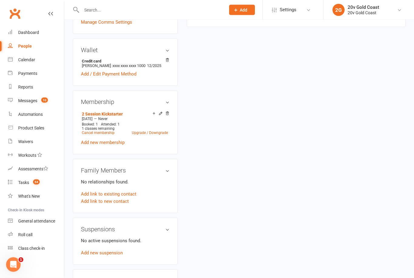
scroll to position [268, 0]
click at [92, 145] on link "Add new membership" at bounding box center [103, 142] width 44 height 5
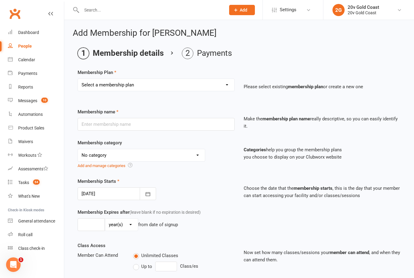
click at [103, 83] on select "Select a membership plan Create new Membership Plan 18 Month - Basic 18 Month -…" at bounding box center [156, 85] width 156 height 12
click at [182, 83] on select "Select a membership plan Create new Membership Plan 18 Month - Basic 18 Month -…" at bounding box center [156, 85] width 156 height 12
select select "10"
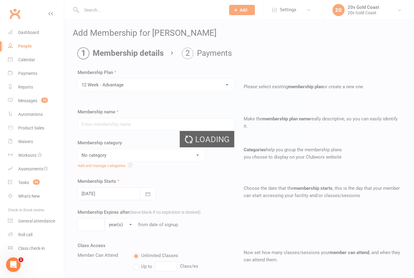
type input "12 Week - Advantage"
select select "1"
type input "0"
type input "2"
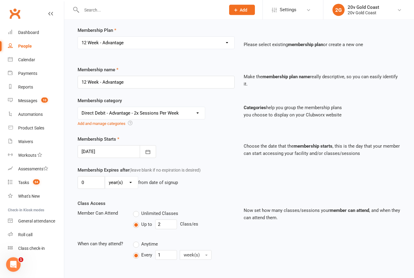
scroll to position [42, 0]
click at [150, 153] on icon "button" at bounding box center [148, 152] width 5 height 4
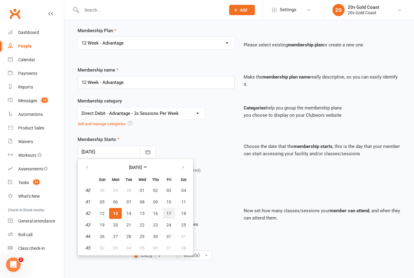
click at [168, 211] on span "17" at bounding box center [168, 213] width 5 height 5
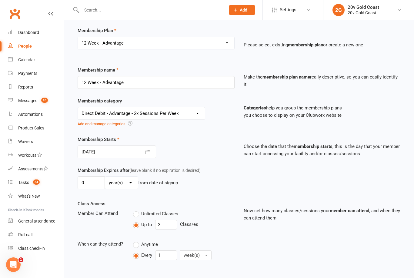
scroll to position [108, 0]
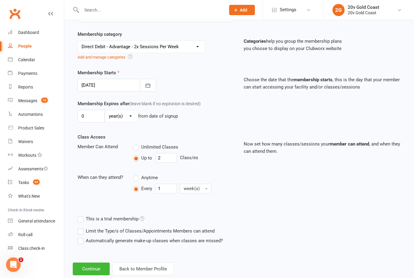
click at [150, 83] on icon "button" at bounding box center [148, 85] width 6 height 6
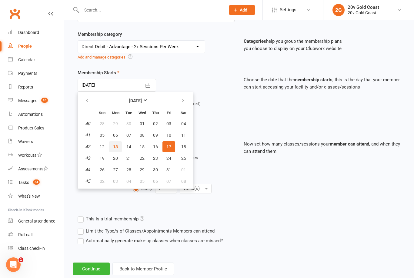
click at [116, 145] on span "13" at bounding box center [115, 146] width 5 height 5
type input "[DATE]"
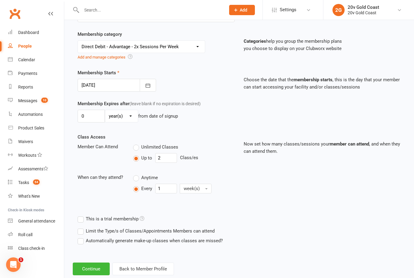
click at [91, 269] on button "Continue" at bounding box center [91, 268] width 37 height 13
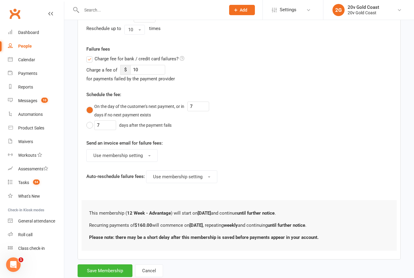
scroll to position [276, 0]
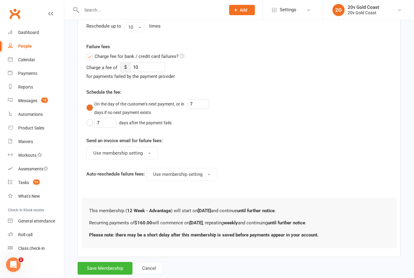
click at [116, 264] on button "Save Membership" at bounding box center [105, 268] width 55 height 13
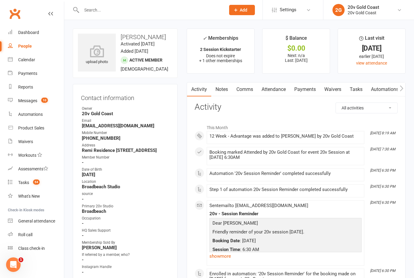
click at [20, 60] on div "Calendar" at bounding box center [26, 59] width 17 height 5
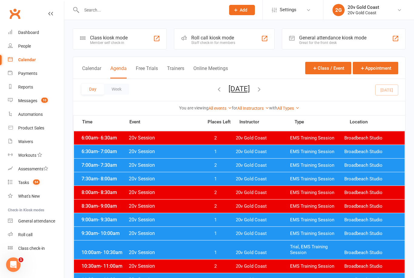
click at [228, 90] on button "Monday, Oct 13, 2025" at bounding box center [238, 88] width 21 height 8
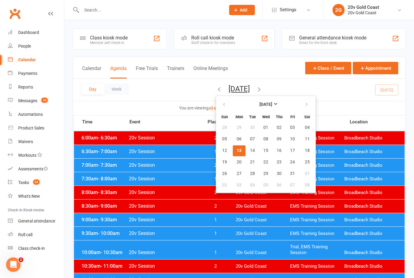
click at [290, 150] on span "17" at bounding box center [292, 150] width 5 height 5
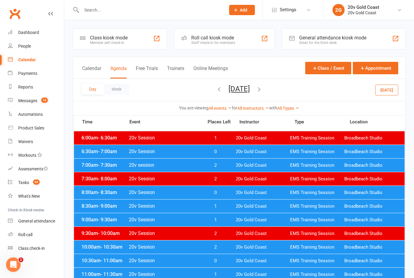
click at [184, 205] on span "20v Session" at bounding box center [163, 206] width 71 height 6
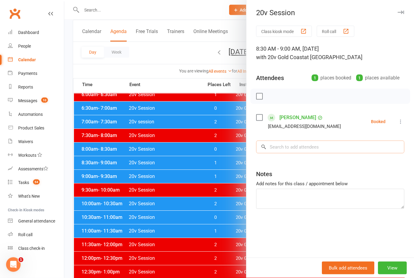
click at [329, 152] on input "search" at bounding box center [330, 147] width 148 height 13
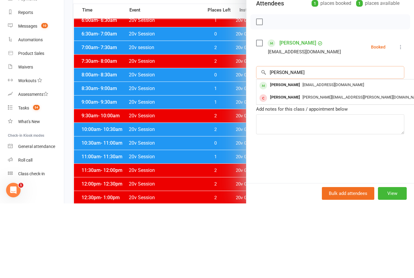
type input "Rishab"
click at [352, 155] on div "Rizab85@gmail.com" at bounding box center [347, 159] width 176 height 9
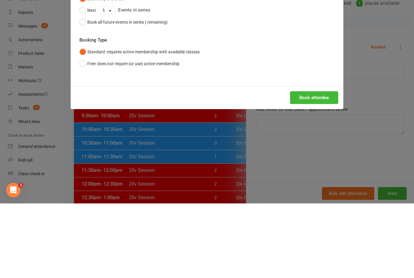
scroll to position [118, 0]
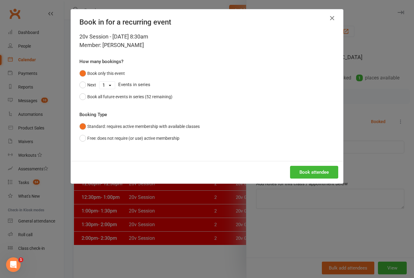
click at [319, 174] on button "Book attendee" at bounding box center [314, 172] width 48 height 13
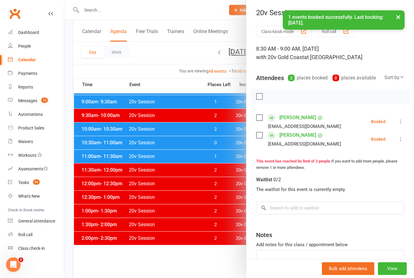
click at [403, 14] on button "×" at bounding box center [397, 16] width 11 height 13
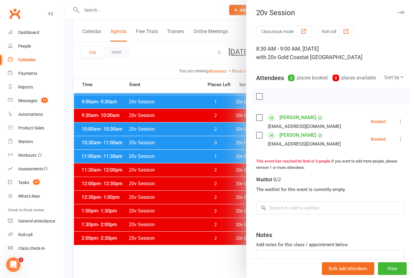
click at [403, 9] on button "button" at bounding box center [400, 12] width 7 height 7
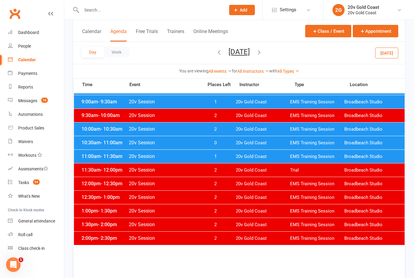
click at [250, 50] on button "[DATE]" at bounding box center [238, 52] width 21 height 8
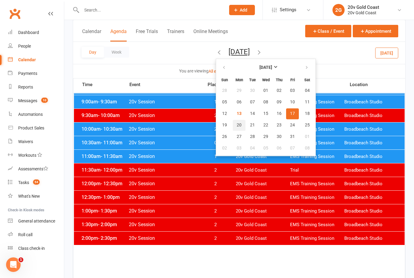
click at [233, 127] on button "20" at bounding box center [239, 125] width 13 height 11
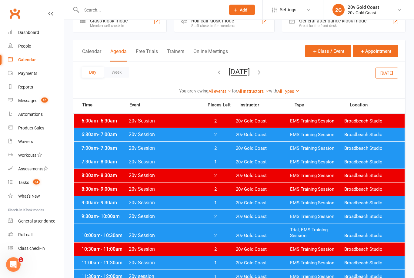
scroll to position [18, 0]
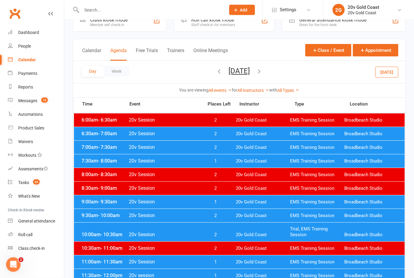
click at [189, 166] on div "7:30am - 8:00am 20v Session 1 20v Gold Coast EMS Training Session Broadbeach St…" at bounding box center [239, 160] width 330 height 13
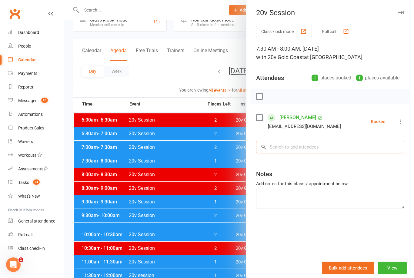
click at [286, 152] on input "search" at bounding box center [330, 147] width 148 height 13
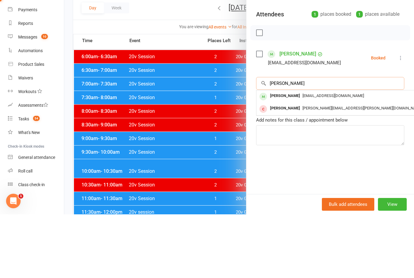
type input "Rishab"
click at [336, 157] on span "Rizab85@gmail.com" at bounding box center [332, 159] width 61 height 5
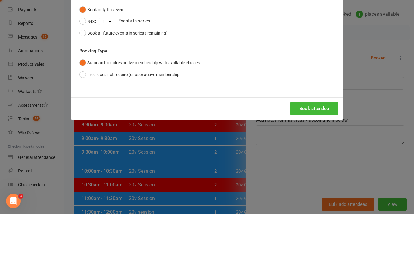
scroll to position [81, 0]
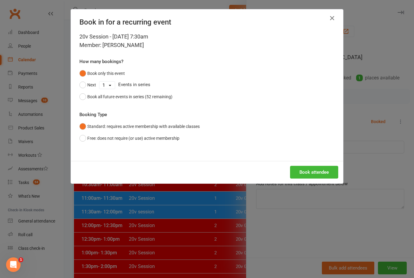
click at [336, 21] on button "button" at bounding box center [332, 18] width 10 height 10
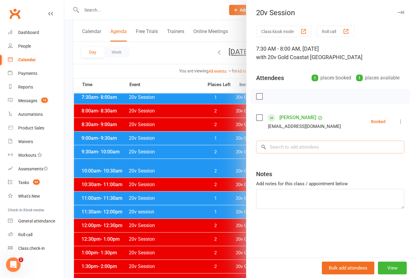
click at [289, 146] on input "search" at bounding box center [330, 147] width 148 height 13
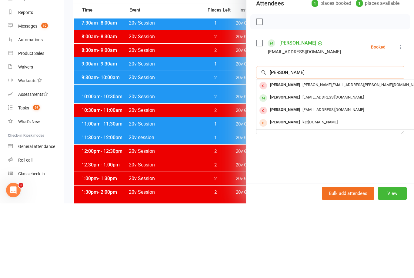
type input "Risha"
click at [314, 167] on div "Rizab85@gmail.com" at bounding box center [347, 171] width 176 height 9
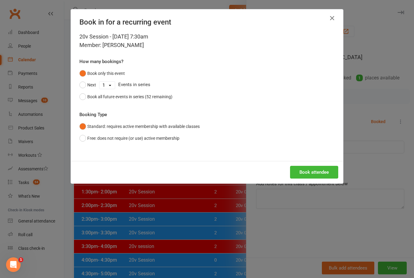
click at [318, 174] on button "Book attendee" at bounding box center [314, 172] width 48 height 13
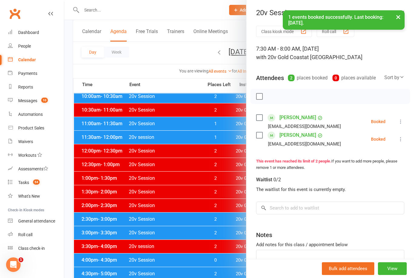
click at [399, 49] on div "7:30 AM - 8:00 AM, Monday, October, 20, 2025 with 20v Gold Coast at Broadbeach …" at bounding box center [330, 53] width 148 height 17
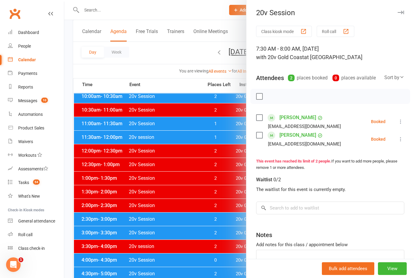
click at [402, 15] on button "button" at bounding box center [400, 12] width 7 height 7
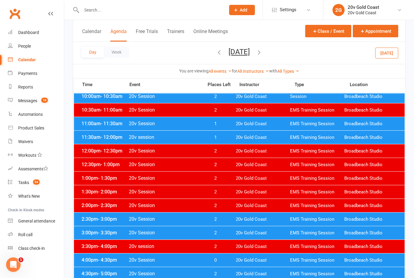
click at [228, 54] on button "Monday, Oct 20, 2025" at bounding box center [238, 52] width 21 height 8
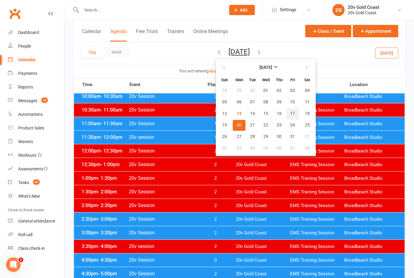
click at [290, 114] on span "17" at bounding box center [292, 113] width 5 height 5
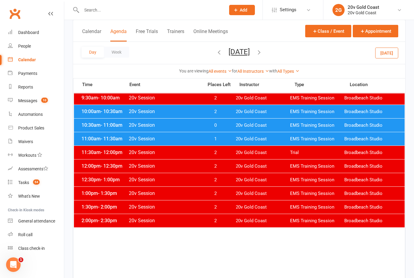
scroll to position [0, 0]
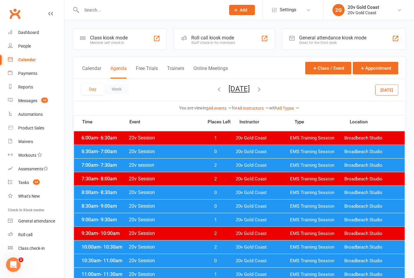
click at [179, 195] on span "20v Session" at bounding box center [163, 192] width 71 height 6
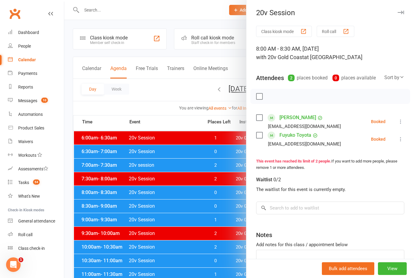
click at [188, 201] on div at bounding box center [238, 139] width 349 height 278
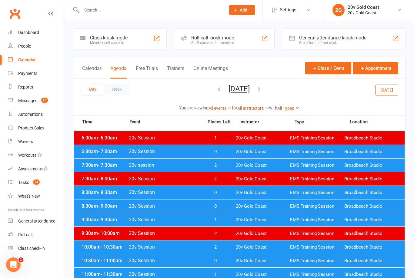
click at [193, 209] on div "8:30am - 9:00am 20v Session 0 20v Gold Coast EMS Training Session Broadbeach St…" at bounding box center [239, 205] width 330 height 13
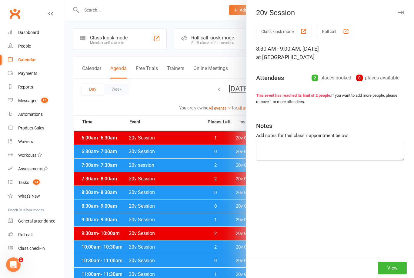
click at [193, 205] on div at bounding box center [238, 139] width 349 height 278
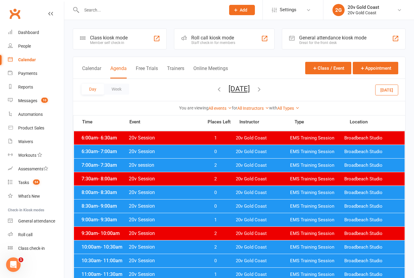
click at [195, 208] on span "20v Session" at bounding box center [163, 206] width 71 height 6
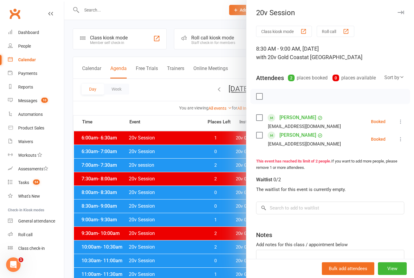
click at [135, 67] on div at bounding box center [238, 139] width 349 height 278
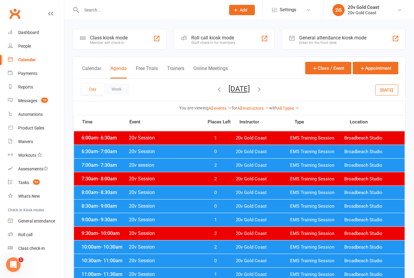
click at [197, 192] on span "20v Session" at bounding box center [163, 192] width 71 height 6
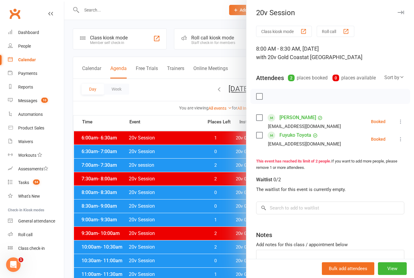
click at [180, 210] on div at bounding box center [238, 139] width 349 height 278
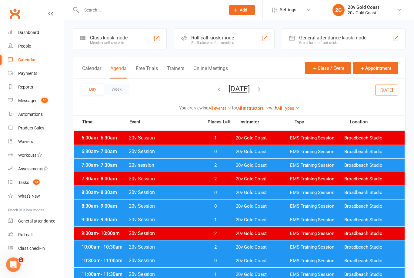
click at [208, 207] on span "0" at bounding box center [215, 206] width 32 height 6
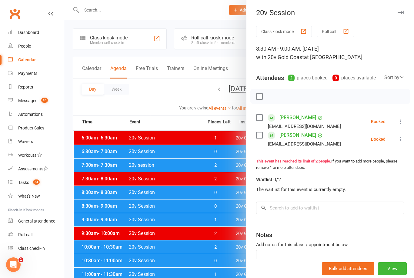
click at [299, 120] on link "Rishabh Khanna" at bounding box center [297, 118] width 37 height 10
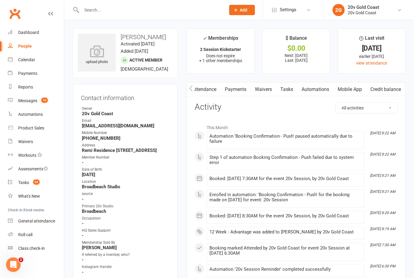
scroll to position [0, 71]
click at [353, 86] on link "Mobile App" at bounding box center [349, 89] width 33 height 14
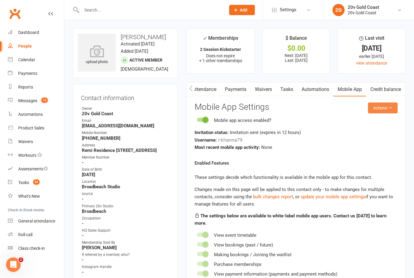
click at [389, 105] on icon at bounding box center [390, 107] width 4 height 4
click at [381, 122] on link "Send invitation email" at bounding box center [367, 121] width 60 height 12
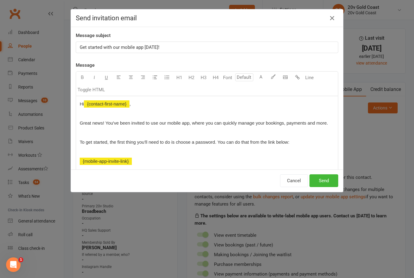
click at [322, 175] on button "Send" at bounding box center [323, 180] width 29 height 13
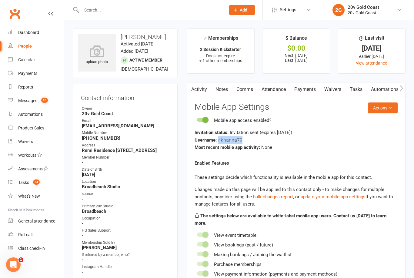
click at [222, 88] on link "Notes" at bounding box center [221, 89] width 21 height 14
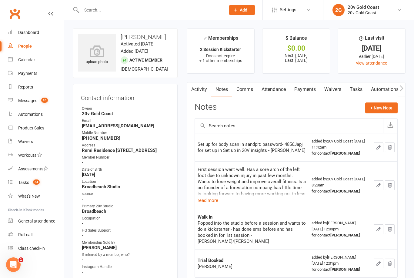
click at [373, 112] on button "+ New Note" at bounding box center [381, 107] width 32 height 11
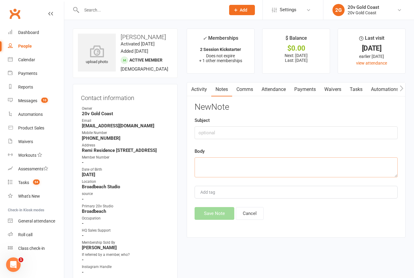
click at [209, 161] on textarea at bounding box center [295, 167] width 203 height 20
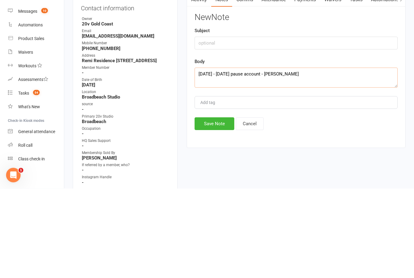
type textarea "21 oct - 9 Nov pause account - Candice"
click at [219, 207] on button "Save Note" at bounding box center [214, 213] width 40 height 13
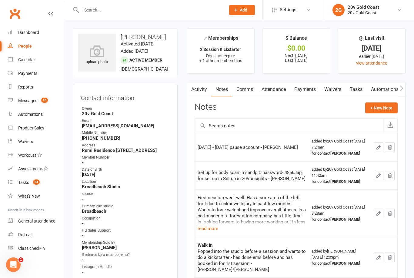
click at [371, 147] on td "added by 20v Gold Coast Oct 13, 2025 7:24am for contact Rishabh Khanna" at bounding box center [340, 147] width 62 height 28
click at [372, 151] on td at bounding box center [384, 147] width 26 height 28
click at [376, 146] on icon "button" at bounding box center [378, 146] width 5 height 5
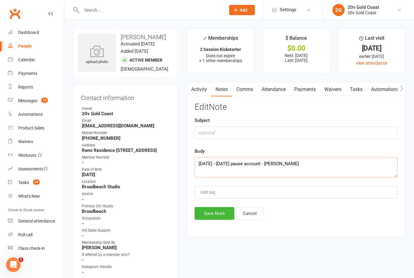
click at [228, 167] on textarea "21 oct - 9 Nov pause account - Candice" at bounding box center [295, 167] width 203 height 20
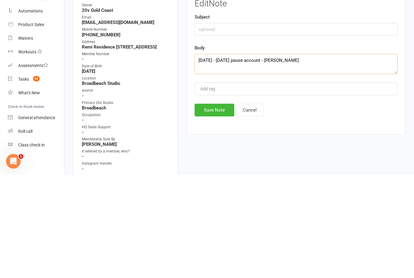
click at [208, 157] on textarea "21 oct - 9 Nov pause account - Candice" at bounding box center [295, 167] width 203 height 20
click at [209, 157] on textarea "21 oct - 9 Nov pause account - Candice" at bounding box center [295, 167] width 203 height 20
click at [261, 157] on textarea "21 Oct - 9 Nov pause account - Candice" at bounding box center [295, 167] width 203 height 20
type textarea "21 Oct - 9 Nov pause account, away travelling overseas- Candice"
click at [221, 207] on button "Save Note" at bounding box center [214, 213] width 40 height 13
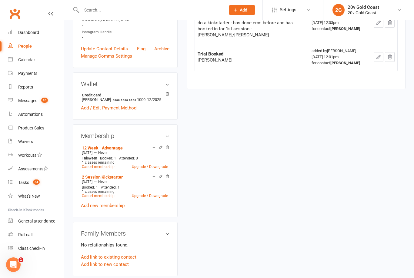
scroll to position [236, 0]
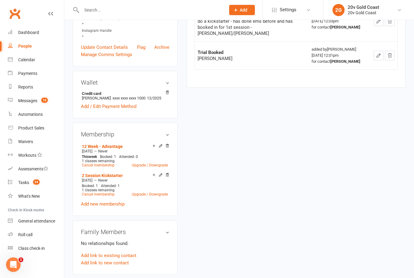
click at [159, 148] on icon at bounding box center [160, 146] width 4 height 4
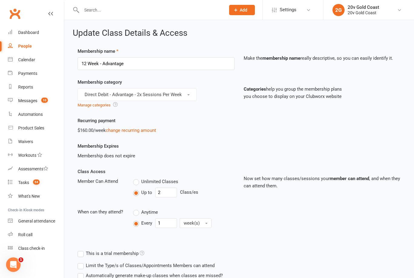
click at [23, 60] on div "Calendar" at bounding box center [26, 59] width 17 height 5
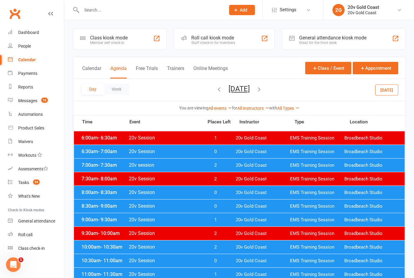
click at [228, 88] on button "Friday, Oct 17, 2025" at bounding box center [238, 88] width 21 height 8
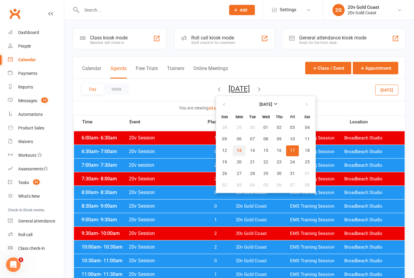
click at [237, 150] on span "13" at bounding box center [239, 150] width 5 height 5
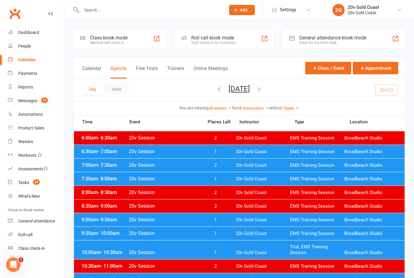
click at [181, 178] on span "20v Session" at bounding box center [163, 179] width 71 height 6
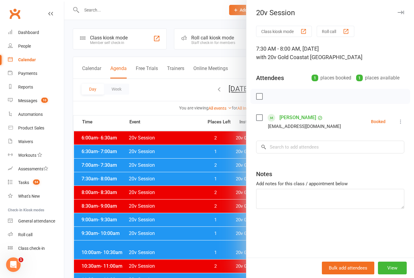
click at [199, 220] on div at bounding box center [238, 139] width 349 height 278
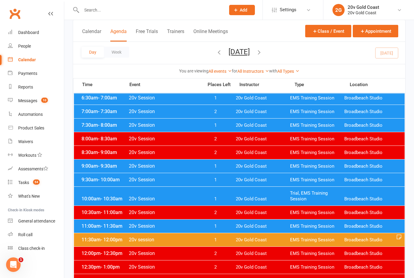
scroll to position [58, 0]
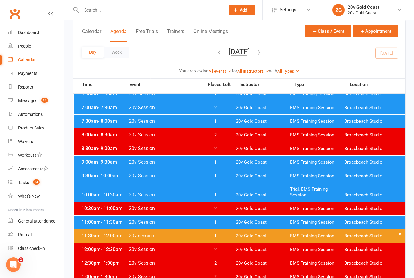
click at [198, 213] on div "10:30am - 11:00am 20v Session 2 20v Gold Coast EMS Training Session Broadbeach …" at bounding box center [239, 208] width 330 height 13
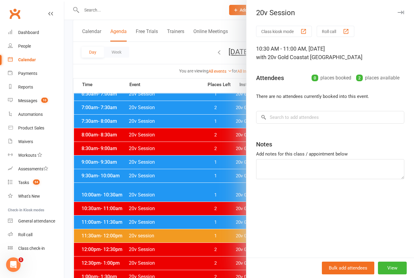
click at [208, 222] on div at bounding box center [238, 139] width 349 height 278
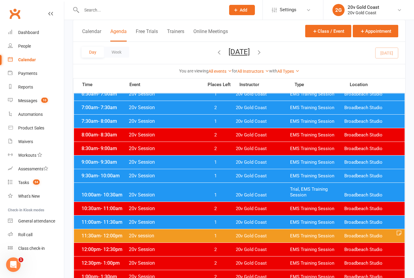
click at [207, 223] on span "1" at bounding box center [215, 222] width 32 height 6
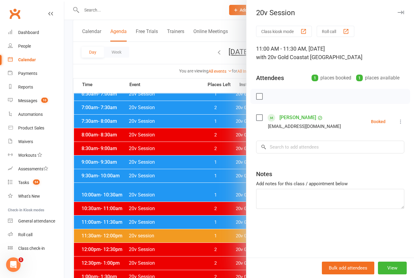
click at [201, 220] on div at bounding box center [238, 139] width 349 height 278
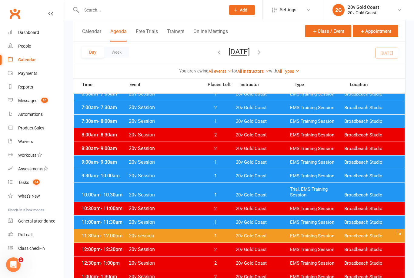
click at [194, 192] on span "20v Session" at bounding box center [163, 195] width 71 height 6
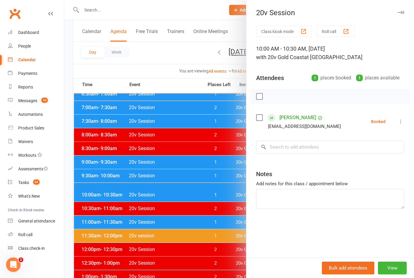
click at [190, 194] on div at bounding box center [238, 139] width 349 height 278
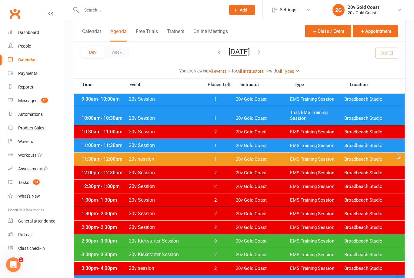
scroll to position [134, 0]
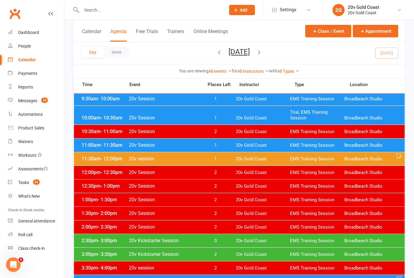
click at [232, 159] on div "11:30am - 12:00pm 20v session 1 20v Gold Coast EMS Training Session Broadbeach …" at bounding box center [239, 158] width 330 height 13
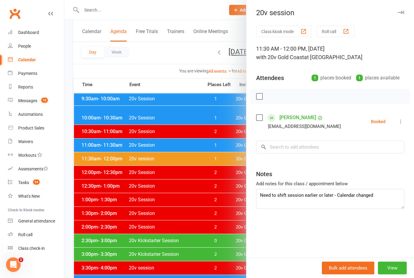
click at [403, 11] on icon "button" at bounding box center [400, 13] width 6 height 4
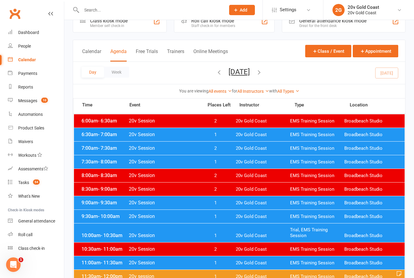
scroll to position [16, 0]
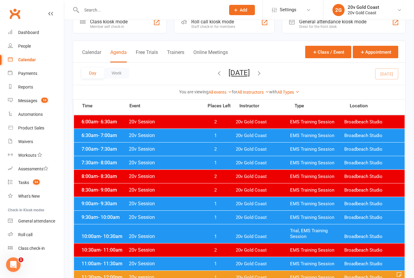
click at [245, 205] on span "20v Gold Coast" at bounding box center [263, 204] width 54 height 6
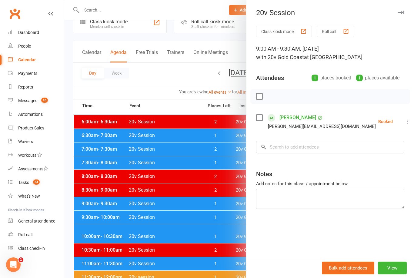
click at [398, 11] on icon "button" at bounding box center [400, 13] width 6 height 4
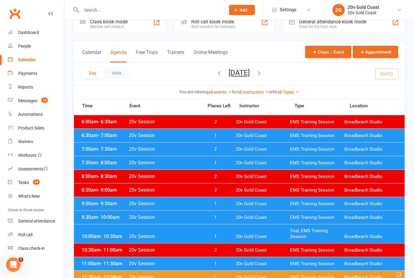
click at [228, 222] on div "9:30am - 10:00am 20v Session 1 20v Gold Coast EMS Training Session Broadbeach S…" at bounding box center [239, 216] width 330 height 13
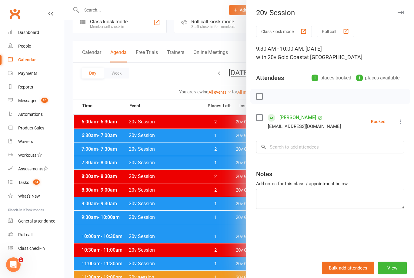
click at [227, 234] on div at bounding box center [238, 139] width 349 height 278
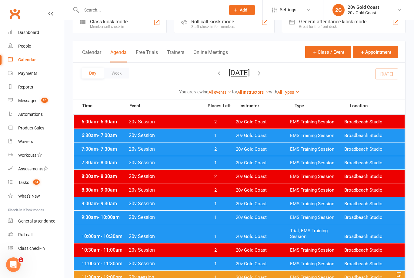
click at [244, 264] on span "20v Gold Coast" at bounding box center [263, 264] width 54 height 6
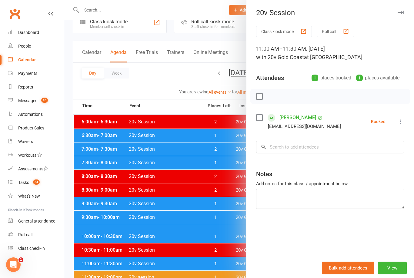
click at [398, 12] on icon "button" at bounding box center [400, 13] width 6 height 4
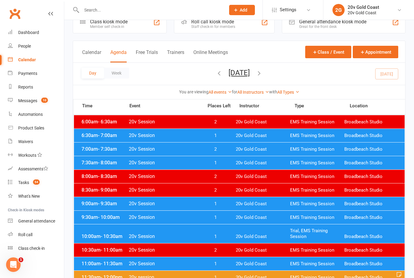
click at [242, 276] on span "20v Gold Coast" at bounding box center [263, 277] width 54 height 6
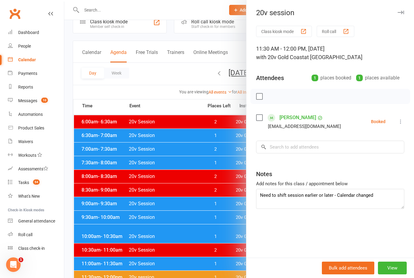
click at [400, 9] on button "button" at bounding box center [400, 12] width 7 height 7
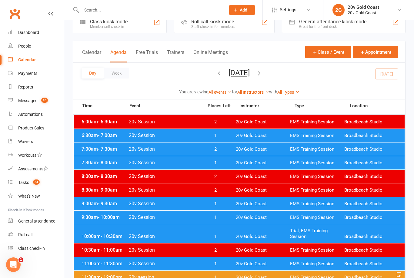
click at [35, 100] on div "Messages" at bounding box center [27, 100] width 19 height 5
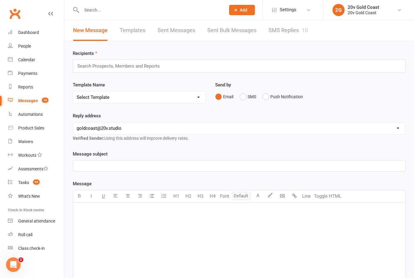
click at [290, 32] on link "SMS Replies 10" at bounding box center [287, 30] width 39 height 21
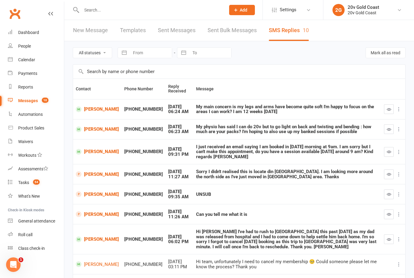
click at [84, 149] on link "[PERSON_NAME]" at bounding box center [97, 152] width 43 height 6
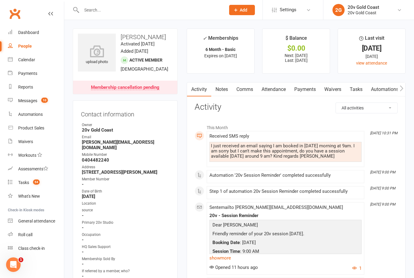
click at [246, 89] on link "Comms" at bounding box center [244, 89] width 25 height 14
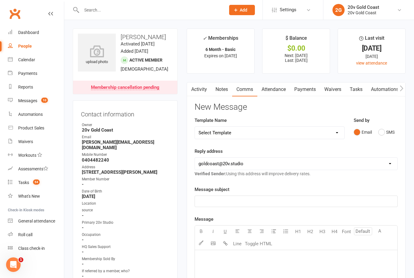
click at [380, 134] on button "SMS" at bounding box center [386, 132] width 16 height 12
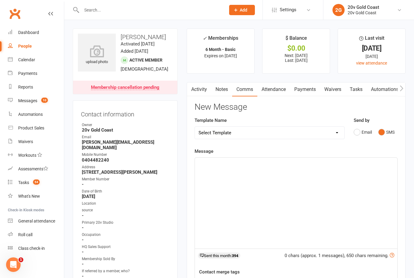
click at [297, 177] on div "﻿" at bounding box center [296, 202] width 202 height 91
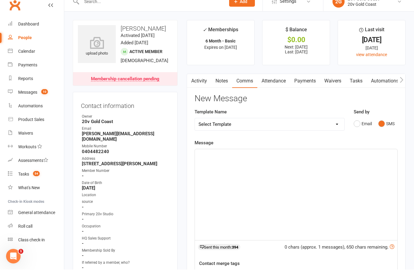
click at [223, 84] on link "Notes" at bounding box center [221, 89] width 21 height 14
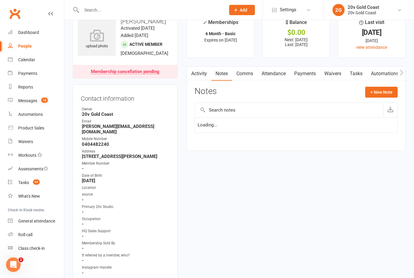
scroll to position [28, 0]
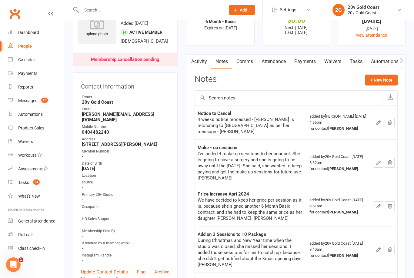
click at [252, 58] on link "Comms" at bounding box center [244, 62] width 25 height 14
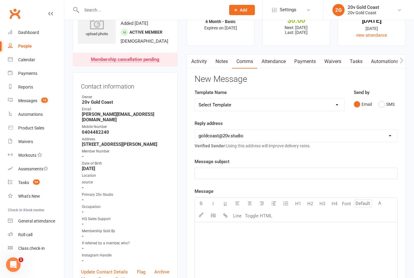
click at [19, 61] on div "Calendar" at bounding box center [26, 59] width 17 height 5
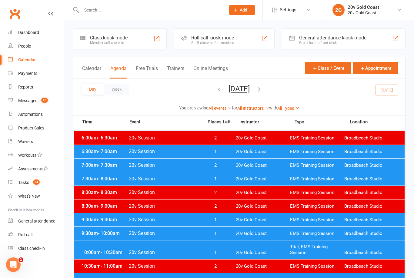
click at [250, 90] on button "[DATE]" at bounding box center [238, 88] width 21 height 8
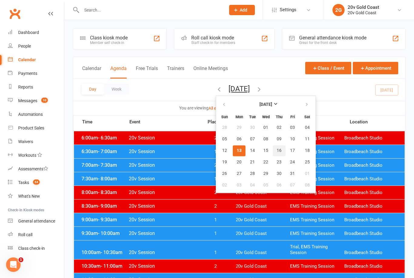
click at [276, 152] on span "16" at bounding box center [278, 150] width 5 height 5
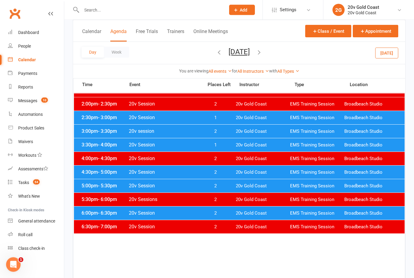
click at [18, 101] on div "Messages" at bounding box center [27, 100] width 19 height 5
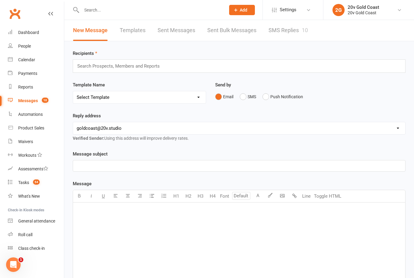
click at [289, 35] on link "SMS Replies 10" at bounding box center [287, 30] width 39 height 21
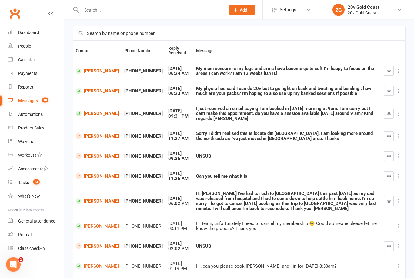
click at [89, 243] on link "Gisela Gi" at bounding box center [97, 246] width 43 height 6
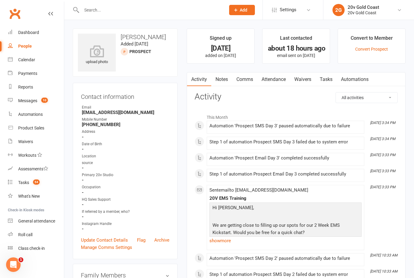
click at [29, 101] on div "Messages" at bounding box center [27, 100] width 19 height 5
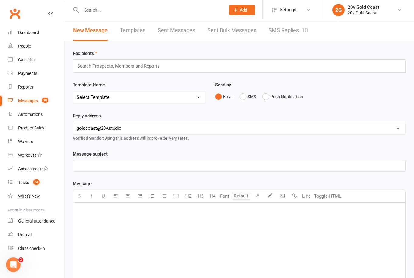
click at [290, 38] on link "SMS Replies 10" at bounding box center [287, 30] width 39 height 21
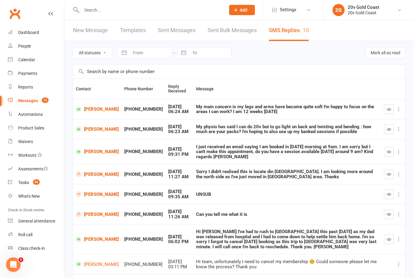
click at [89, 149] on link "[PERSON_NAME]" at bounding box center [97, 152] width 43 height 6
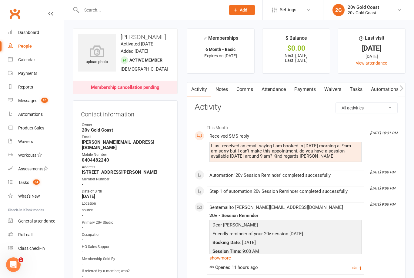
click at [251, 88] on link "Comms" at bounding box center [244, 89] width 25 height 14
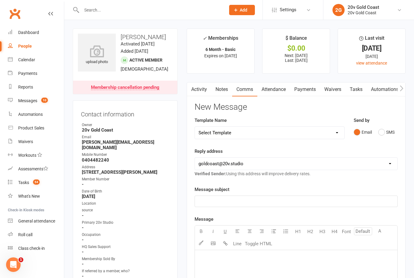
click at [389, 134] on button "SMS" at bounding box center [386, 132] width 16 height 12
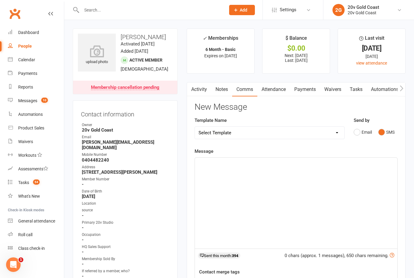
click at [295, 186] on div "﻿" at bounding box center [296, 202] width 202 height 91
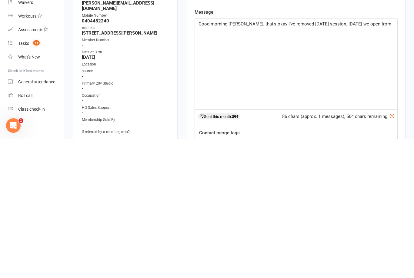
click at [372, 157] on div "Good morning Janet, that’s okay I’ve removed today’s session. On Thursday we op…" at bounding box center [296, 202] width 202 height 91
click at [377, 159] on p "Good morning Janet, that’s okay I’ve removed today’s session. On Thursday we op…" at bounding box center [295, 162] width 195 height 7
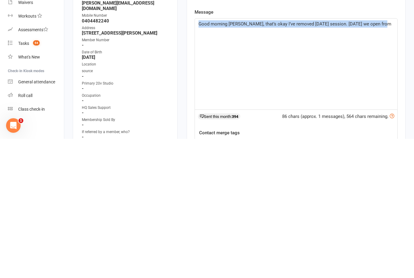
copy span "Good morning Janet, that’s okay I’ve removed today’s session. On Thursday we op…"
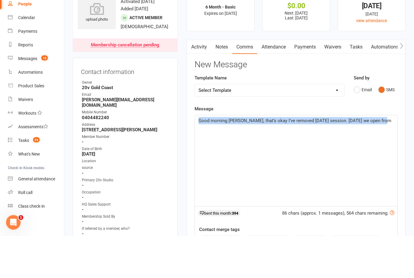
click at [20, 57] on div "Calendar" at bounding box center [26, 59] width 17 height 5
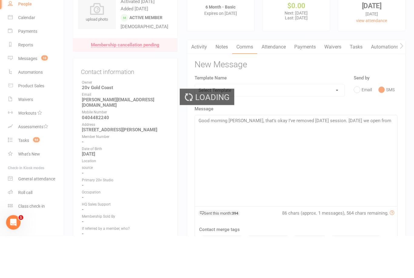
scroll to position [42, 0]
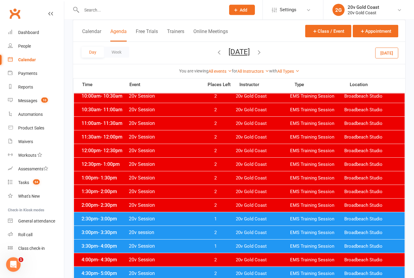
scroll to position [151, 0]
click at [24, 101] on div "Messages" at bounding box center [27, 100] width 19 height 5
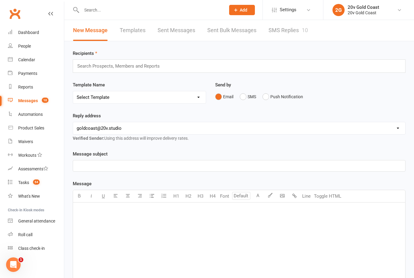
click at [280, 32] on link "SMS Replies 10" at bounding box center [287, 30] width 39 height 21
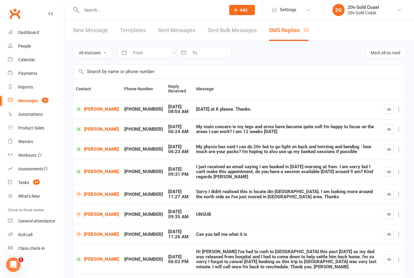
click at [91, 171] on link "[PERSON_NAME]" at bounding box center [97, 172] width 43 height 6
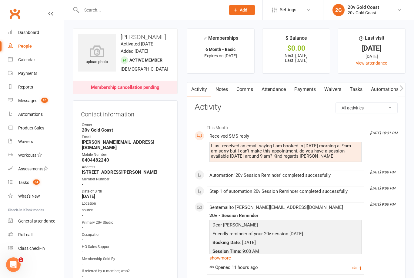
click at [246, 89] on link "Comms" at bounding box center [244, 89] width 25 height 14
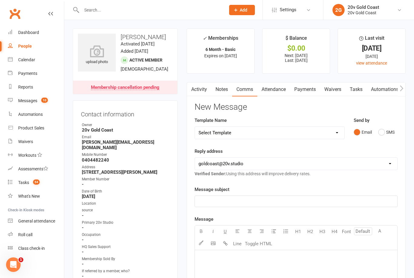
click at [384, 134] on button "SMS" at bounding box center [386, 132] width 16 height 12
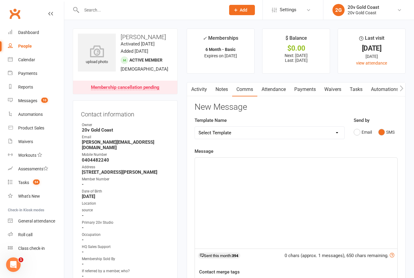
click at [297, 181] on div "﻿" at bounding box center [296, 202] width 202 height 91
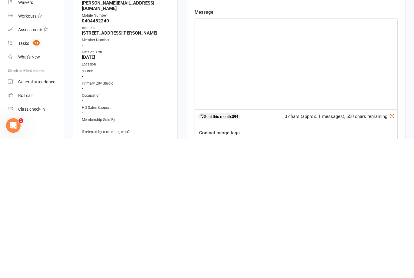
click at [241, 157] on div "﻿" at bounding box center [296, 202] width 202 height 91
click at [215, 159] on p "﻿" at bounding box center [295, 162] width 195 height 7
click at [218, 157] on div "﻿" at bounding box center [296, 202] width 202 height 91
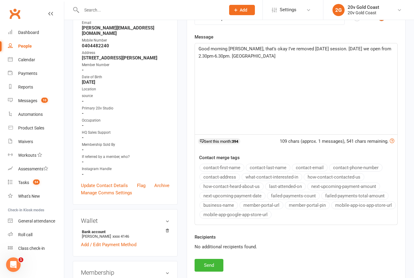
scroll to position [109, 0]
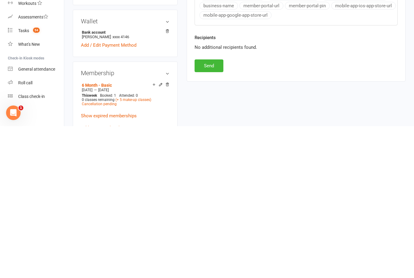
click at [204, 211] on button "Send" at bounding box center [208, 217] width 29 height 13
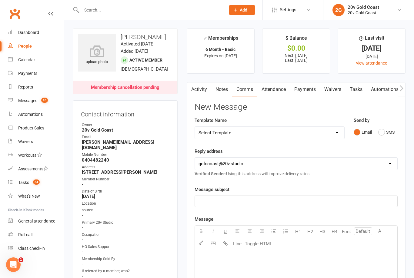
scroll to position [0, 0]
click at [221, 88] on link "Notes" at bounding box center [221, 89] width 21 height 14
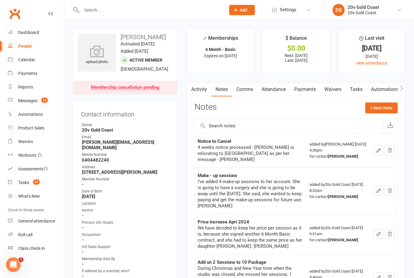
click at [385, 108] on button "+ New Note" at bounding box center [381, 107] width 32 height 11
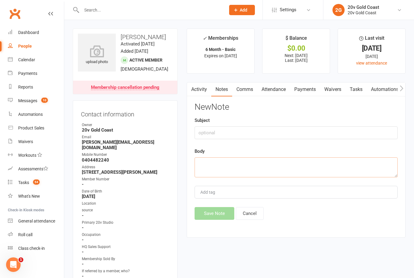
click at [277, 164] on textarea at bounding box center [295, 167] width 203 height 20
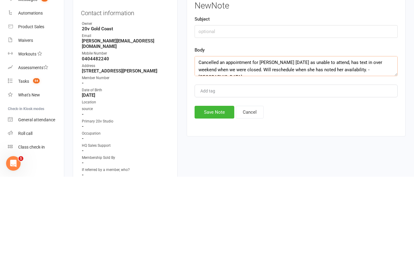
type textarea "Cancelled an appointment for Janet today as unable to attend, has text in over …"
click at [223, 207] on button "Save Note" at bounding box center [214, 213] width 40 height 13
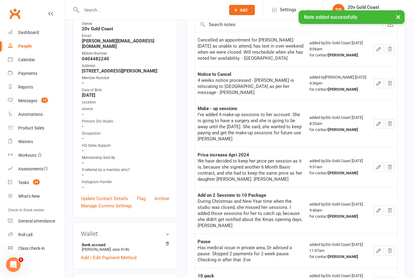
click at [26, 61] on div "Calendar" at bounding box center [26, 59] width 17 height 5
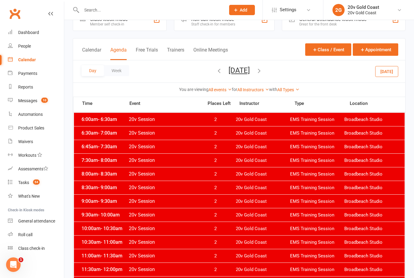
scroll to position [19, 0]
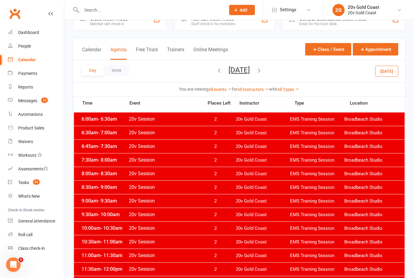
click at [228, 69] on button "Thursday, Oct 16, 2025" at bounding box center [238, 70] width 21 height 8
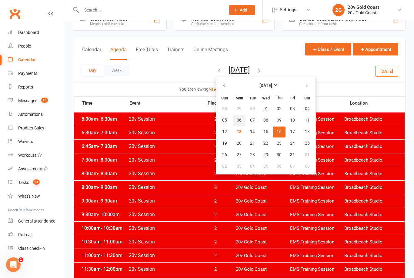
click at [233, 125] on button "06" at bounding box center [239, 120] width 13 height 11
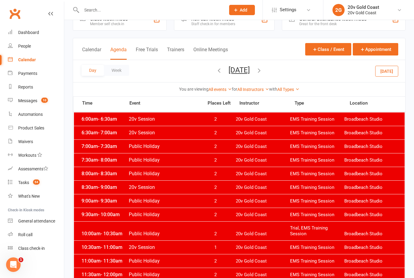
click at [228, 67] on button "Monday, Oct 6, 2025" at bounding box center [238, 70] width 21 height 8
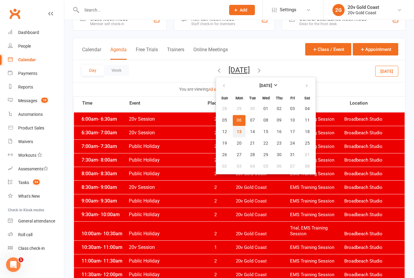
click at [233, 135] on button "13" at bounding box center [239, 131] width 13 height 11
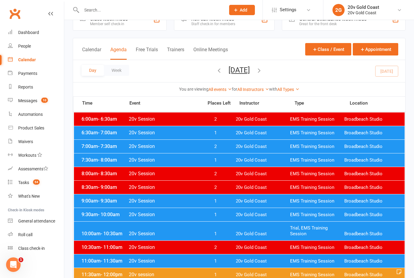
click at [228, 204] on div "9:00am - 9:30am 20v Session 1 20v Gold Coast EMS Training Session Broadbeach St…" at bounding box center [239, 200] width 330 height 13
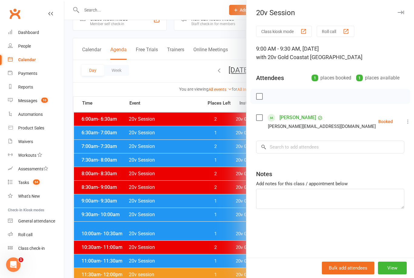
click at [405, 121] on icon at bounding box center [408, 121] width 6 height 6
click at [384, 145] on link "Remove" at bounding box center [378, 145] width 65 height 12
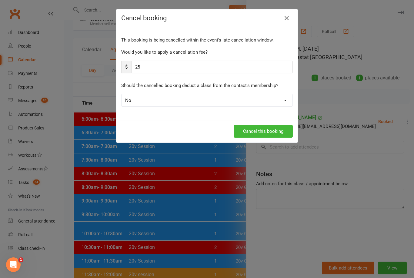
click at [268, 68] on input "25" at bounding box center [211, 67] width 161 height 13
type input "2"
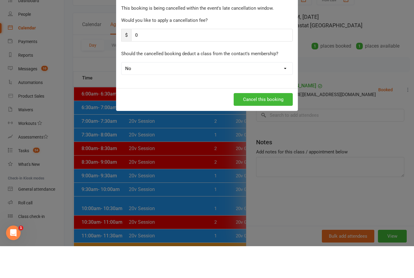
type input "0"
click at [270, 125] on button "Cancel this booking" at bounding box center [262, 131] width 59 height 13
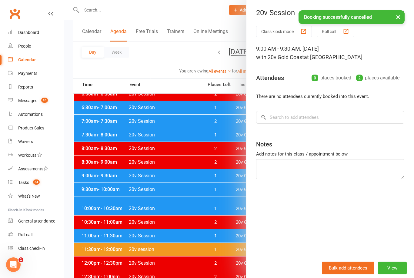
click at [150, 230] on div at bounding box center [238, 139] width 349 height 278
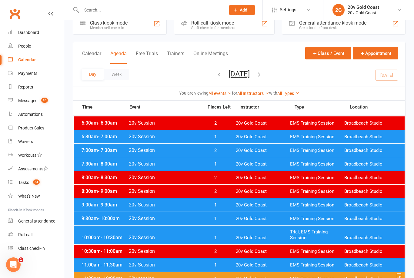
scroll to position [0, 0]
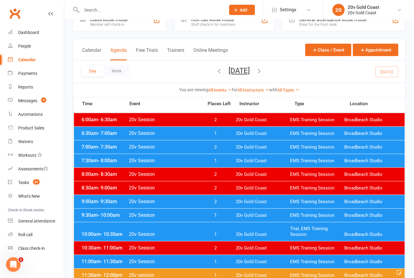
scroll to position [18, 0]
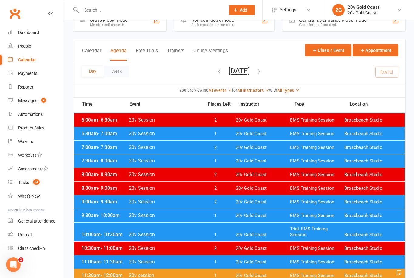
click at [246, 215] on span "20v Gold Coast" at bounding box center [263, 216] width 54 height 6
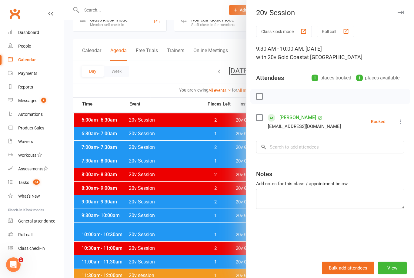
click at [38, 100] on link "Messages 9" at bounding box center [36, 101] width 56 height 14
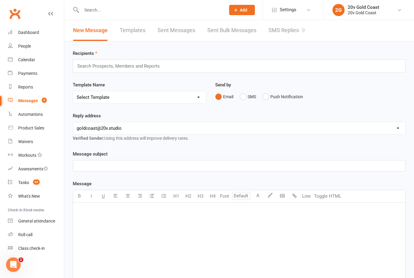
click at [292, 33] on link "SMS Replies 9" at bounding box center [286, 30] width 36 height 21
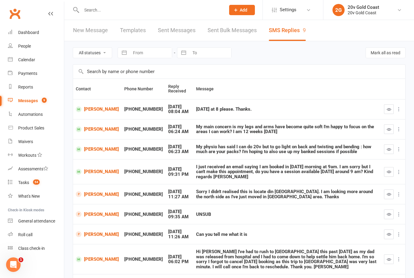
click at [386, 171] on button "button" at bounding box center [389, 172] width 10 height 10
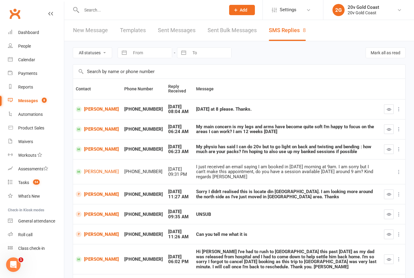
click at [95, 191] on link "[PERSON_NAME]" at bounding box center [97, 194] width 43 height 6
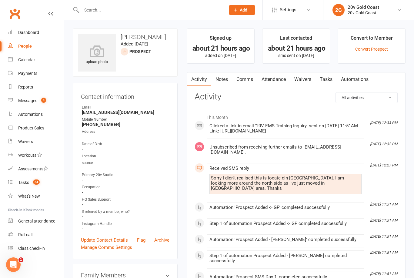
click at [245, 78] on link "Comms" at bounding box center [244, 79] width 25 height 14
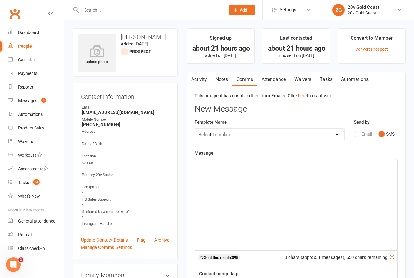
click at [273, 180] on div "﻿" at bounding box center [296, 204] width 202 height 91
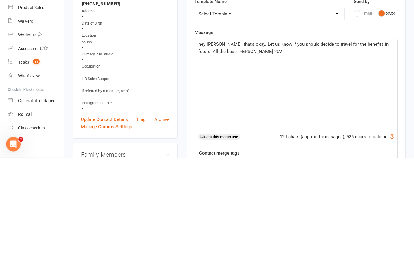
click at [336, 162] on span "hey Francesca, that’s okay. Let us know if you should decide to travel for the …" at bounding box center [293, 168] width 191 height 13
click at [374, 162] on span "hey Francesca, that’s okay. Let us know if you should decide to travel to us fo…" at bounding box center [288, 168] width 180 height 13
click at [371, 161] on p "hey Francesca, that’s okay. Let us know if you should decide to travel to us fo…" at bounding box center [295, 168] width 195 height 15
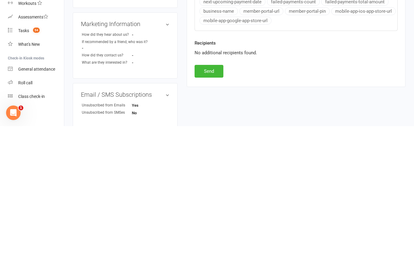
click at [215, 217] on button "Send" at bounding box center [208, 223] width 29 height 13
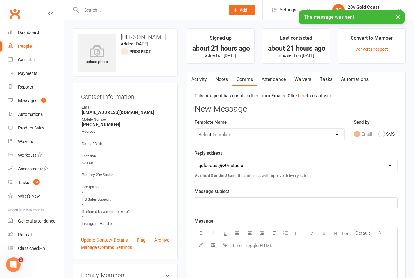
click at [32, 108] on link "Automations" at bounding box center [36, 115] width 56 height 14
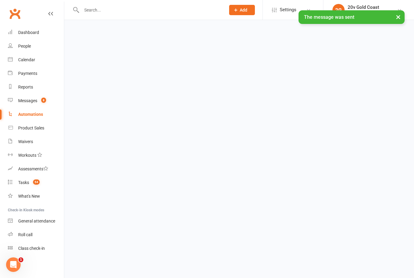
select select "100"
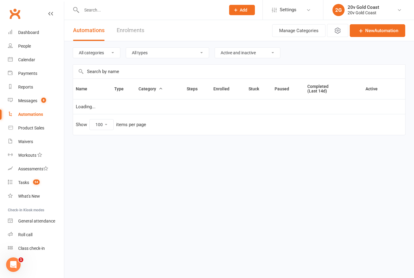
click at [34, 105] on link "Messages 8" at bounding box center [36, 101] width 56 height 14
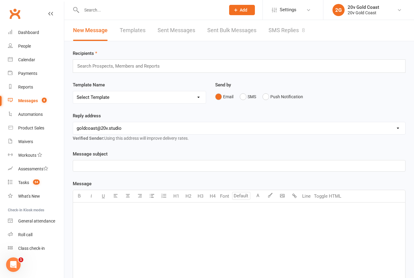
click at [294, 37] on link "SMS Replies 8" at bounding box center [286, 30] width 36 height 21
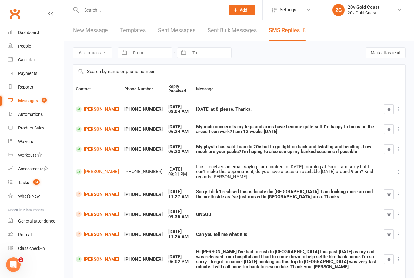
click at [389, 192] on icon "button" at bounding box center [388, 194] width 5 height 5
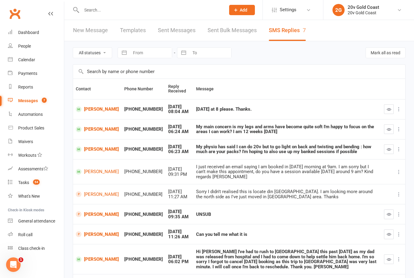
click at [196, 212] on div "UNSUB" at bounding box center [287, 214] width 182 height 5
click at [94, 257] on link "Miranda Barnes" at bounding box center [97, 259] width 43 height 6
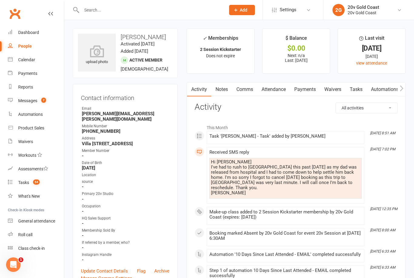
click at [359, 88] on link "Tasks" at bounding box center [355, 89] width 21 height 14
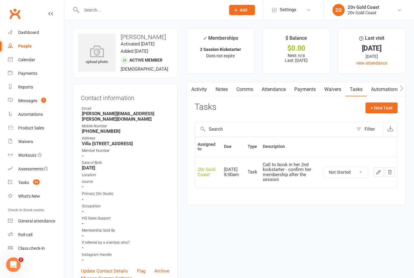
click at [39, 96] on link "Messages 7" at bounding box center [36, 101] width 56 height 14
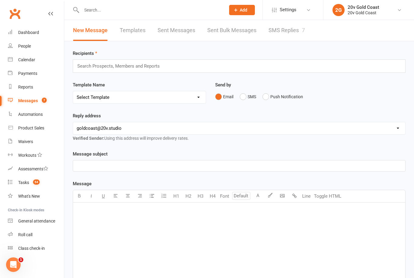
click at [293, 35] on link "SMS Replies 7" at bounding box center [286, 30] width 36 height 21
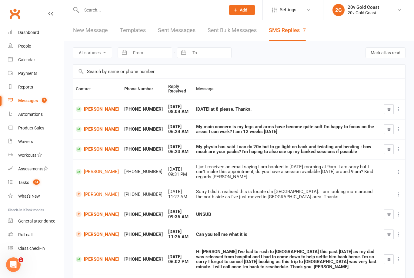
click at [94, 108] on link "[PERSON_NAME]" at bounding box center [97, 109] width 43 height 6
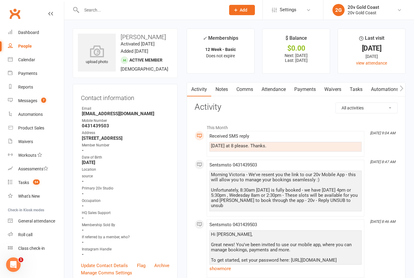
click at [31, 58] on div "Calendar" at bounding box center [26, 59] width 17 height 5
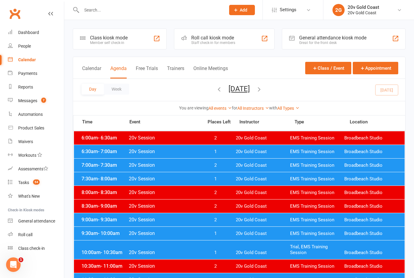
click at [250, 84] on button "Monday, Oct 13, 2025" at bounding box center [238, 88] width 21 height 8
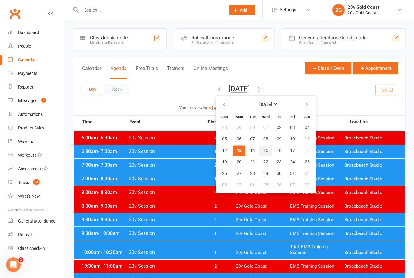
click at [259, 146] on button "15" at bounding box center [265, 150] width 13 height 11
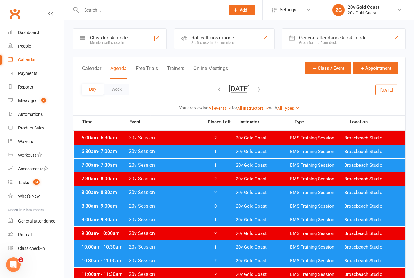
click at [227, 194] on span "2" at bounding box center [215, 193] width 32 height 6
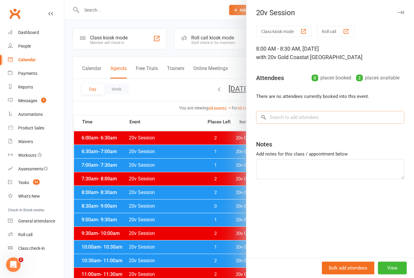
click at [355, 118] on input "search" at bounding box center [330, 117] width 148 height 13
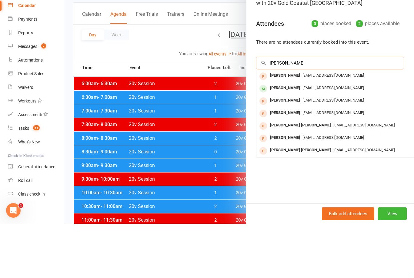
type input "Victor"
click at [331, 127] on span "victoria_younan@hotmail.com" at bounding box center [332, 129] width 61 height 5
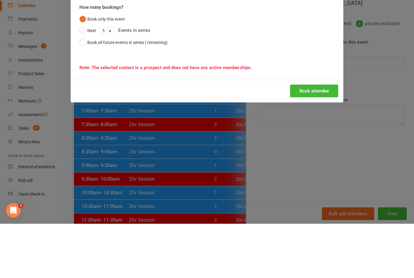
scroll to position [54, 0]
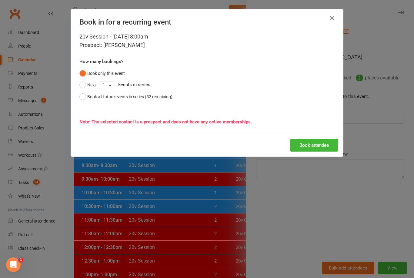
click at [329, 23] on button "button" at bounding box center [332, 18] width 10 height 10
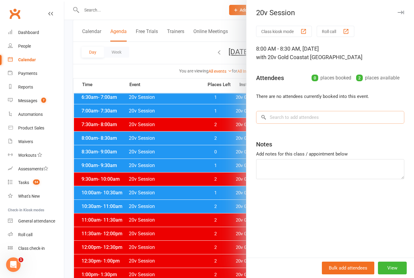
click at [320, 117] on input "search" at bounding box center [330, 117] width 148 height 13
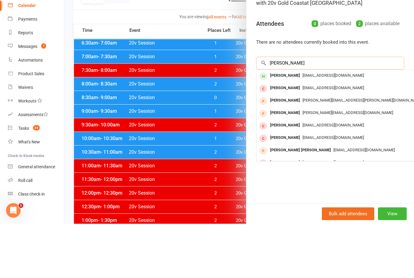
type input "John you"
click at [349, 125] on div "Jhy.consult@gmail.com" at bounding box center [347, 129] width 176 height 9
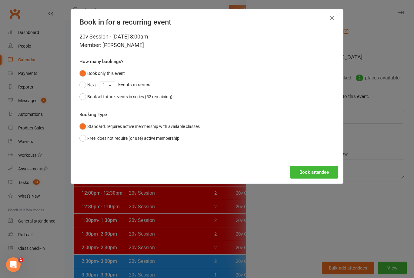
click at [323, 169] on button "Book attendee" at bounding box center [314, 172] width 48 height 13
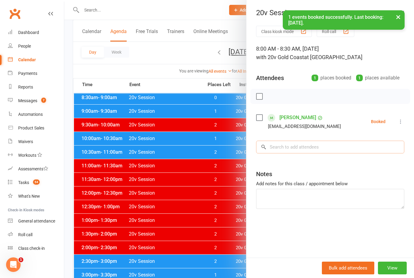
click at [330, 142] on input "search" at bounding box center [330, 147] width 148 height 13
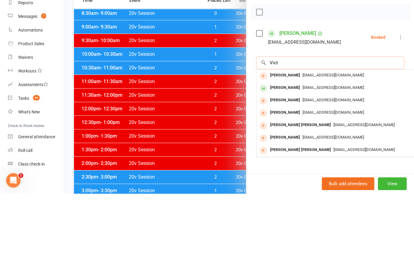
type input "Vict"
click at [310, 157] on span "victoria_younan@hotmail.com" at bounding box center [332, 159] width 61 height 5
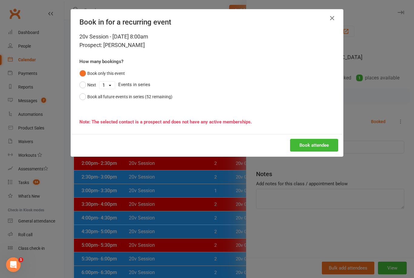
click at [333, 21] on icon "button" at bounding box center [331, 18] width 7 height 7
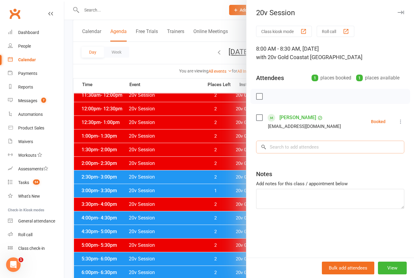
click at [315, 144] on input "search" at bounding box center [330, 147] width 148 height 13
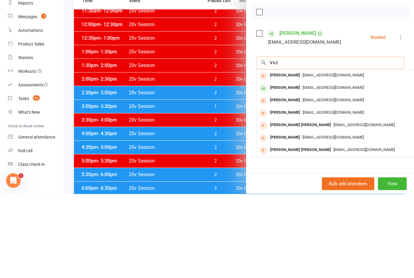
type input "Vict"
click at [366, 167] on div "victoriayounan18@gmail.com" at bounding box center [347, 171] width 176 height 9
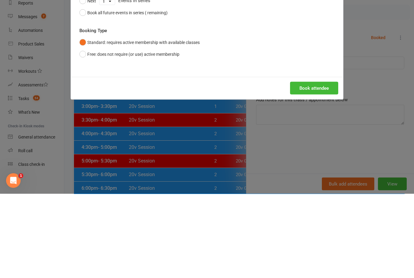
scroll to position [277, 0]
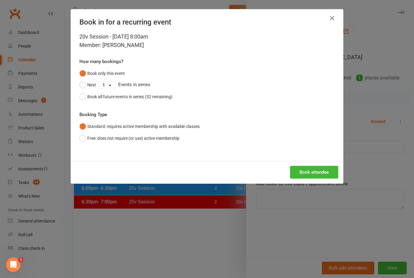
click at [323, 171] on button "Book attendee" at bounding box center [314, 172] width 48 height 13
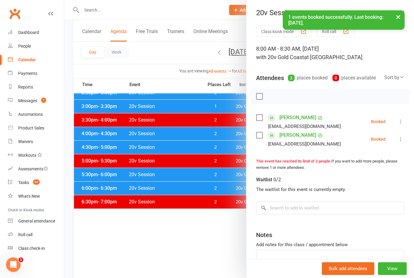
click at [308, 132] on link "[PERSON_NAME]" at bounding box center [297, 135] width 37 height 10
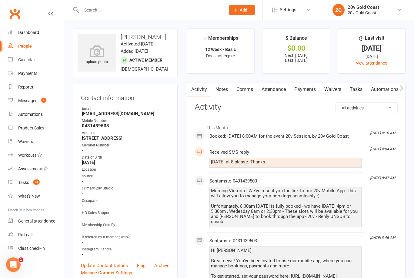
click at [245, 87] on link "Comms" at bounding box center [244, 89] width 25 height 14
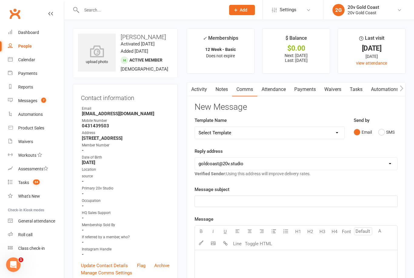
click at [385, 134] on button "SMS" at bounding box center [386, 132] width 16 height 12
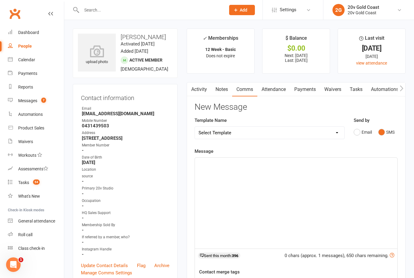
click at [261, 177] on div "﻿" at bounding box center [296, 202] width 202 height 91
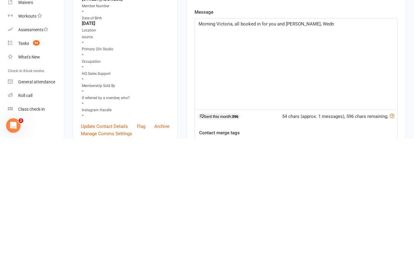
click at [326, 159] on p "Morning Victoria, all booked in for you and John, Wedn" at bounding box center [295, 162] width 195 height 7
click at [371, 157] on div "Morning Victoria, all booked in for you and John, Wednesday" at bounding box center [296, 202] width 202 height 91
click at [330, 167] on p "﻿" at bounding box center [295, 170] width 195 height 7
click at [314, 159] on p "Morning Victoria, all booked in for you and John," at bounding box center [295, 162] width 195 height 7
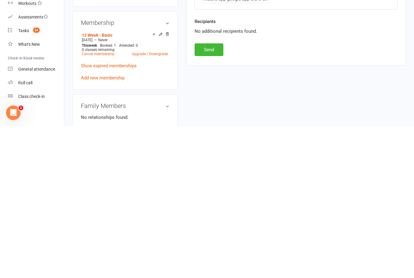
click at [214, 195] on button "Send" at bounding box center [208, 201] width 29 height 13
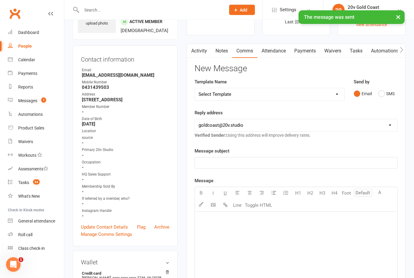
scroll to position [22, 0]
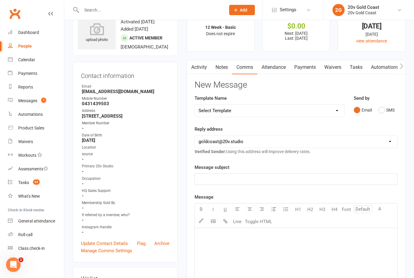
click at [197, 68] on link "Activity" at bounding box center [199, 67] width 24 height 14
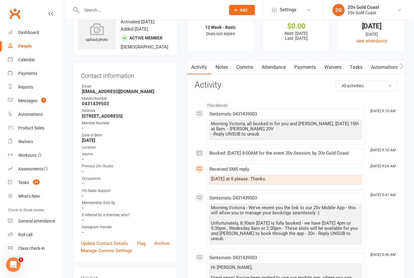
click at [23, 101] on div "Messages" at bounding box center [27, 100] width 19 height 5
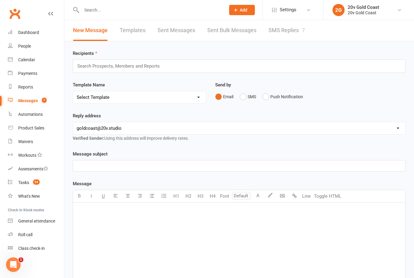
click at [293, 30] on link "SMS Replies 7" at bounding box center [286, 30] width 36 height 21
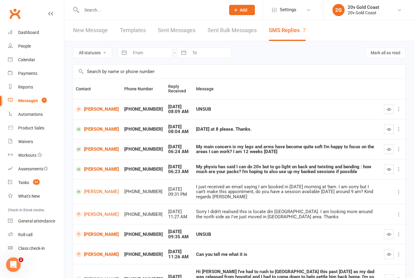
click at [88, 106] on link "[PERSON_NAME]" at bounding box center [97, 109] width 43 height 6
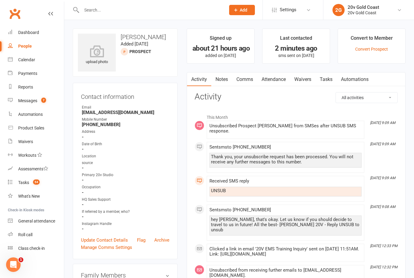
click at [25, 103] on div "Messages" at bounding box center [27, 100] width 19 height 5
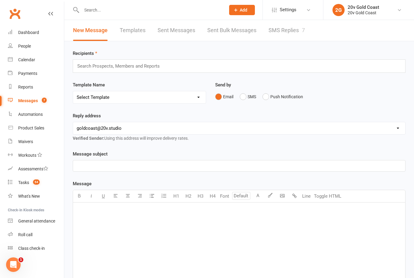
click at [283, 33] on link "SMS Replies 7" at bounding box center [286, 30] width 36 height 21
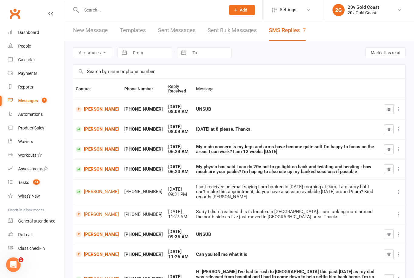
click at [388, 108] on icon "button" at bounding box center [388, 109] width 5 height 5
click at [389, 234] on icon "button" at bounding box center [388, 234] width 5 height 5
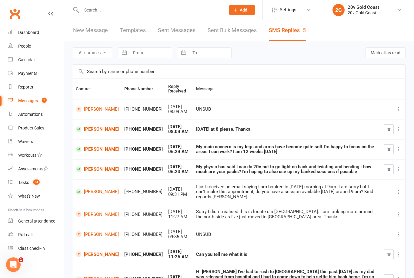
click at [386, 127] on button "button" at bounding box center [389, 129] width 10 height 10
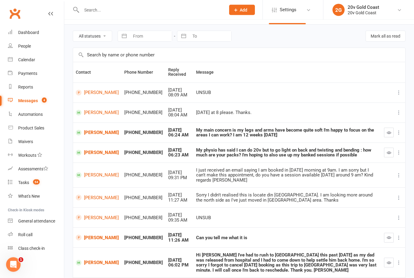
scroll to position [33, 0]
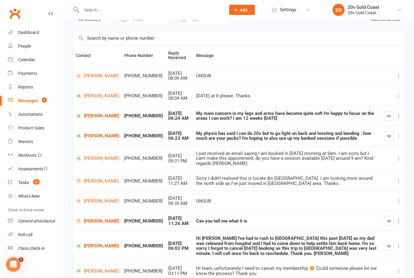
click at [88, 246] on link "Miranda Barnes" at bounding box center [97, 246] width 43 height 6
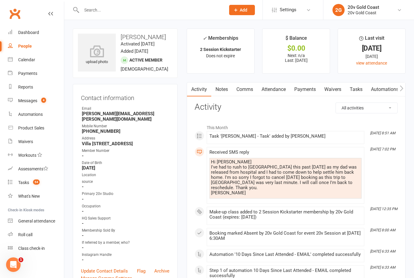
click at [221, 89] on link "Notes" at bounding box center [221, 89] width 21 height 14
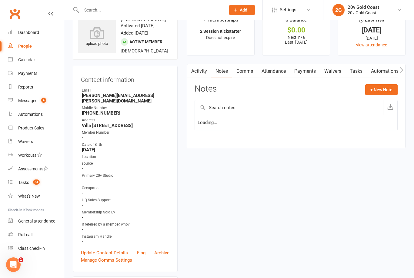
scroll to position [19, 0]
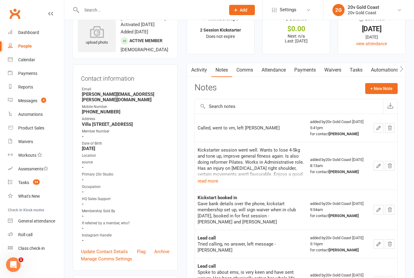
click at [253, 68] on link "Comms" at bounding box center [244, 70] width 25 height 14
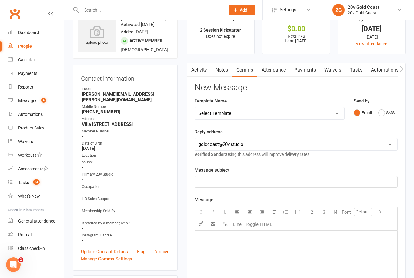
click at [385, 114] on button "SMS" at bounding box center [386, 113] width 16 height 12
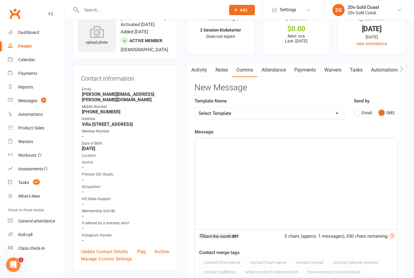
click at [303, 152] on div "﻿" at bounding box center [296, 183] width 202 height 91
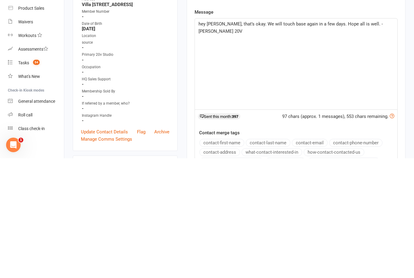
click at [201, 141] on span "hey Miranda, that’s okay. We will touch base again in a few days. Hope all is w…" at bounding box center [290, 147] width 185 height 13
click at [207, 141] on span "hey Miranda, that’s okay. We will touch base again in a few days. Hope all is w…" at bounding box center [290, 147] width 185 height 13
click at [244, 141] on span "Hey Miranda, that’s okay. We will touch base again in a few days. Hope all is w…" at bounding box center [291, 147] width 186 height 13
click at [380, 138] on div "Hey Miranda, that’s okay, thank you for letting us know. We will touch base aga…" at bounding box center [296, 183] width 202 height 91
click at [228, 140] on p "Hey Miranda, that’s okay, thank you for letting us know. We will touch base aga…" at bounding box center [295, 147] width 195 height 15
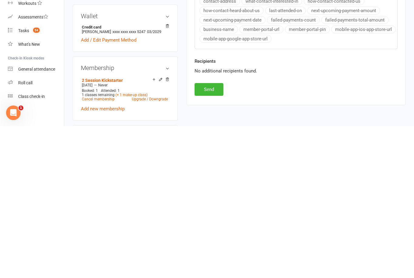
click at [214, 235] on button "Send" at bounding box center [208, 241] width 29 height 13
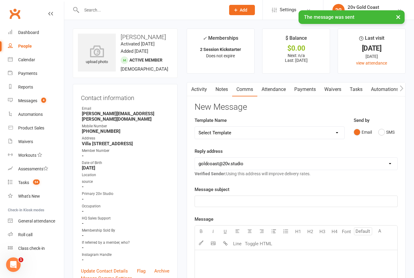
click at [22, 102] on div "Messages" at bounding box center [27, 100] width 19 height 5
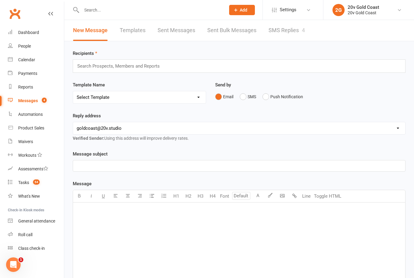
click at [275, 35] on link "SMS Replies 4" at bounding box center [286, 30] width 36 height 21
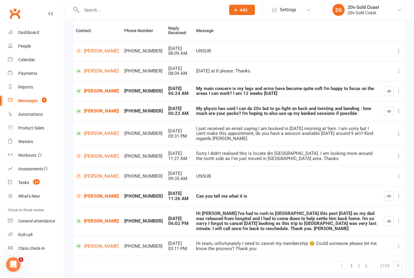
scroll to position [58, 0]
click at [388, 220] on button "button" at bounding box center [389, 221] width 10 height 10
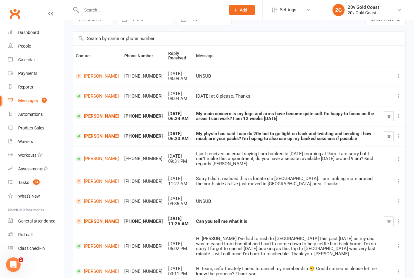
scroll to position [33, 0]
click at [88, 134] on link "[PERSON_NAME]" at bounding box center [97, 136] width 43 height 6
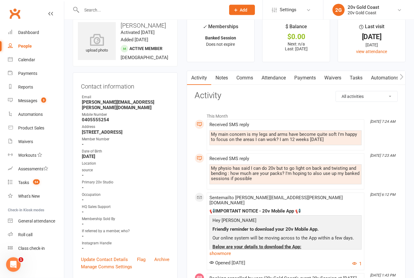
click at [220, 81] on link "Notes" at bounding box center [221, 78] width 21 height 14
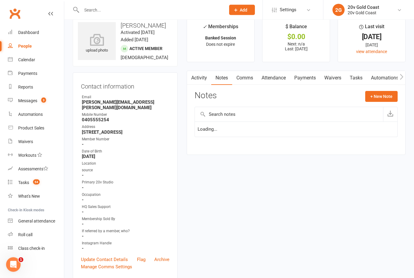
scroll to position [12, 0]
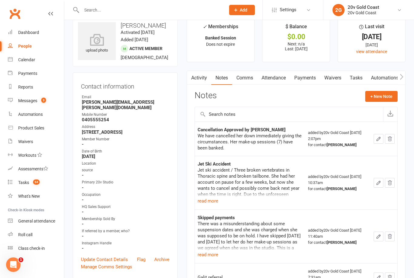
click at [207, 201] on button "read more" at bounding box center [207, 200] width 21 height 7
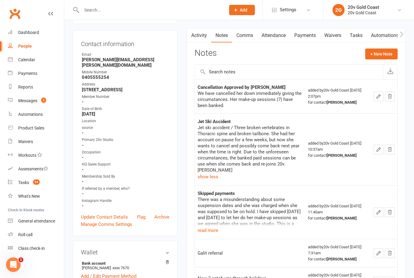
scroll to position [65, 0]
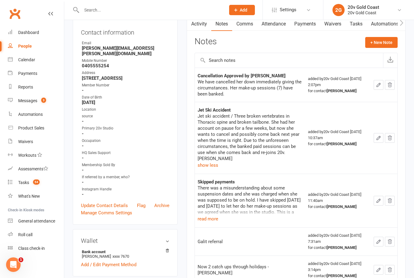
click at [206, 215] on button "read more" at bounding box center [207, 218] width 21 height 7
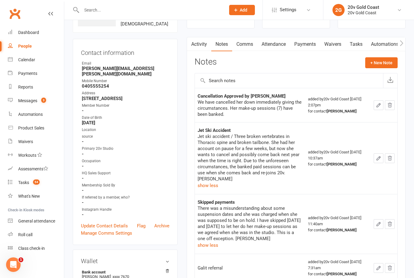
scroll to position [0, 0]
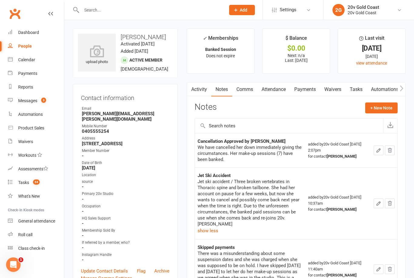
click at [195, 89] on link "Activity" at bounding box center [199, 89] width 24 height 14
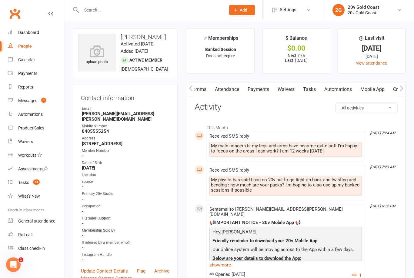
scroll to position [0, 47]
click at [201, 89] on link "Comms" at bounding box center [197, 89] width 25 height 14
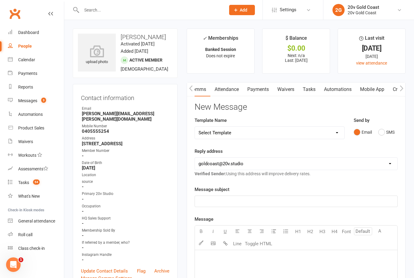
click at [202, 131] on select "Select Template [SMS] 1st Call - Free Trial [SMS] 2nd Call - Free Trial [SMS] 3…" at bounding box center [269, 133] width 149 height 12
click at [380, 131] on button "SMS" at bounding box center [386, 132] width 16 height 12
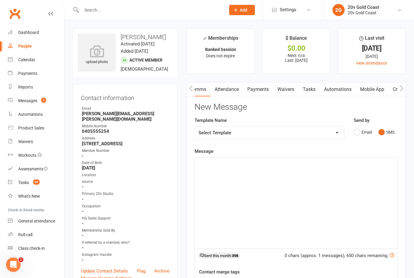
click at [214, 175] on div "﻿" at bounding box center [296, 202] width 202 height 91
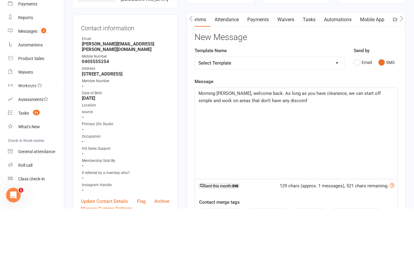
click at [283, 159] on p "Morning Renee, welcome back. As long as you have clearance, we can start off si…" at bounding box center [295, 166] width 195 height 15
click at [384, 157] on div "Morning Renee, welcome back. As long as you have clearance, we can start off si…" at bounding box center [296, 202] width 202 height 91
click at [333, 157] on div "Morning Renee, welcome back. As long as you have clearance, we can start off si…" at bounding box center [296, 202] width 202 height 91
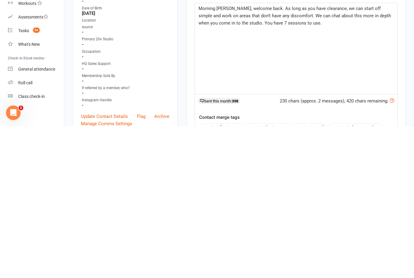
scroll to position [5, 0]
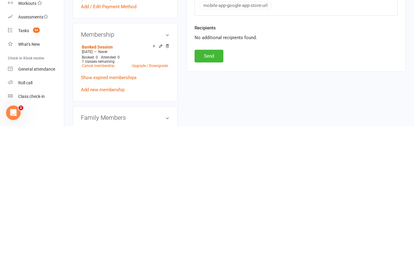
click at [214, 201] on button "Send" at bounding box center [208, 207] width 29 height 13
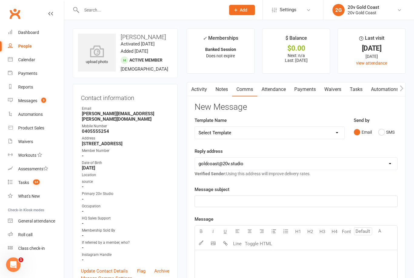
scroll to position [0, 0]
click at [224, 91] on link "Notes" at bounding box center [221, 89] width 21 height 14
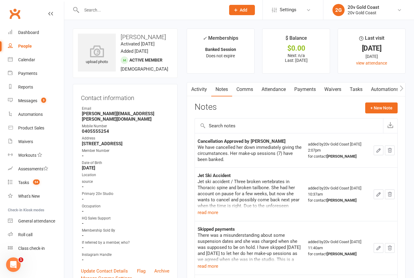
click at [385, 104] on button "+ New Note" at bounding box center [381, 107] width 32 height 11
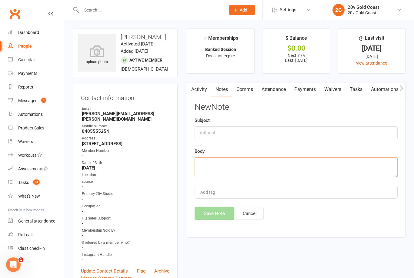
click at [296, 165] on textarea at bounding box center [295, 167] width 203 height 20
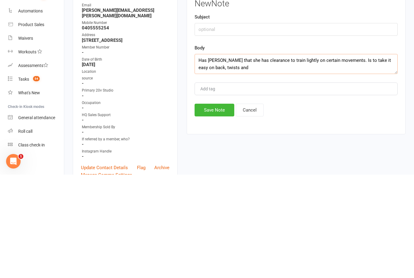
click at [214, 157] on textarea "Has Rache Doug that she has clearance to train lightly on certain movements. Is…" at bounding box center [295, 167] width 203 height 20
click at [213, 157] on textarea "Has Doug that she has clearance to train lightly on certain movements. Is to ta…" at bounding box center [295, 167] width 203 height 20
click at [214, 157] on textarea "Has Doug that she has clearance to train lightly on certain movements. Is to ta…" at bounding box center [295, 167] width 203 height 20
click at [215, 157] on textarea "Has Doug that she has clearance to train lightly on certain movements. Is to ta…" at bounding box center [295, 167] width 203 height 20
click at [286, 157] on textarea "Renee has reached out that she has clearance to train lightly on certain moveme…" at bounding box center [295, 167] width 203 height 20
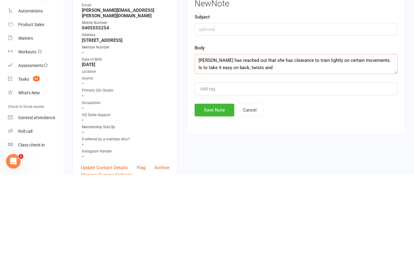
click at [223, 157] on textarea "Renee has reached out that she has clearance to train lightly on certain moveme…" at bounding box center [295, 167] width 203 height 20
click at [230, 157] on textarea "Renee has reached out that she has clearance to train lightly on certain moveme…" at bounding box center [295, 167] width 203 height 20
click at [250, 157] on textarea "Renee has reached out that she has clearance to train lightly on certain moveme…" at bounding box center [295, 167] width 203 height 20
click at [253, 157] on textarea "Renee has reached out that she has clearance to train lightly on certain moveme…" at bounding box center [295, 167] width 203 height 20
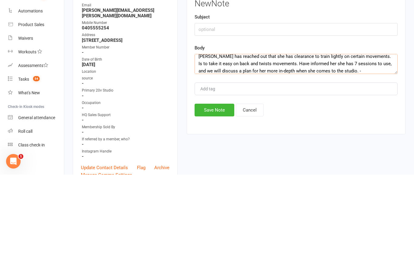
type textarea "Renee has reached out that she has clearance to train lightly on certain moveme…"
click at [225, 207] on button "Save Note" at bounding box center [214, 213] width 40 height 13
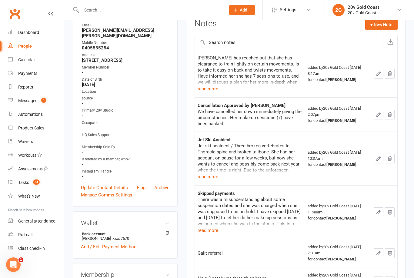
scroll to position [83, 0]
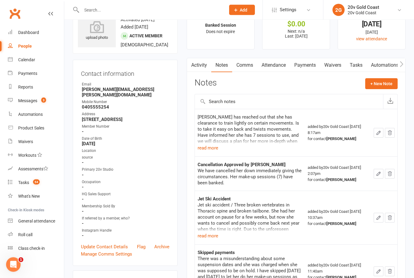
click at [210, 148] on button "read more" at bounding box center [207, 147] width 21 height 7
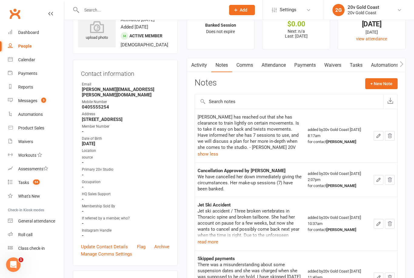
click at [28, 101] on div "Messages" at bounding box center [27, 100] width 19 height 5
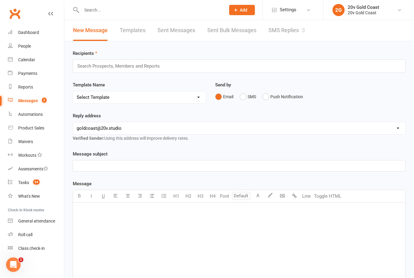
click at [282, 28] on link "SMS Replies 3" at bounding box center [286, 30] width 36 height 21
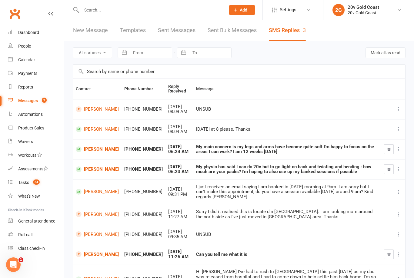
click at [385, 167] on button "button" at bounding box center [389, 169] width 10 height 10
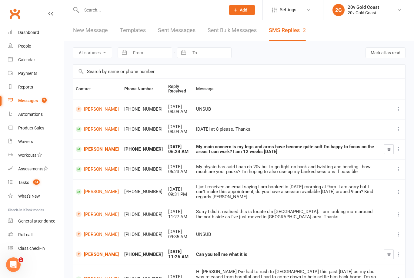
click at [390, 149] on icon "button" at bounding box center [388, 149] width 5 height 5
click at [90, 251] on link "[PERSON_NAME]" at bounding box center [97, 254] width 43 height 6
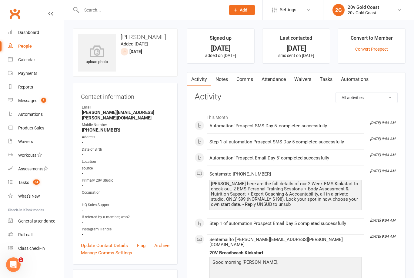
click at [367, 76] on link "Automations" at bounding box center [354, 79] width 36 height 14
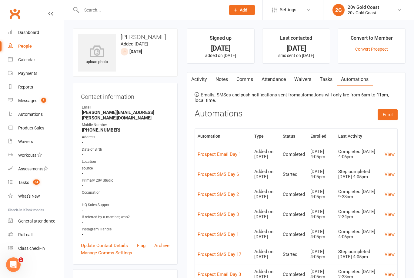
click at [201, 77] on link "Activity" at bounding box center [199, 79] width 24 height 14
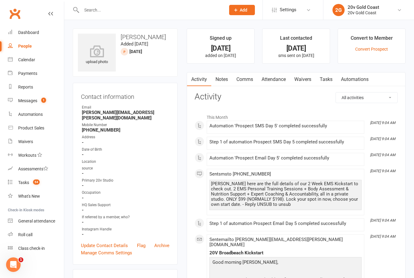
click at [250, 79] on link "Comms" at bounding box center [244, 79] width 25 height 14
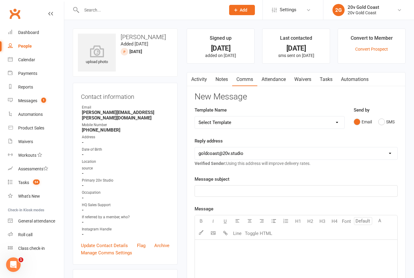
click at [390, 120] on button "SMS" at bounding box center [386, 122] width 16 height 12
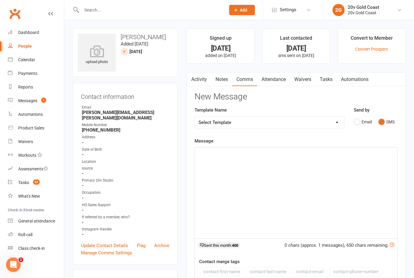
click at [307, 173] on div "﻿" at bounding box center [296, 192] width 202 height 91
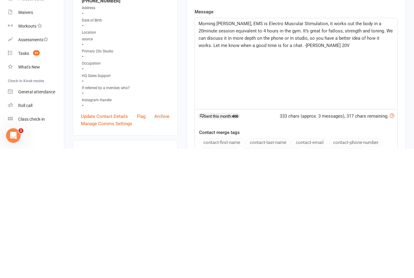
click at [243, 150] on span "Morning Debra, EMS is Electro Muscular Stimulation, it works out the body in a …" at bounding box center [295, 163] width 195 height 27
click at [245, 150] on span "Morning Debra, EMS is Electro Muscular Stimulation, it works out the body in a …" at bounding box center [295, 163] width 195 height 27
click at [309, 150] on span "Morning Debra, EMS / Electro Muscular Stimulation, it works out the body in a 2…" at bounding box center [295, 163] width 195 height 27
click at [345, 150] on span "Morning Debra, EMS / Electro Muscular Stimulation, works out the body in a 20mi…" at bounding box center [295, 163] width 195 height 27
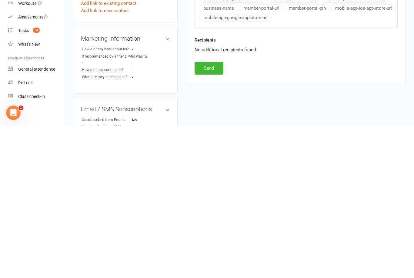
click at [211, 214] on button "Send" at bounding box center [208, 220] width 29 height 13
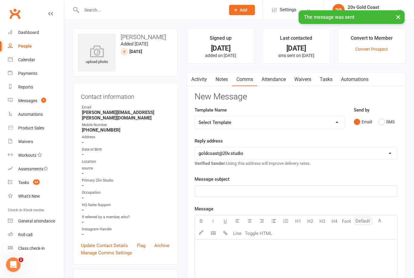
click at [219, 79] on link "Notes" at bounding box center [221, 79] width 21 height 14
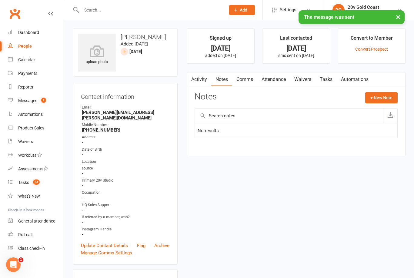
click at [386, 98] on button "+ New Note" at bounding box center [381, 97] width 32 height 11
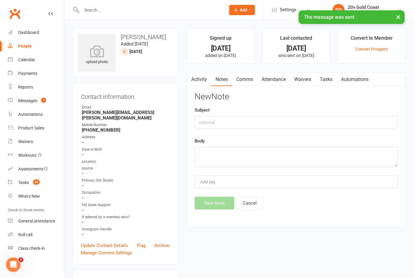
click at [281, 153] on textarea at bounding box center [295, 157] width 203 height 20
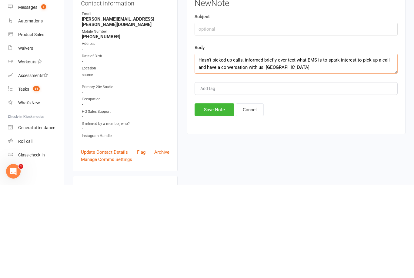
type textarea "Hasn’t picked up calls, informed briefly over text what EMS is to spark interes…"
click at [224, 197] on button "Save Note" at bounding box center [214, 203] width 40 height 13
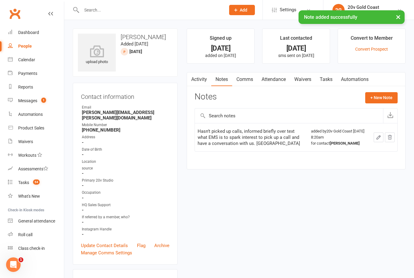
click at [25, 100] on div "Messages" at bounding box center [27, 100] width 19 height 5
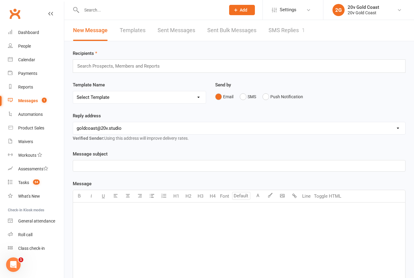
click at [287, 33] on link "SMS Replies 1" at bounding box center [286, 30] width 36 height 21
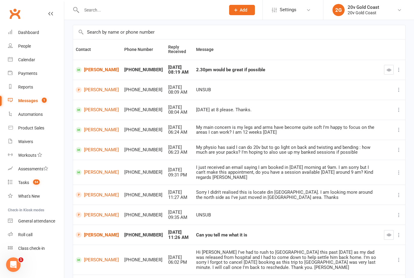
scroll to position [64, 0]
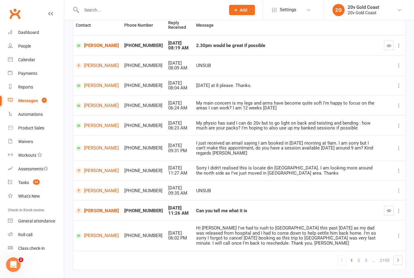
click at [387, 208] on icon "button" at bounding box center [388, 210] width 5 height 5
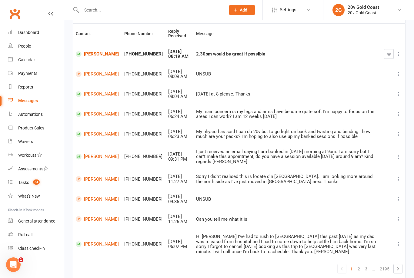
scroll to position [0, 0]
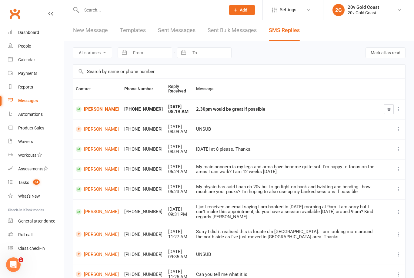
click at [25, 61] on div "Calendar" at bounding box center [26, 59] width 17 height 5
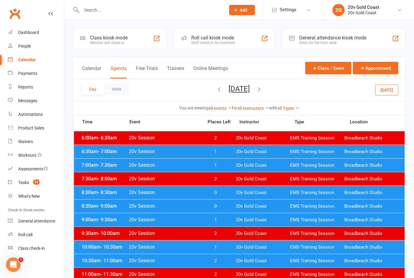
click at [250, 88] on button "Wednesday, Oct 15, 2025" at bounding box center [238, 88] width 21 height 8
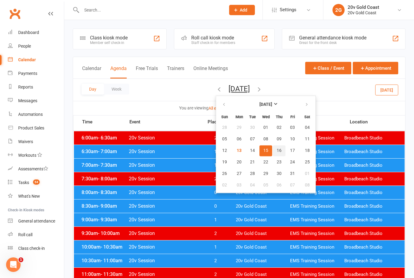
click at [276, 148] on span "16" at bounding box center [278, 150] width 5 height 5
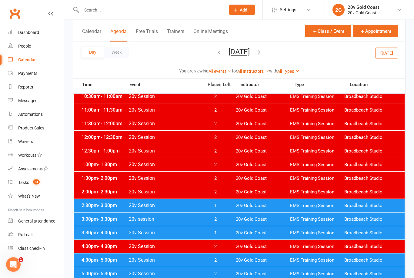
scroll to position [164, 0]
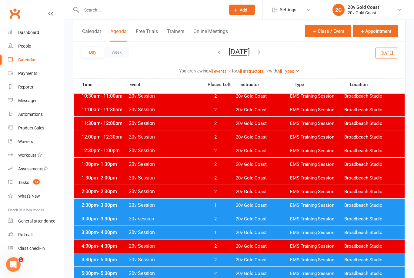
click at [271, 208] on span "20v Gold Coast" at bounding box center [263, 206] width 54 height 6
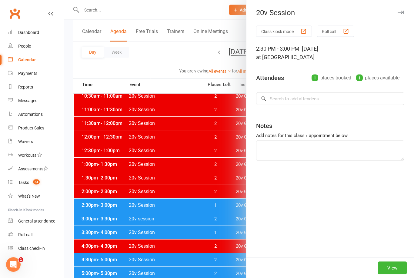
scroll to position [164, 0]
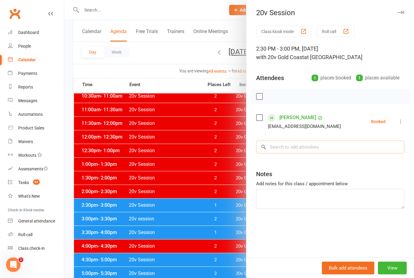
click at [336, 149] on input "search" at bounding box center [330, 147] width 148 height 13
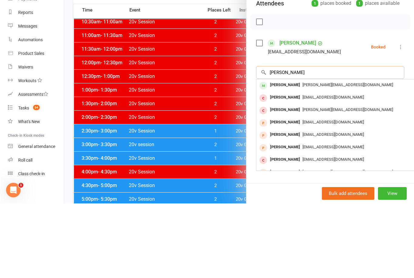
type input "Janet harr"
click at [358, 155] on div "janetlharris@bigpond.com" at bounding box center [347, 159] width 176 height 9
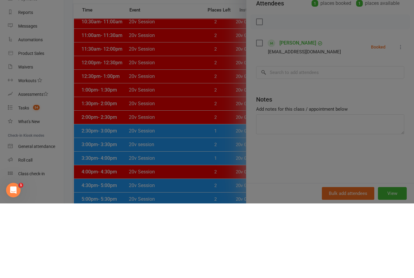
scroll to position [239, 0]
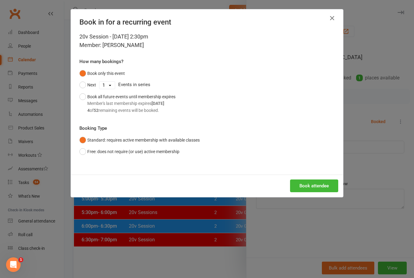
click at [322, 184] on button "Book attendee" at bounding box center [314, 185] width 48 height 13
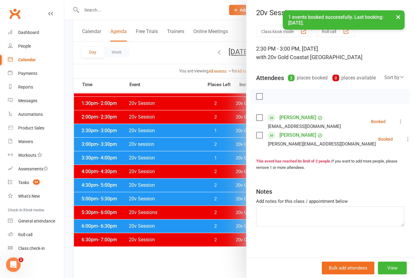
click at [23, 102] on div "Messages" at bounding box center [27, 100] width 19 height 5
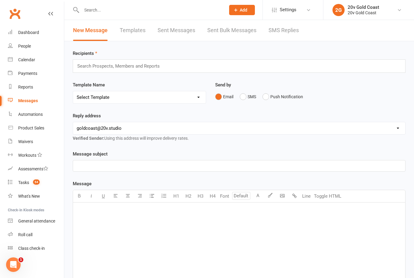
click at [269, 34] on link "SMS Replies" at bounding box center [283, 30] width 30 height 21
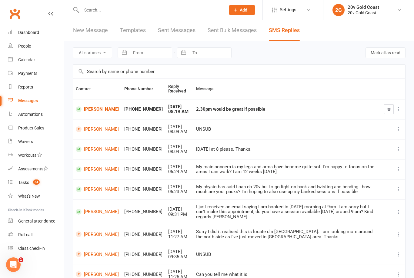
click at [88, 107] on link "[PERSON_NAME]" at bounding box center [97, 109] width 43 height 6
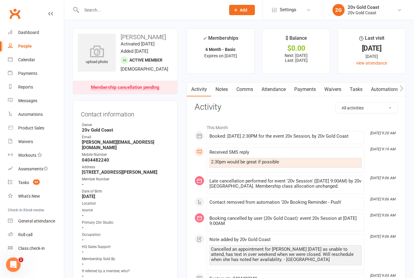
click at [358, 88] on link "Tasks" at bounding box center [355, 89] width 21 height 14
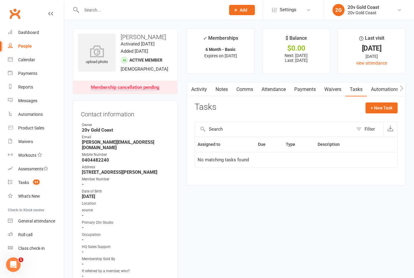
click at [242, 87] on link "Comms" at bounding box center [244, 89] width 25 height 14
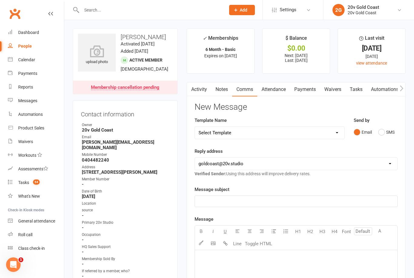
click at [386, 133] on button "SMS" at bounding box center [386, 132] width 16 height 12
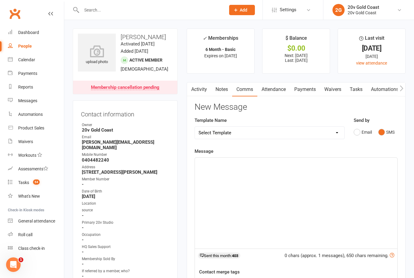
click at [281, 185] on div "﻿" at bounding box center [296, 202] width 202 height 91
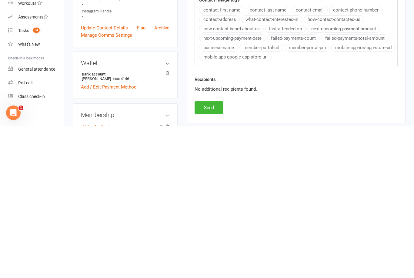
click at [217, 253] on button "Send" at bounding box center [208, 259] width 29 height 13
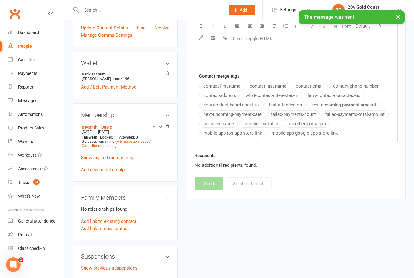
click at [24, 104] on link "Messages" at bounding box center [36, 101] width 56 height 14
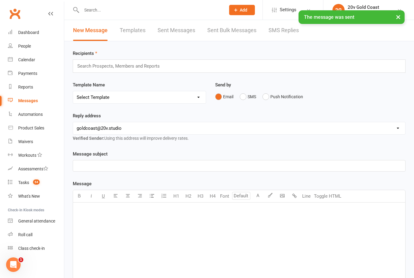
click at [280, 34] on link "SMS Replies" at bounding box center [283, 30] width 30 height 21
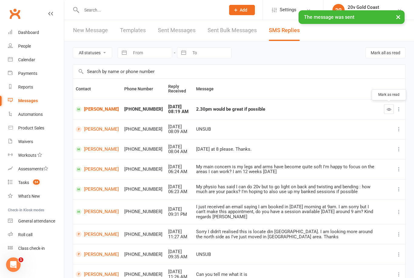
click at [389, 112] on button "button" at bounding box center [389, 109] width 10 height 10
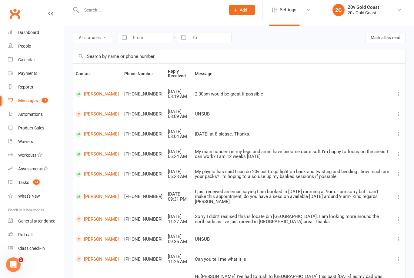
scroll to position [54, 0]
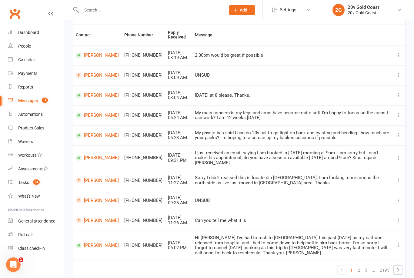
click at [24, 58] on div "Calendar" at bounding box center [26, 59] width 17 height 5
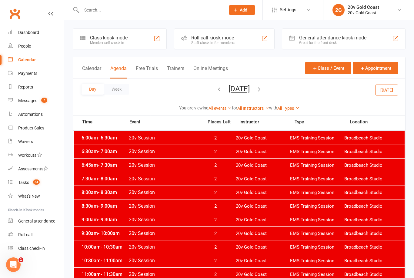
click at [228, 89] on button "Thursday, Oct 16, 2025" at bounding box center [238, 88] width 21 height 8
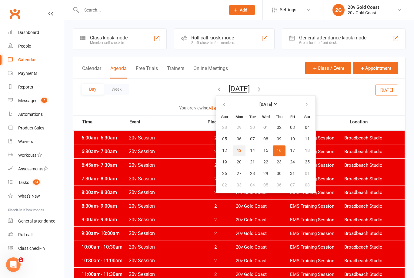
click at [237, 148] on span "13" at bounding box center [239, 150] width 5 height 5
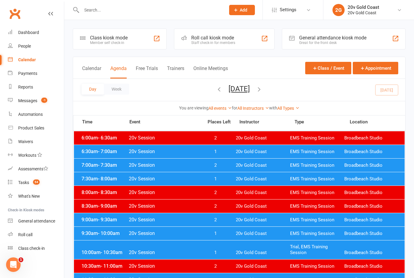
click at [246, 230] on span "20v Gold Coast" at bounding box center [263, 233] width 54 height 6
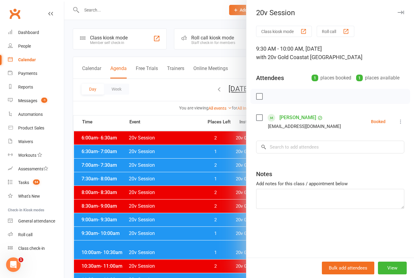
click at [402, 12] on icon "button" at bounding box center [400, 13] width 6 height 4
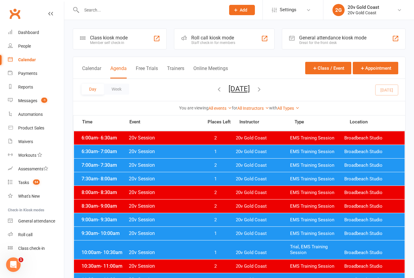
click at [237, 248] on div "10:00am - 10:30am 20v Session 1 20v Gold Coast Trial, EMS Training Session Broa…" at bounding box center [239, 249] width 330 height 19
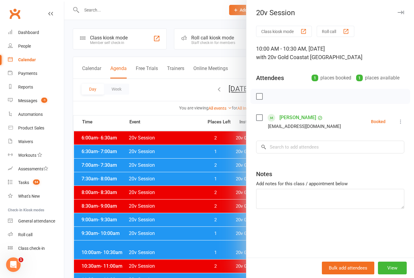
click at [402, 15] on button "button" at bounding box center [400, 12] width 7 height 7
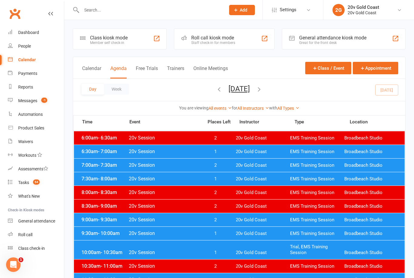
click at [244, 277] on span "20v Gold Coast" at bounding box center [263, 280] width 54 height 6
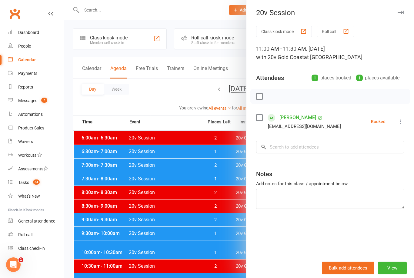
click at [226, 250] on div at bounding box center [238, 139] width 349 height 278
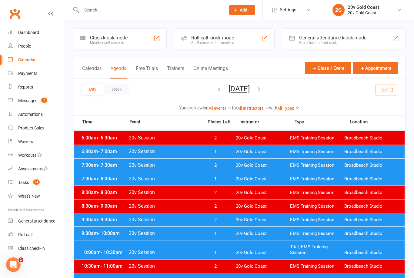
click at [232, 277] on div "11:00am - 11:30am 20v Session 1 20v Gold Coast EMS Training Session Broadbeach …" at bounding box center [239, 279] width 330 height 13
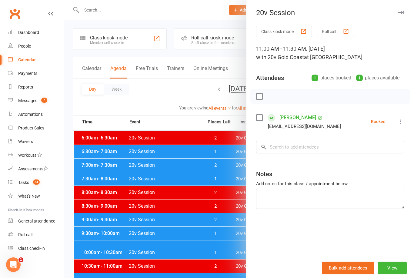
click at [231, 242] on div at bounding box center [238, 139] width 349 height 278
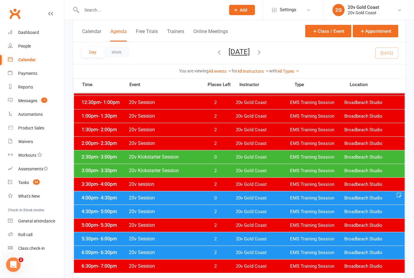
scroll to position [218, 0]
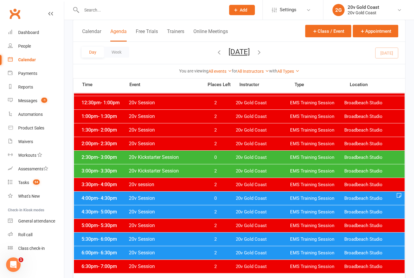
click at [144, 198] on span "20v Session" at bounding box center [163, 198] width 71 height 6
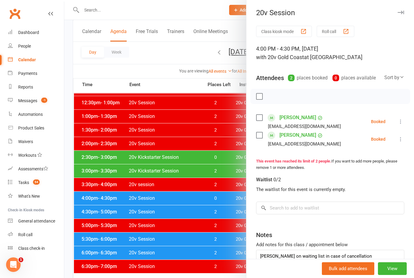
click at [137, 235] on div at bounding box center [238, 139] width 349 height 278
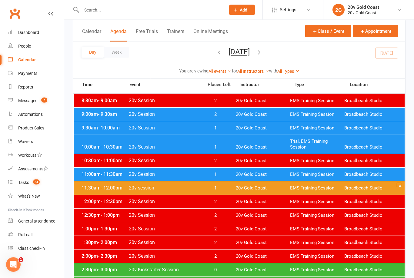
scroll to position [105, 0]
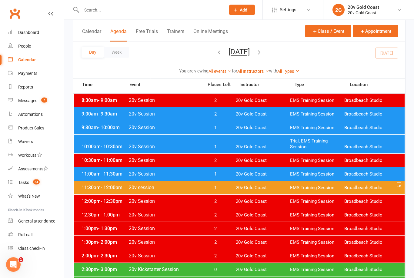
click at [97, 189] on span "11:30am - 12:00pm" at bounding box center [104, 188] width 48 height 6
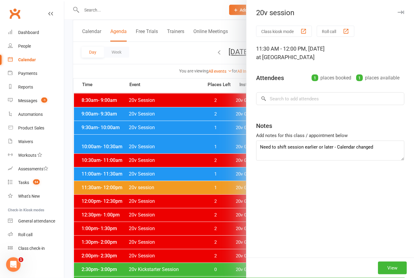
scroll to position [106, 0]
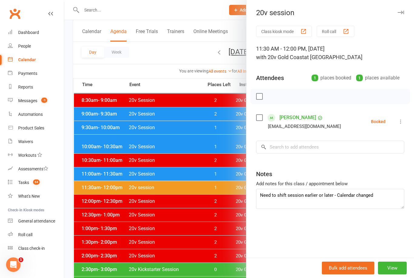
click at [306, 117] on link "[PERSON_NAME]" at bounding box center [297, 118] width 37 height 10
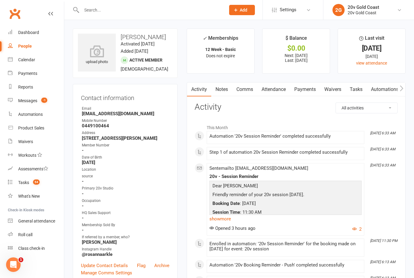
click at [222, 88] on link "Notes" at bounding box center [221, 89] width 21 height 14
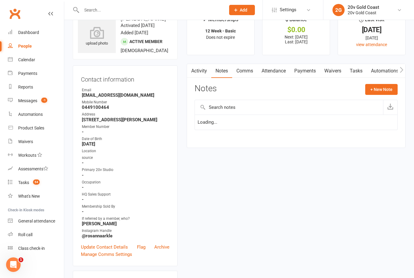
scroll to position [19, 0]
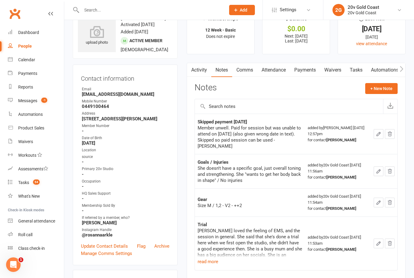
click at [245, 70] on link "Comms" at bounding box center [244, 70] width 25 height 14
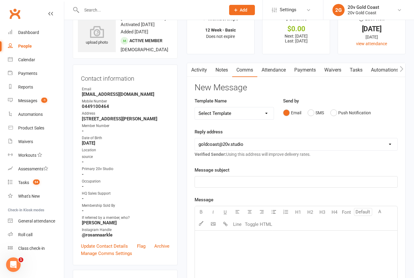
click at [311, 113] on button "SMS" at bounding box center [315, 113] width 16 height 12
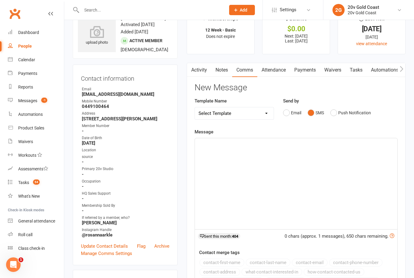
click at [276, 160] on div "﻿" at bounding box center [296, 183] width 202 height 91
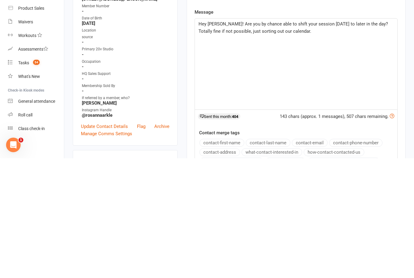
click at [357, 141] on span "Hey Rosie! Are you by chance able to shift your session today to later in the d…" at bounding box center [293, 147] width 190 height 13
click at [309, 141] on span "Hey Rosie! Are you by chance able to shift your session today to later in the d…" at bounding box center [292, 147] width 188 height 13
click at [311, 140] on p "Hey Rosie! Are you by chance able to shift your session today to later in the d…" at bounding box center [295, 147] width 195 height 15
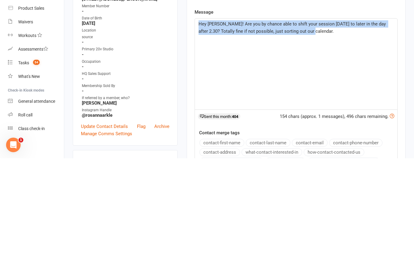
copy span "Hey Rosie! Are you by chance able to shift your session today to later in the d…"
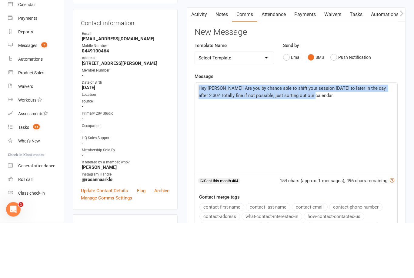
click at [22, 57] on div "Calendar" at bounding box center [26, 59] width 17 height 5
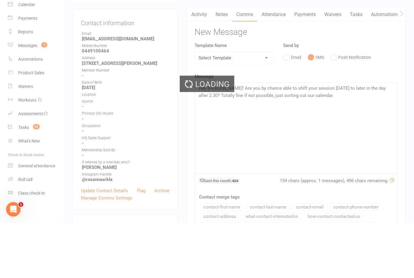
scroll to position [75, 0]
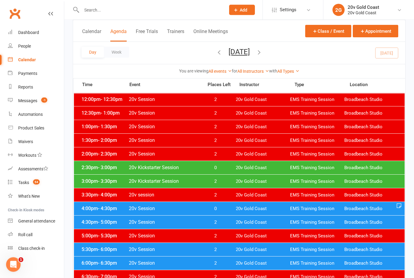
scroll to position [207, 0]
click at [23, 96] on link "Messages -1" at bounding box center [36, 101] width 56 height 14
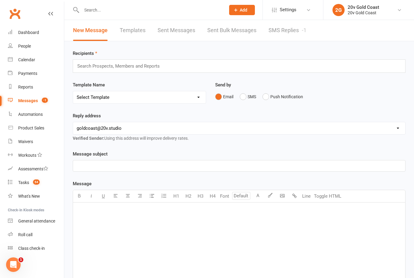
click at [284, 31] on link "SMS Replies -1" at bounding box center [287, 30] width 38 height 21
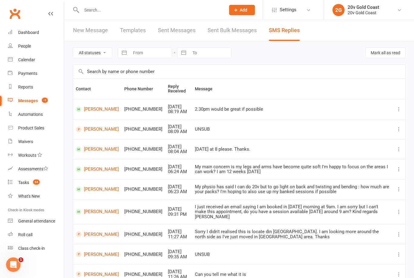
click at [24, 57] on div "Calendar" at bounding box center [26, 59] width 17 height 5
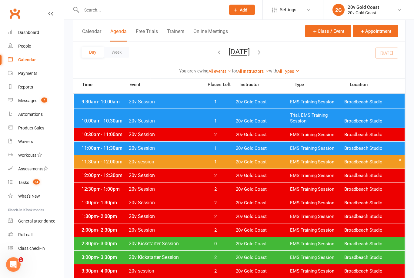
scroll to position [133, 0]
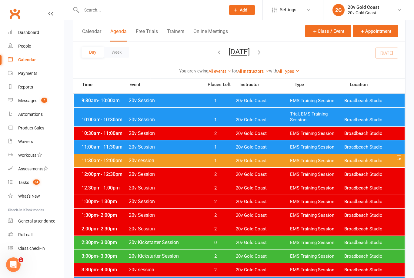
click at [155, 156] on div "11:30am - 12:00pm 20v session 1 20v Gold Coast EMS Training Session Broadbeach …" at bounding box center [239, 160] width 330 height 13
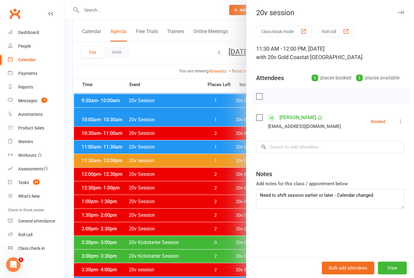
click at [289, 118] on link "[PERSON_NAME]" at bounding box center [297, 118] width 37 height 10
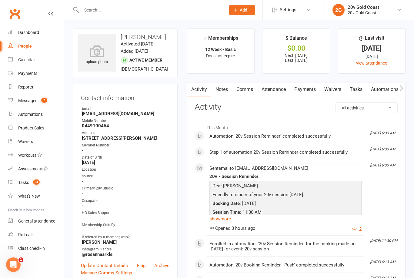
click at [251, 88] on link "Comms" at bounding box center [244, 89] width 25 height 14
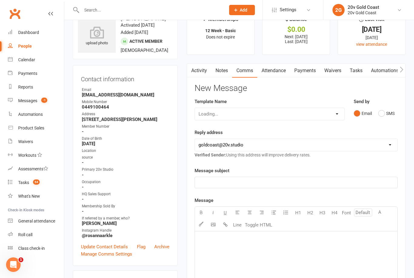
scroll to position [19, 0]
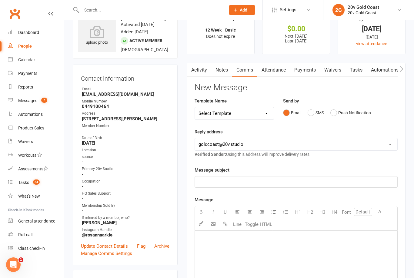
click at [321, 113] on button "SMS" at bounding box center [315, 113] width 16 height 12
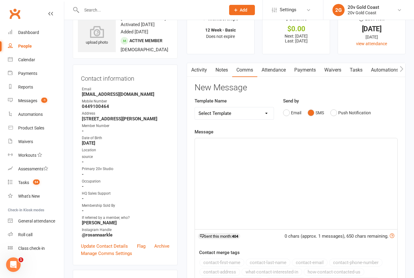
click at [303, 161] on div "﻿" at bounding box center [296, 183] width 202 height 91
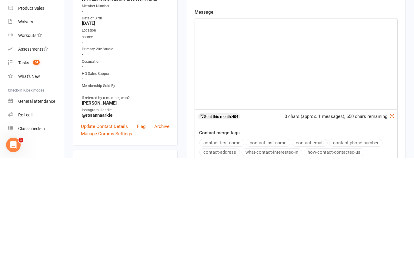
click at [262, 138] on div "﻿" at bounding box center [296, 183] width 202 height 91
click at [225, 140] on p "﻿" at bounding box center [295, 143] width 195 height 7
click at [220, 138] on div "﻿" at bounding box center [296, 183] width 202 height 91
click at [221, 138] on div "﻿" at bounding box center [296, 183] width 202 height 91
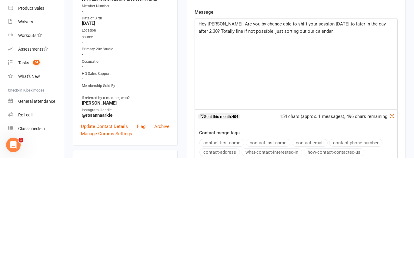
click at [376, 141] on span "Hey Rosie! Are you by chance able to shift your session today to later in the d…" at bounding box center [292, 147] width 188 height 13
click at [349, 140] on p "Hey Rosie! Are you by chance able to shift your session today to later in the d…" at bounding box center [295, 147] width 195 height 15
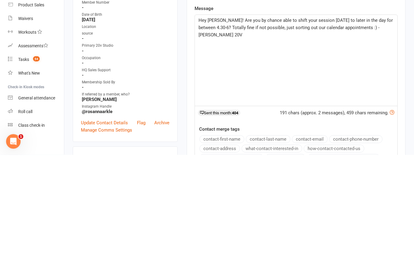
click at [283, 141] on span "Hey Rosie! Are you by chance able to shift your session today to later in the d…" at bounding box center [295, 151] width 195 height 20
click at [210, 141] on span "Hey Rosie! Are you by chance able to shift your session today to later in the d…" at bounding box center [295, 151] width 195 height 20
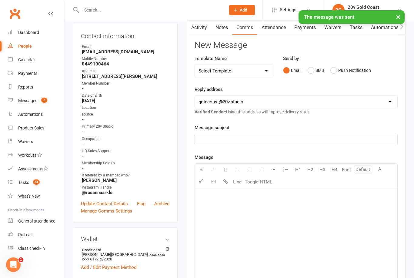
scroll to position [0, 0]
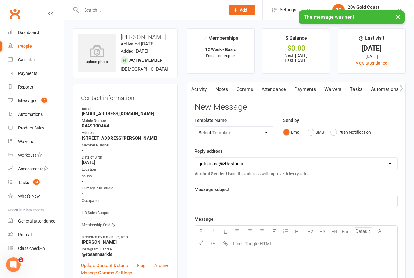
click at [218, 92] on link "Notes" at bounding box center [221, 89] width 21 height 14
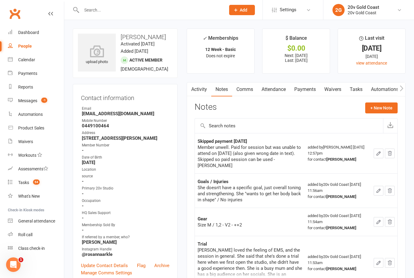
click at [382, 107] on button "+ New Note" at bounding box center [381, 107] width 32 height 11
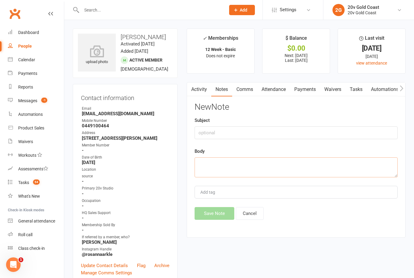
click at [296, 170] on textarea at bounding box center [295, 167] width 203 height 20
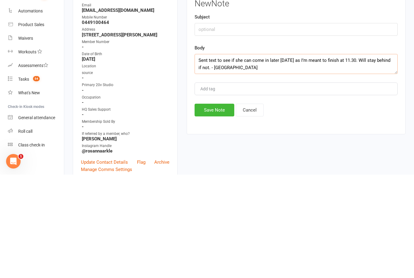
type textarea "Sent text to see if she can come in later today as I’m meant to finish at 11.30…"
click at [233, 207] on button "Save Note" at bounding box center [214, 213] width 40 height 13
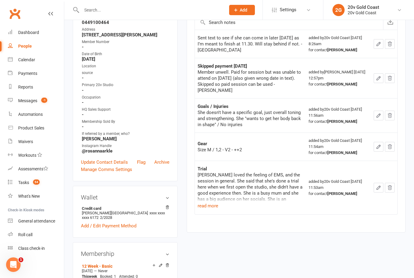
click at [204, 202] on button "read more" at bounding box center [207, 205] width 21 height 7
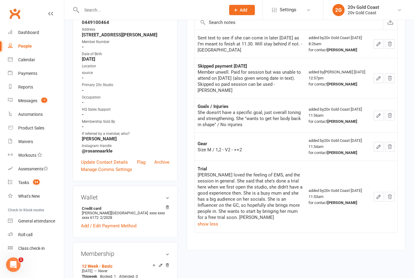
click at [24, 99] on div "Messages" at bounding box center [27, 100] width 19 height 5
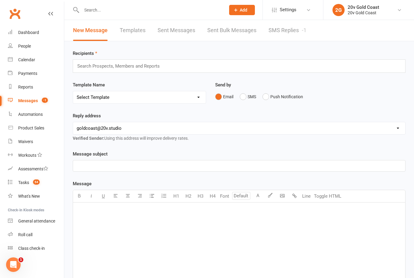
click at [21, 34] on div "Dashboard" at bounding box center [28, 32] width 21 height 5
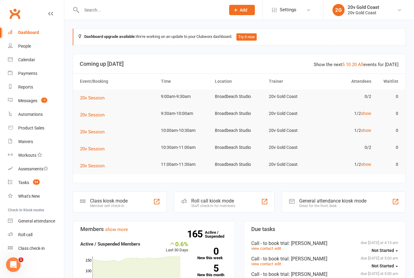
click at [22, 100] on div "Messages" at bounding box center [27, 100] width 19 height 5
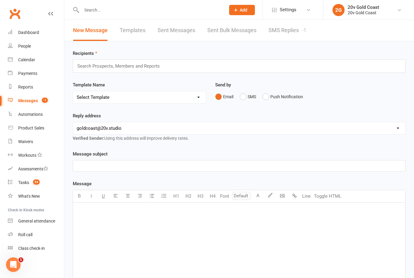
click at [24, 61] on div "Calendar" at bounding box center [26, 59] width 17 height 5
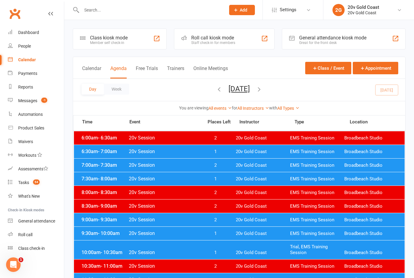
click at [22, 47] on div "People" at bounding box center [24, 46] width 13 height 5
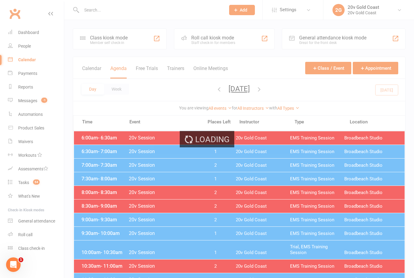
select select "100"
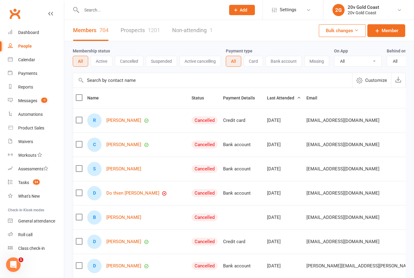
click at [86, 4] on div at bounding box center [147, 10] width 148 height 20
click at [90, 13] on input "text" at bounding box center [150, 10] width 141 height 8
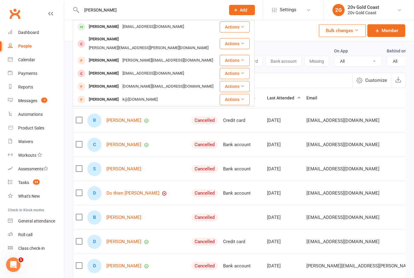
type input "Rishab"
click at [98, 27] on div "Rishabh Khanna" at bounding box center [104, 26] width 34 height 9
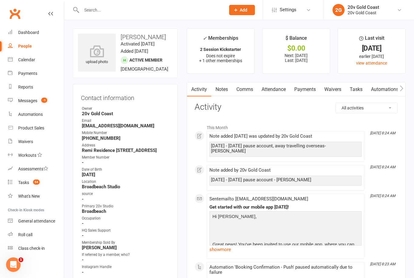
click at [331, 88] on link "Waivers" at bounding box center [332, 89] width 25 height 14
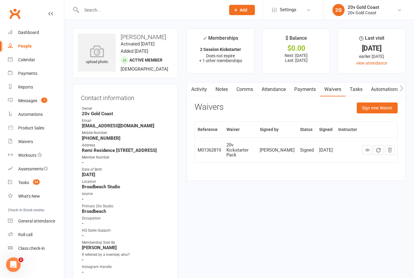
click at [365, 107] on button "Sign new Waiver" at bounding box center [376, 107] width 41 height 11
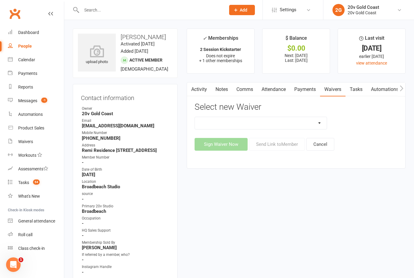
click at [223, 125] on select "20v Ambassador Program 20v Father's Day Promo 20v Kickstarter Pack 20v Pre Exer…" at bounding box center [261, 123] width 132 height 12
select select "8083"
click at [302, 123] on select "20v Ambassador Program 20v Father's Day Promo 20v Kickstarter Pack 20v Pre Exer…" at bounding box center [261, 123] width 132 height 12
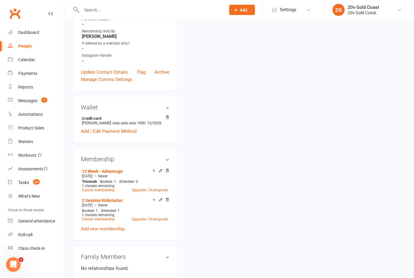
scroll to position [210, 0]
click at [168, 174] on icon at bounding box center [167, 171] width 4 height 4
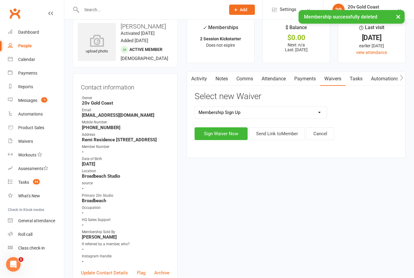
scroll to position [11, 0]
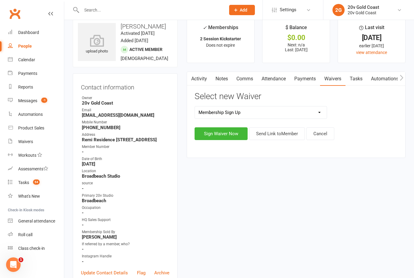
click at [285, 134] on button "Send Link to Member" at bounding box center [277, 133] width 56 height 13
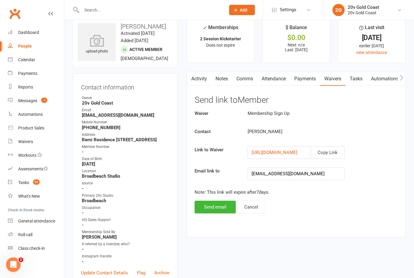
click at [333, 149] on button "Copy Link" at bounding box center [327, 152] width 34 height 13
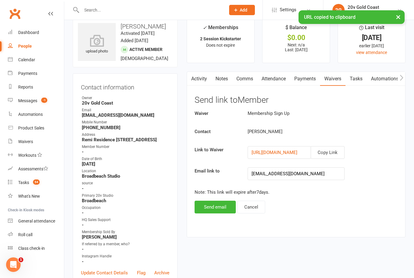
click at [222, 207] on button "Send email" at bounding box center [214, 206] width 41 height 13
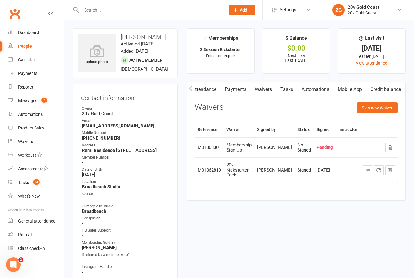
scroll to position [0, 71]
click at [288, 94] on link "Tasks" at bounding box center [286, 89] width 21 height 14
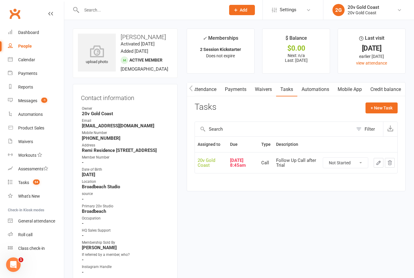
click at [387, 109] on button "+ New Task" at bounding box center [381, 107] width 32 height 11
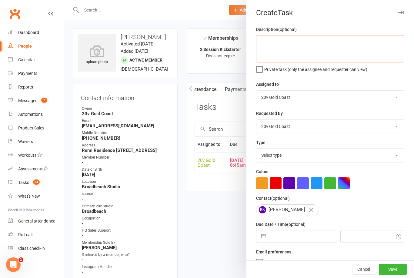
click at [345, 44] on textarea at bounding box center [330, 48] width 148 height 27
type textarea "Check in waiver is signed: Candice"
click at [400, 14] on button "button" at bounding box center [400, 12] width 7 height 7
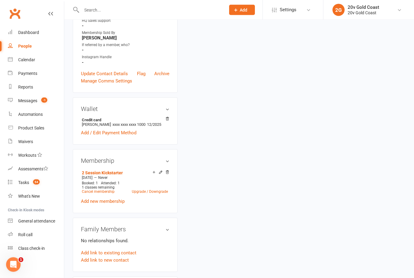
scroll to position [272, 0]
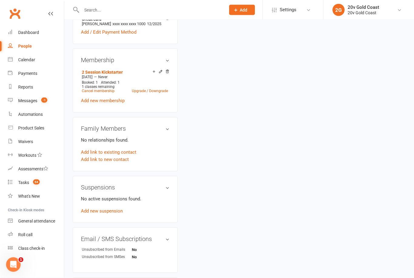
click at [115, 214] on link "Add new suspension" at bounding box center [102, 210] width 42 height 5
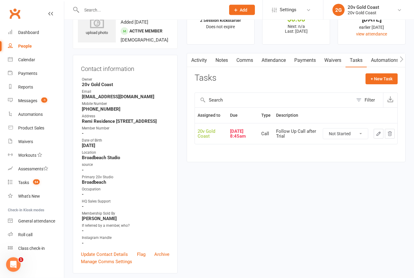
click at [347, 132] on select "Not Started In Progress Waiting Complete" at bounding box center [345, 134] width 45 height 10
select select "unstarted"
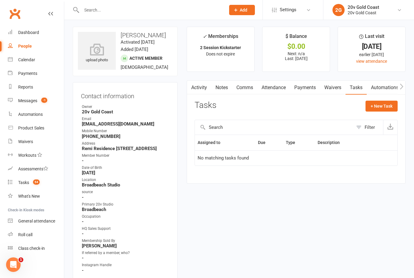
scroll to position [0, 0]
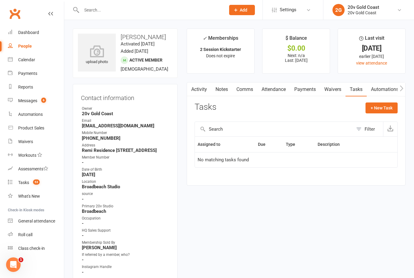
click at [242, 87] on link "Comms" at bounding box center [244, 89] width 25 height 14
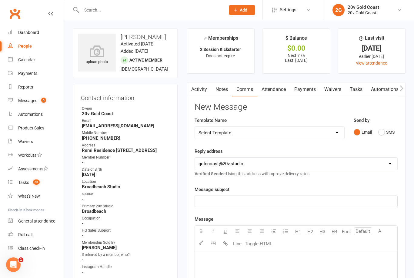
click at [379, 131] on button "SMS" at bounding box center [386, 132] width 16 height 12
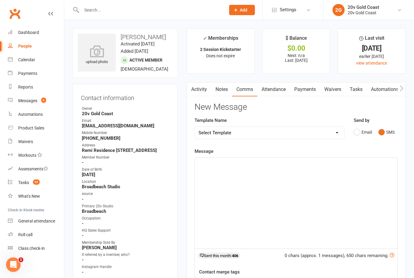
click at [312, 169] on div "﻿" at bounding box center [296, 202] width 202 height 91
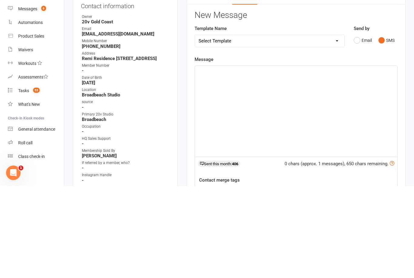
click at [29, 94] on link "Messages 6" at bounding box center [36, 101] width 56 height 14
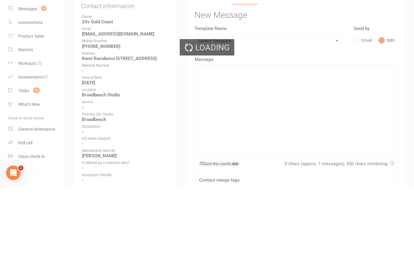
scroll to position [92, 0]
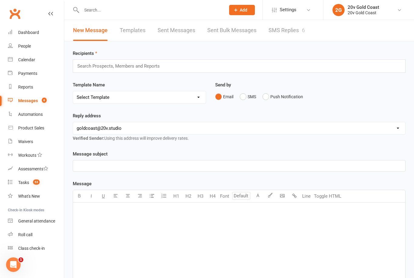
click at [293, 29] on link "SMS Replies 6" at bounding box center [286, 30] width 36 height 21
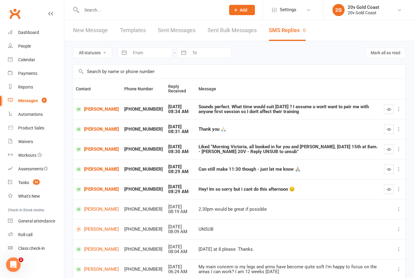
click at [88, 187] on link "[PERSON_NAME]" at bounding box center [97, 189] width 43 height 6
click at [98, 166] on link "[PERSON_NAME]" at bounding box center [97, 169] width 43 height 6
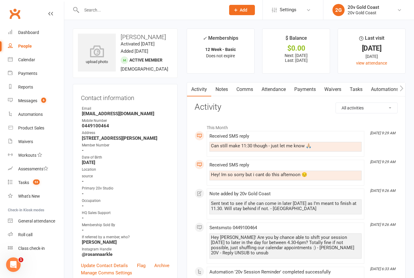
click at [20, 102] on div "Messages" at bounding box center [27, 100] width 19 height 5
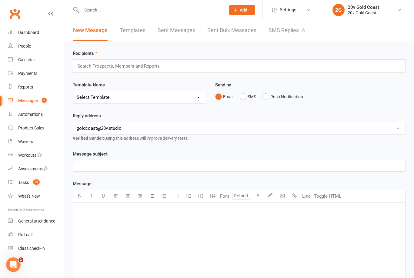
click at [242, 96] on button "SMS" at bounding box center [248, 97] width 16 height 12
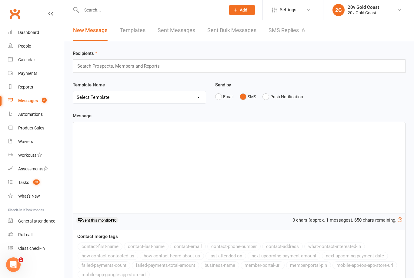
click at [179, 62] on div "Search Prospects, Members and Reports" at bounding box center [239, 65] width 333 height 13
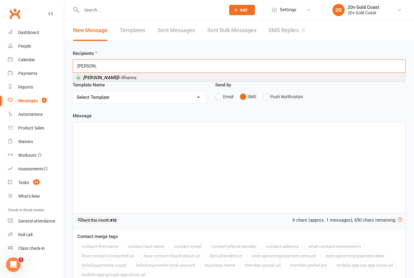
type input "Rishab"
click at [101, 80] on span "Rishab h Khanna" at bounding box center [109, 77] width 53 height 5
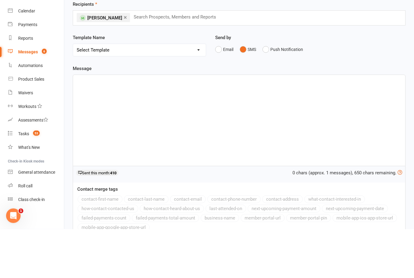
click at [114, 124] on div "﻿" at bounding box center [239, 169] width 332 height 91
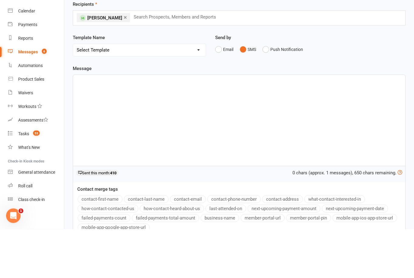
click at [99, 124] on div "﻿" at bounding box center [239, 169] width 332 height 91
paste div
click at [74, 124] on div "https://app.clubworx.com/websites/20v-1/waivers/membership-sign-up/signed_waive…" at bounding box center [239, 169] width 332 height 91
click at [385, 126] on p "Hey Rishabh, https://app.clubworx.com/websites/20v-1/waivers/membership-sign-up…" at bounding box center [239, 129] width 325 height 7
click at [106, 127] on span "Hey Rishabh, https://app.clubworx.com/websites/20v-1/waivers/membership-sign-up…" at bounding box center [123, 129] width 92 height 5
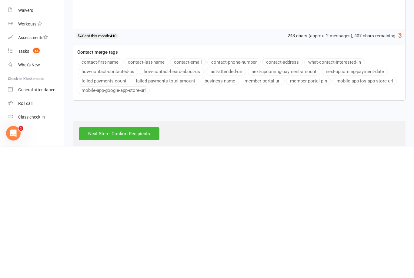
click at [123, 259] on input "Next Step - Confirm Recipients" at bounding box center [119, 265] width 81 height 13
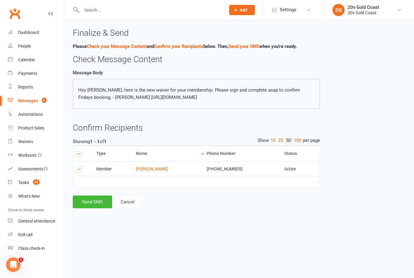
click at [90, 207] on button "Send SMS" at bounding box center [92, 201] width 39 height 13
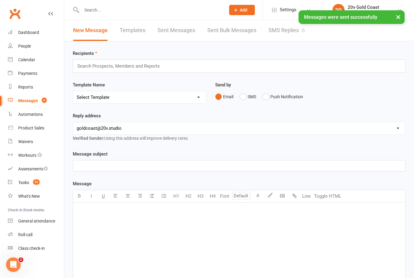
click at [24, 106] on link "Messages 6" at bounding box center [36, 101] width 56 height 14
click at [283, 31] on link "SMS Replies 6" at bounding box center [286, 30] width 36 height 21
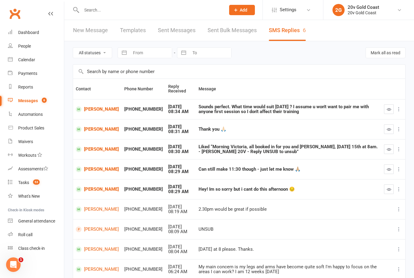
click at [386, 151] on button "button" at bounding box center [389, 149] width 10 height 10
click at [394, 137] on td at bounding box center [393, 129] width 24 height 20
click at [389, 187] on icon "button" at bounding box center [388, 189] width 5 height 5
click at [391, 172] on button "button" at bounding box center [389, 169] width 10 height 10
click at [386, 187] on icon "button" at bounding box center [388, 189] width 5 height 5
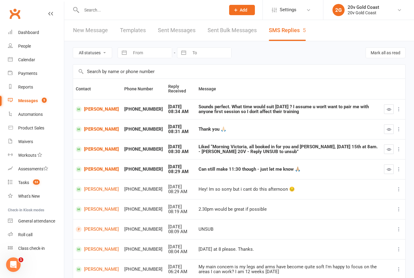
click at [92, 166] on link "[PERSON_NAME]" at bounding box center [97, 169] width 43 height 6
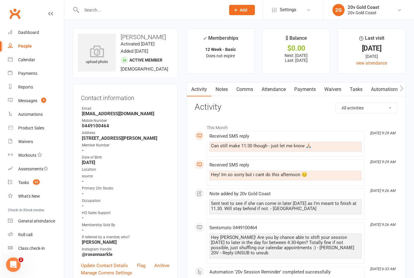
click at [223, 89] on link "Notes" at bounding box center [221, 89] width 21 height 14
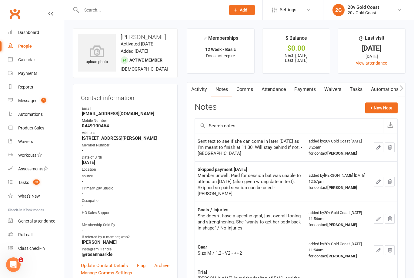
click at [382, 108] on button "+ New Note" at bounding box center [381, 107] width 32 height 11
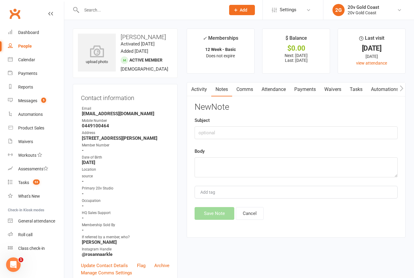
click at [243, 88] on link "Comms" at bounding box center [244, 89] width 25 height 14
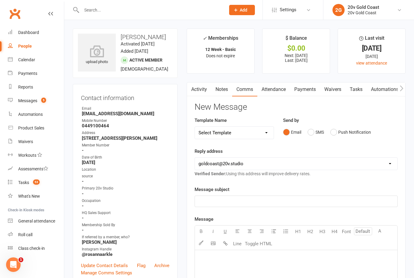
click at [312, 131] on button "SMS" at bounding box center [315, 132] width 16 height 12
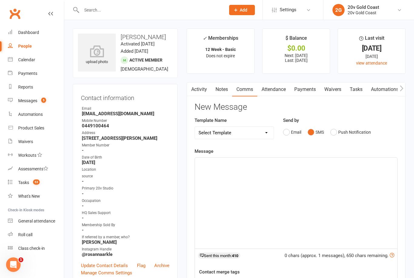
click at [285, 174] on div "﻿" at bounding box center [296, 202] width 202 height 91
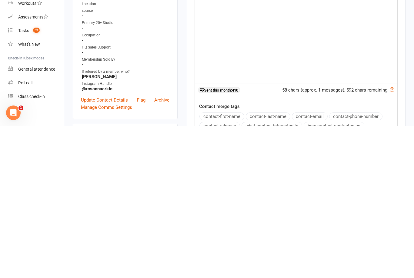
scroll to position [15, 0]
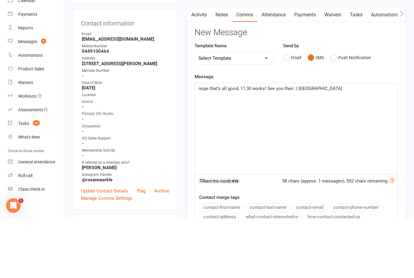
click at [303, 145] on span "nope that’s all good, 11.30 works! See you then :) Candice" at bounding box center [270, 147] width 144 height 5
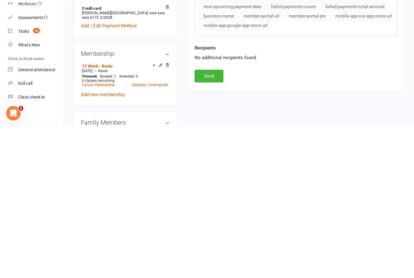
click at [211, 221] on button "Send" at bounding box center [208, 227] width 29 height 13
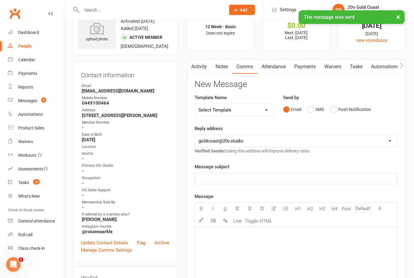
scroll to position [0, 0]
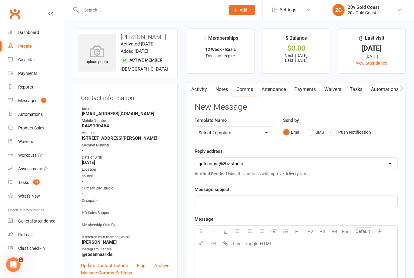
click at [26, 102] on div "Messages" at bounding box center [27, 100] width 19 height 5
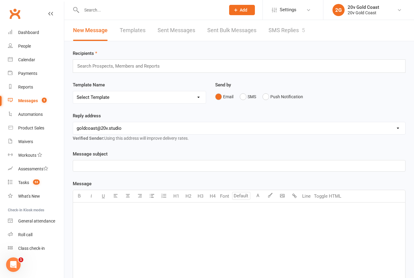
click at [276, 28] on link "SMS Replies 5" at bounding box center [286, 30] width 36 height 21
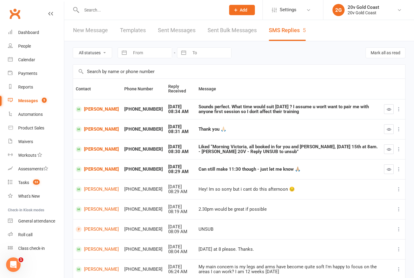
click at [389, 147] on icon "button" at bounding box center [388, 149] width 5 height 5
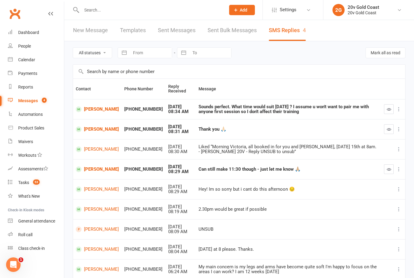
click at [387, 169] on icon "button" at bounding box center [388, 169] width 5 height 5
click at [388, 129] on icon "button" at bounding box center [388, 129] width 5 height 5
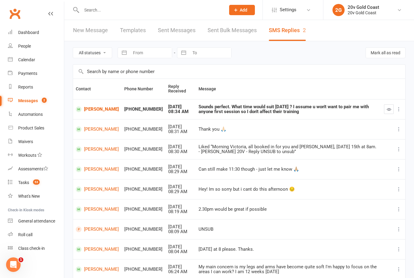
click at [87, 112] on link "[PERSON_NAME]" at bounding box center [97, 109] width 43 height 6
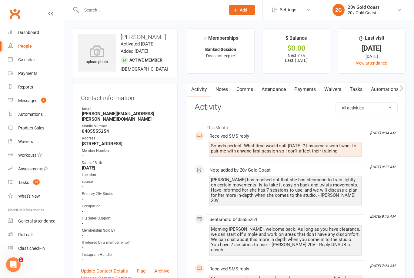
click at [20, 61] on div "Calendar" at bounding box center [26, 59] width 17 height 5
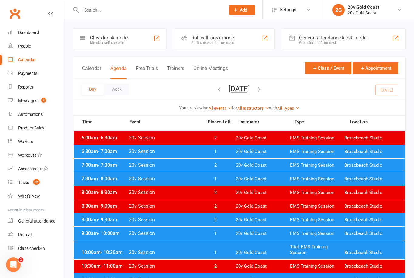
click at [228, 87] on button "Monday, Oct 13, 2025" at bounding box center [238, 88] width 21 height 8
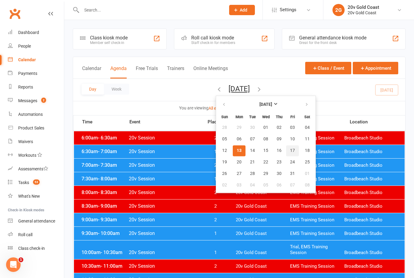
click at [286, 154] on button "17" at bounding box center [292, 150] width 13 height 11
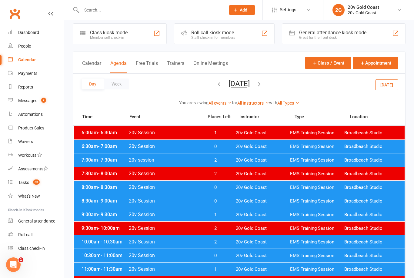
scroll to position [5, 0]
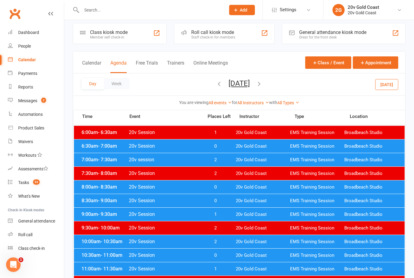
click at [31, 99] on div "Messages" at bounding box center [27, 100] width 19 height 5
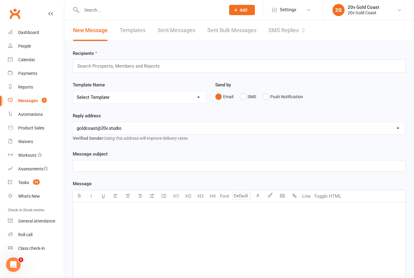
click at [280, 34] on link "SMS Replies 2" at bounding box center [286, 30] width 36 height 21
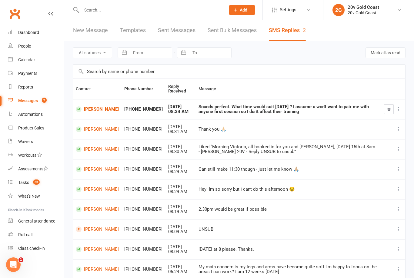
click at [90, 112] on link "[PERSON_NAME]" at bounding box center [97, 109] width 43 height 6
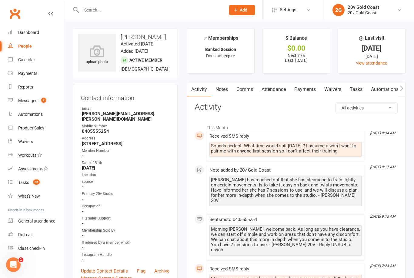
click at [250, 91] on link "Comms" at bounding box center [244, 89] width 25 height 14
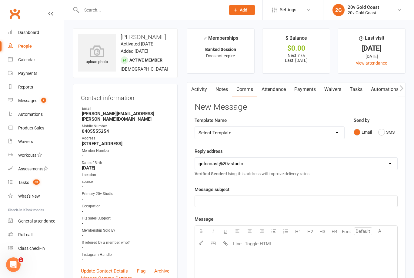
click at [387, 129] on button "SMS" at bounding box center [386, 132] width 16 height 12
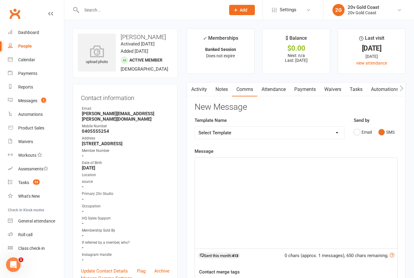
click at [293, 166] on div "﻿" at bounding box center [296, 202] width 202 height 91
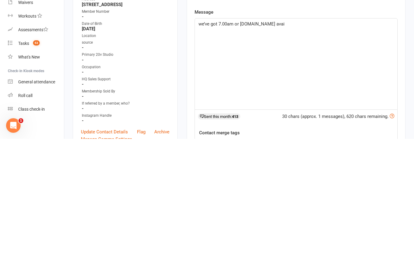
click at [279, 159] on p "we’ve got 7.00am or 10.am avai" at bounding box center [295, 162] width 195 height 7
click at [273, 159] on p "we’ve got 7.00am or 10.am available" at bounding box center [295, 162] width 195 height 7
click at [322, 157] on div "we’ve got 7.00am or 10.am available" at bounding box center [296, 202] width 202 height 91
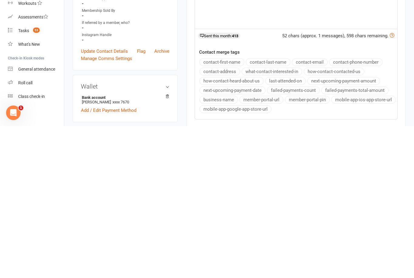
scroll to position [75, 0]
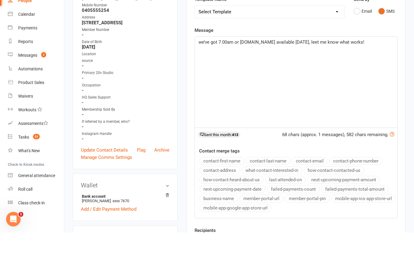
click at [290, 82] on div "we’ve got 7.00am or 10.am available Friday, leet me know what works!" at bounding box center [296, 127] width 202 height 91
click at [291, 85] on span "we’ve got 7.00am or 10.am available Friday, leet me know what works!" at bounding box center [281, 87] width 166 height 5
click at [273, 82] on div "we’ve got 7.00am or 10.am available Friday, leet me know what works!" at bounding box center [296, 127] width 202 height 91
click at [202, 85] on span "we’ve got 7.00am or 10.am available Friday, leet me know what works!" at bounding box center [281, 87] width 166 height 5
click at [312, 85] on span "Yeah I can put you in on your own to ease back into it. we’ve got 7.00am or 10.…" at bounding box center [292, 91] width 188 height 13
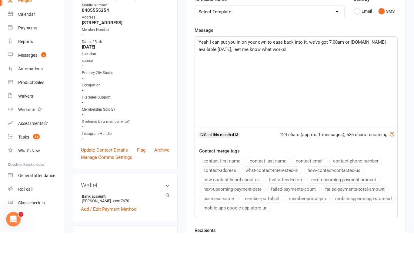
click at [310, 85] on span "Yeah I can put you in on your own to ease back into it. we’ve got 7.00am or 10.…" at bounding box center [292, 91] width 188 height 13
click at [201, 85] on span "Yeah I can put you in on your own to ease back into it. We have 7.00am or 10.am…" at bounding box center [291, 91] width 187 height 13
click at [200, 85] on span "Yeah I can put you in on your own to ease back into it. We have 7.00am or 10.am…" at bounding box center [291, 91] width 187 height 13
click at [264, 84] on p "Yeah I can put you in on your own to ease back into it. We have 7.00am or 10.am…" at bounding box center [295, 91] width 195 height 15
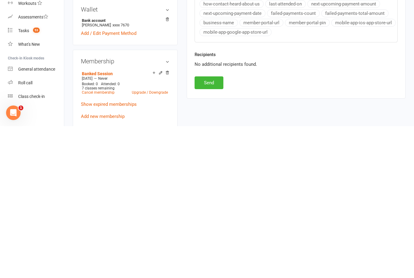
click at [212, 228] on button "Send" at bounding box center [208, 234] width 29 height 13
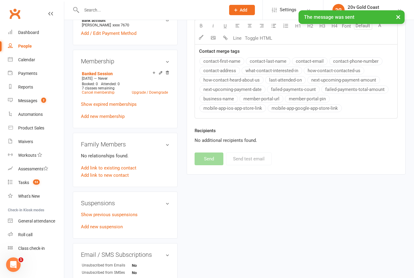
click at [29, 99] on div "Messages" at bounding box center [27, 100] width 19 height 5
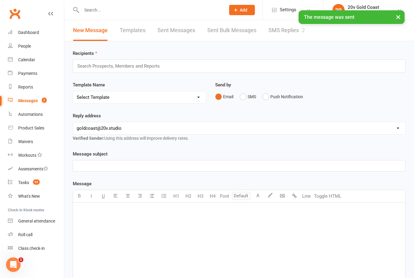
click at [286, 31] on link "SMS Replies 2" at bounding box center [286, 30] width 36 height 21
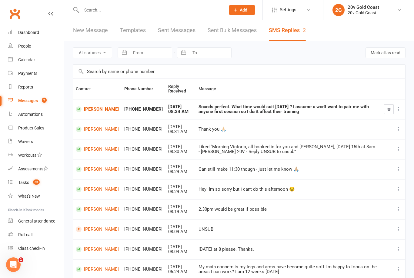
click at [385, 110] on button "button" at bounding box center [389, 109] width 10 height 10
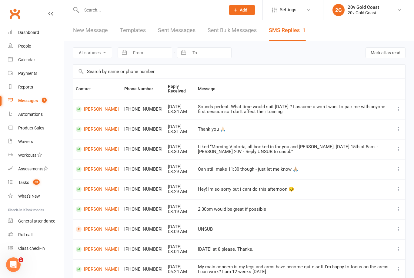
click at [88, 107] on link "[PERSON_NAME]" at bounding box center [97, 109] width 43 height 6
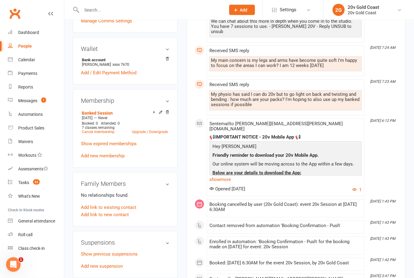
scroll to position [257, 0]
click at [94, 111] on link "Banked Session" at bounding box center [97, 113] width 31 height 5
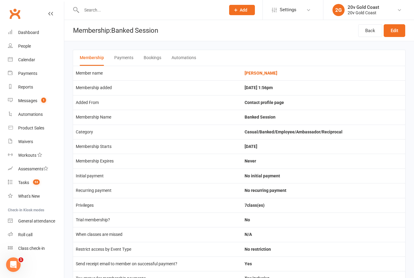
click at [32, 100] on div "Messages" at bounding box center [27, 100] width 19 height 5
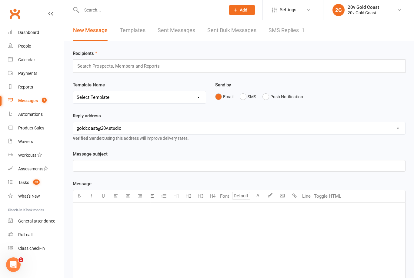
click at [290, 29] on link "SMS Replies 1" at bounding box center [286, 30] width 36 height 21
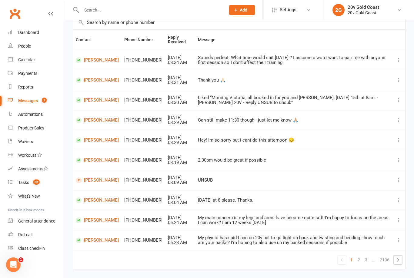
click at [360, 258] on link "2" at bounding box center [358, 259] width 7 height 8
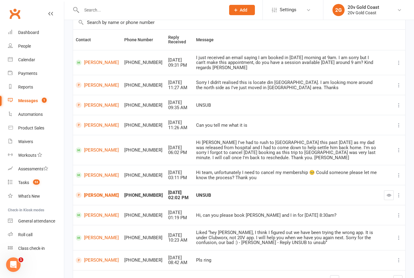
click at [391, 192] on button "button" at bounding box center [389, 195] width 10 height 10
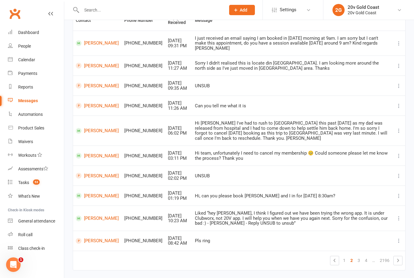
click at [349, 256] on link "2" at bounding box center [351, 260] width 7 height 8
click at [345, 256] on link "1" at bounding box center [343, 260] width 7 height 8
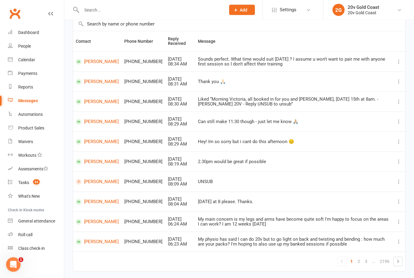
scroll to position [0, 0]
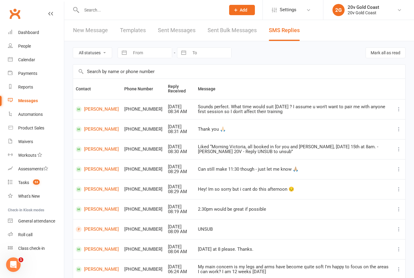
click at [32, 180] on count-badge "53" at bounding box center [35, 182] width 10 height 5
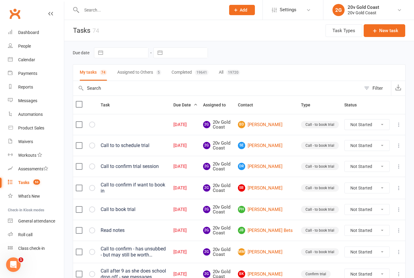
click at [30, 143] on div "Waivers" at bounding box center [25, 141] width 15 height 5
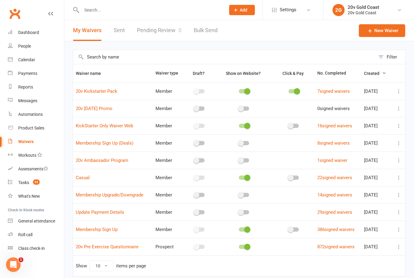
click at [160, 36] on link "Pending Review 0" at bounding box center [159, 30] width 45 height 21
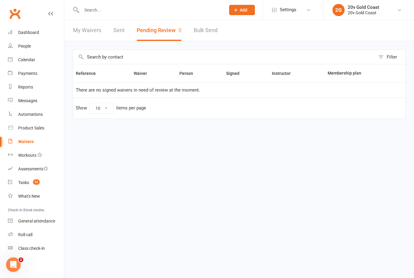
click at [32, 60] on div "Calendar" at bounding box center [26, 59] width 17 height 5
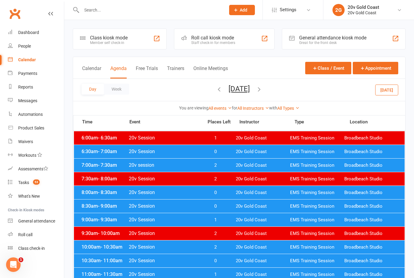
click at [249, 91] on button "[DATE]" at bounding box center [238, 88] width 21 height 8
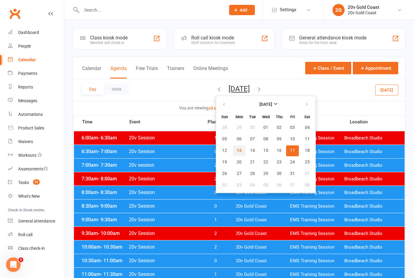
click at [237, 151] on span "13" at bounding box center [239, 150] width 5 height 5
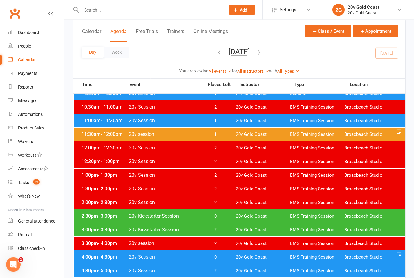
scroll to position [157, 0]
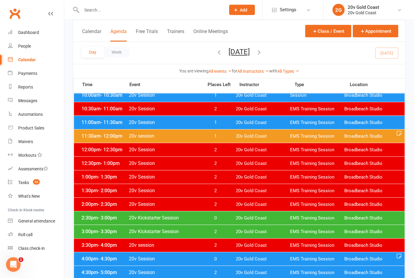
click at [227, 221] on div "2:30pm - 3:00pm 20v Kickstarter Session 0 20v Gold Coast EMS Training Session B…" at bounding box center [239, 217] width 330 height 13
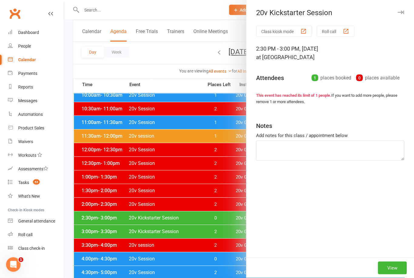
scroll to position [157, 0]
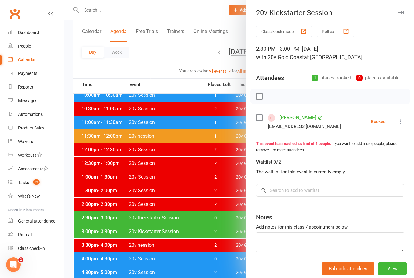
click at [292, 117] on link "[PERSON_NAME]" at bounding box center [297, 118] width 37 height 10
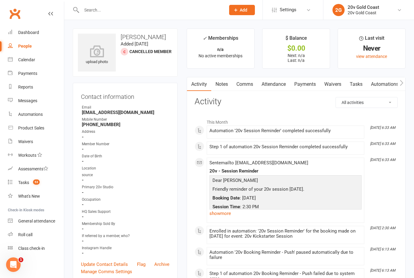
click at [338, 90] on link "Waivers" at bounding box center [332, 84] width 25 height 14
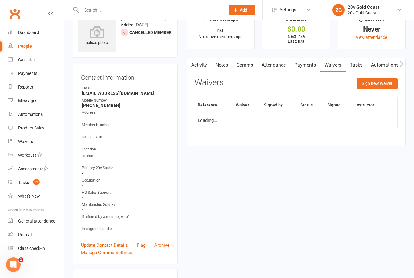
scroll to position [19, 0]
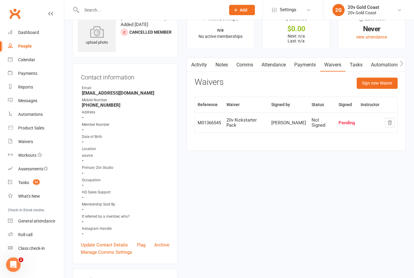
click at [198, 65] on link "Activity" at bounding box center [199, 65] width 24 height 14
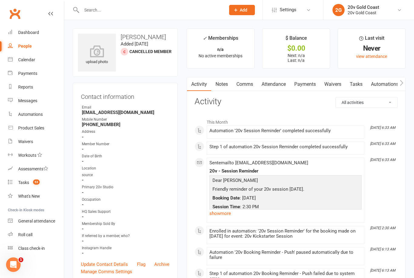
click at [221, 87] on link "Notes" at bounding box center [221, 84] width 21 height 14
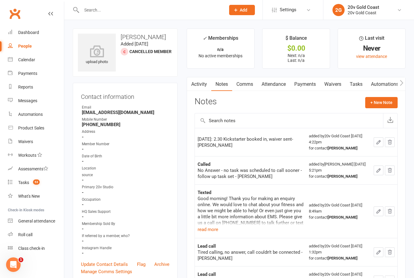
click at [386, 101] on button "+ New Note" at bounding box center [381, 102] width 32 height 11
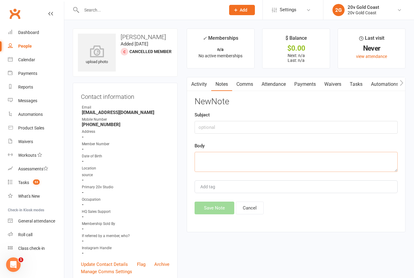
click at [280, 161] on textarea at bounding box center [295, 162] width 203 height 20
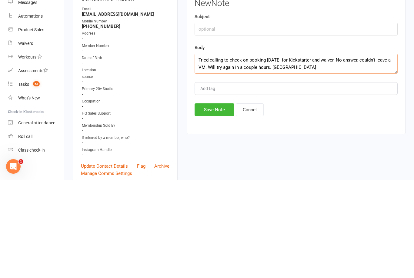
click at [263, 152] on textarea "Tried calling to check on booking [DATE] for Kickstarter and waiver. No answer,…" at bounding box center [295, 162] width 203 height 20
click at [265, 152] on textarea "Tried calling to check on booking [DATE] for Kickstarter and waiver. No answer,…" at bounding box center [295, 162] width 203 height 20
type textarea "Tried calling to check on booking [DATE] for Kickstarter and waiver. No answer,…"
click at [221, 201] on button "Save Note" at bounding box center [214, 207] width 40 height 13
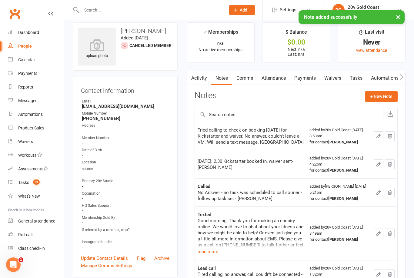
scroll to position [6, 0]
click at [246, 74] on link "Comms" at bounding box center [244, 78] width 25 height 14
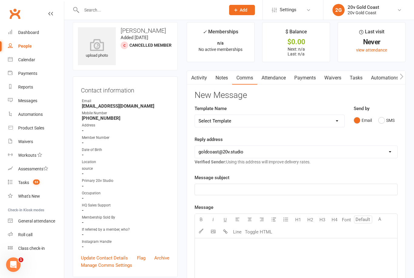
click at [375, 119] on div "Email SMS" at bounding box center [375, 120] width 44 height 12
click at [390, 119] on button "SMS" at bounding box center [386, 120] width 16 height 12
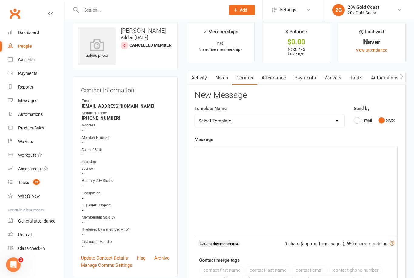
click at [248, 158] on div "﻿" at bounding box center [296, 191] width 202 height 91
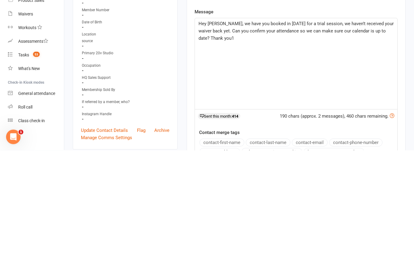
click at [278, 149] on span "Hey Ren, we have you booked in today for a trial session, we haven’t received y…" at bounding box center [296, 159] width 196 height 20
click at [285, 148] on p "Hey Ren, we have you booked in today for a trial session, we haven’t received y…" at bounding box center [295, 159] width 195 height 22
click at [241, 149] on span "Hey Ren, we have you booked in today for a trial session, we haven’t received y…" at bounding box center [296, 159] width 196 height 20
click at [242, 149] on span "Hey Ren, we have you booked in today for a trial session, we haven’t received y…" at bounding box center [296, 159] width 196 height 20
click at [293, 148] on p "Hey Ren, we have you booked in today for a trial session, we haven’t received y…" at bounding box center [295, 159] width 195 height 22
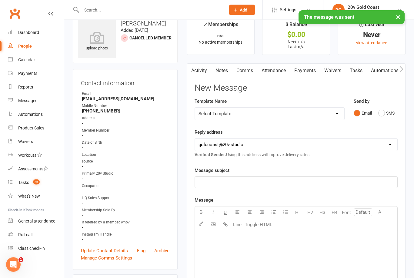
scroll to position [0, 0]
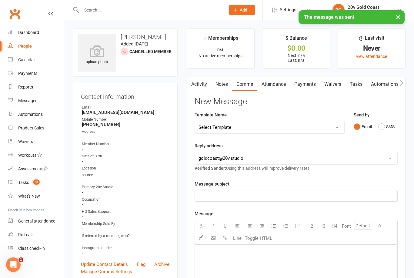
click at [24, 184] on div "Tasks" at bounding box center [23, 182] width 11 height 5
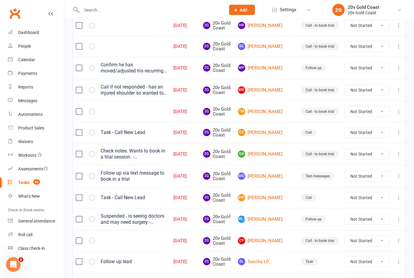
scroll to position [312, 0]
click at [29, 63] on link "Calendar" at bounding box center [36, 60] width 56 height 14
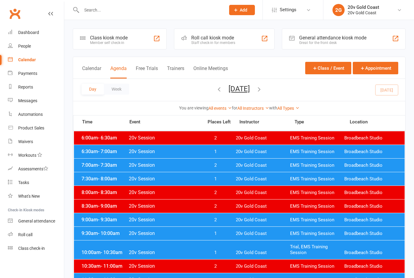
click at [250, 92] on button "[DATE]" at bounding box center [238, 88] width 21 height 8
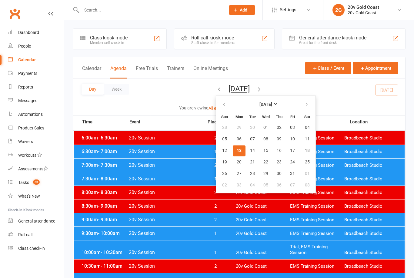
click at [237, 150] on span "13" at bounding box center [239, 150] width 5 height 5
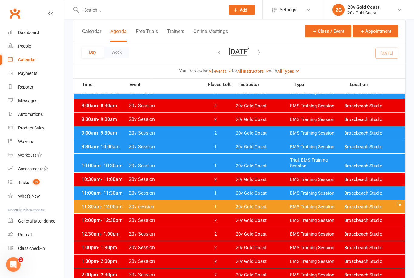
scroll to position [87, 0]
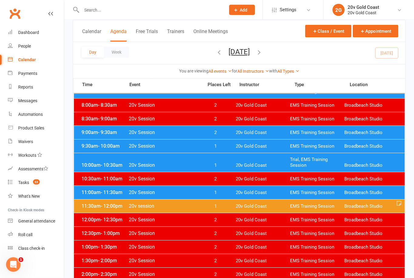
click at [274, 151] on div "9:30am - 10:00am 20v Session 1 20v Gold Coast EMS Training Session Broadbeach S…" at bounding box center [239, 146] width 330 height 13
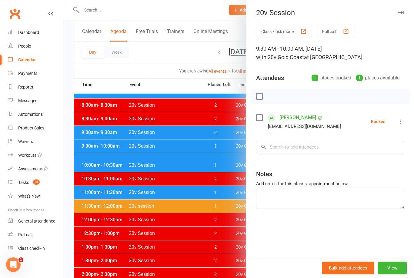
click at [405, 7] on div "20v Session Class kiosk mode Roll call 9:30 AM - 10:00 AM, Monday, October, 13,…" at bounding box center [330, 139] width 168 height 278
click at [405, 10] on div "20v Session" at bounding box center [329, 12] width 167 height 8
click at [404, 12] on button "button" at bounding box center [400, 12] width 7 height 7
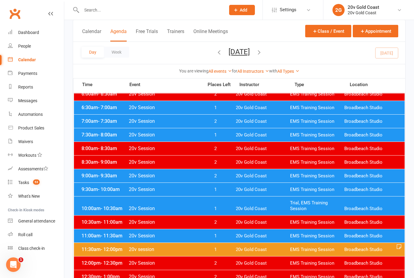
scroll to position [0, 0]
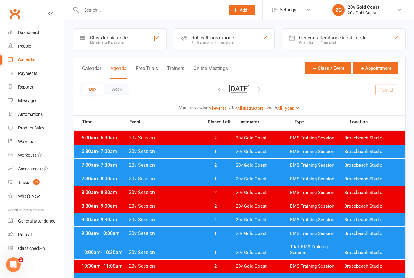
click at [35, 71] on div "Payments" at bounding box center [27, 73] width 19 height 5
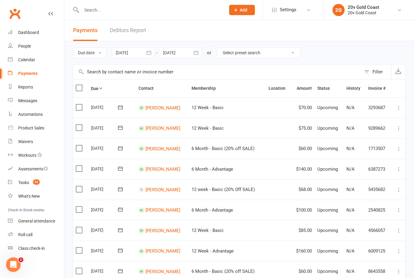
click at [31, 58] on div "Calendar" at bounding box center [26, 59] width 17 height 5
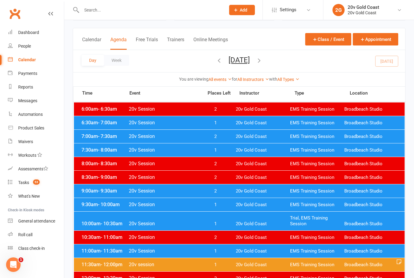
click at [21, 101] on div "Messages" at bounding box center [27, 100] width 19 height 5
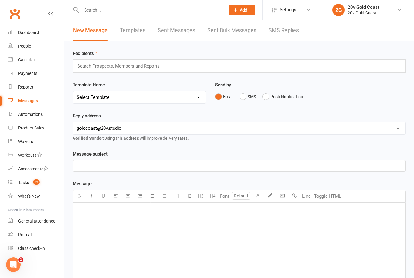
click at [285, 25] on link "SMS Replies" at bounding box center [283, 30] width 30 height 21
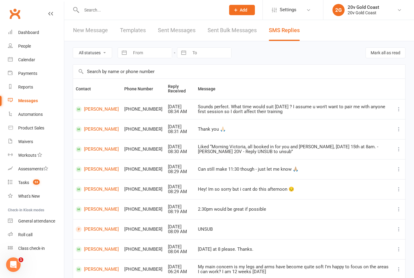
click at [27, 188] on link "Tasks 53" at bounding box center [36, 183] width 56 height 14
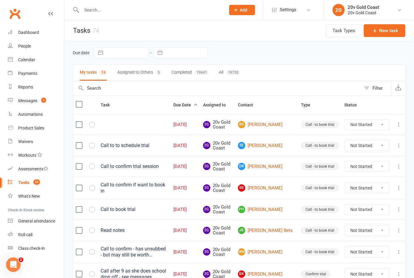
click at [35, 61] on div "Calendar" at bounding box center [26, 59] width 17 height 5
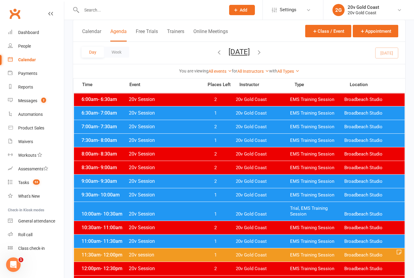
scroll to position [39, 0]
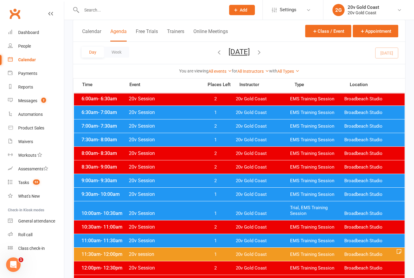
click at [174, 196] on span "20v Session" at bounding box center [163, 194] width 71 height 6
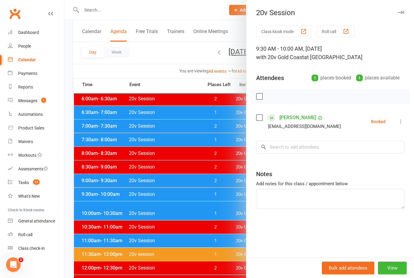
click at [289, 117] on link "[PERSON_NAME]" at bounding box center [297, 118] width 37 height 10
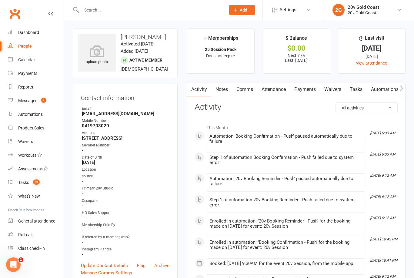
click at [25, 103] on div "Messages" at bounding box center [27, 100] width 19 height 5
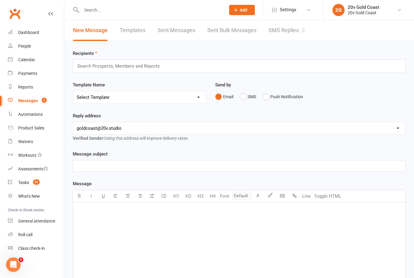
click at [21, 60] on div "Calendar" at bounding box center [26, 59] width 17 height 5
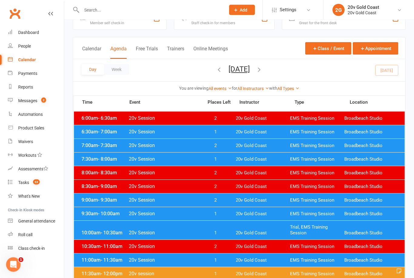
scroll to position [20, 0]
click at [159, 231] on span "20v Session" at bounding box center [163, 233] width 71 height 6
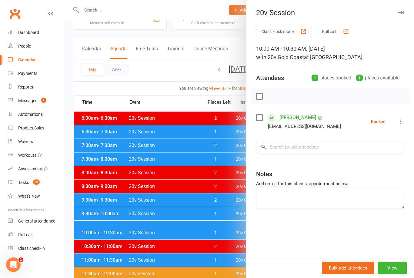
click at [195, 259] on div at bounding box center [238, 139] width 349 height 278
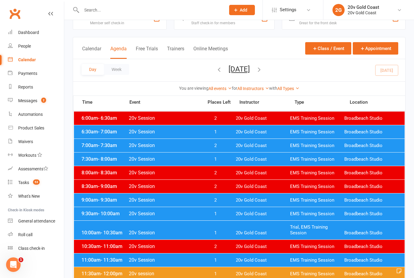
click at [199, 261] on span "20v Session" at bounding box center [163, 260] width 71 height 6
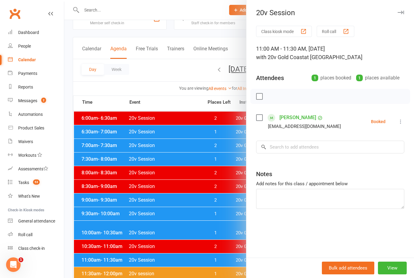
click at [190, 258] on div at bounding box center [238, 139] width 349 height 278
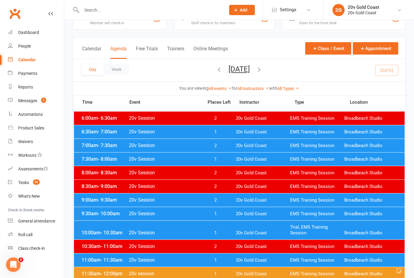
click at [236, 230] on span "20v Gold Coast" at bounding box center [263, 233] width 54 height 6
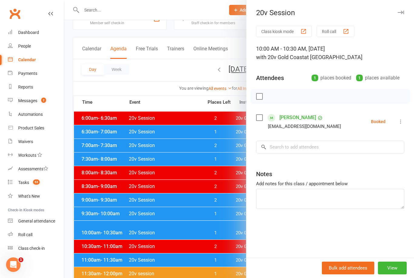
click at [199, 259] on div at bounding box center [238, 139] width 349 height 278
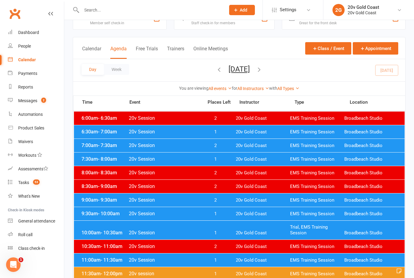
click at [232, 255] on div "11:00am - 11:30am 20v Session 1 20v Gold Coast EMS Training Session Broadbeach …" at bounding box center [239, 259] width 330 height 13
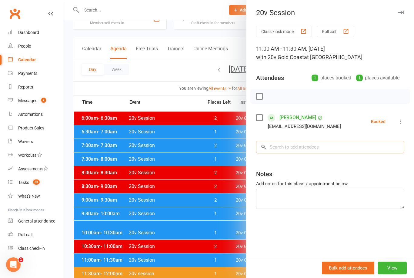
click at [306, 151] on input "search" at bounding box center [330, 147] width 148 height 13
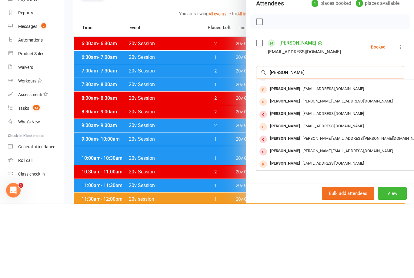
scroll to position [33, 0]
type input "Jonathan harvey"
click at [350, 113] on li "Keegan Parks keeganparks@hotmail.com Booked More info Remove Check in Mark abse…" at bounding box center [330, 122] width 148 height 18
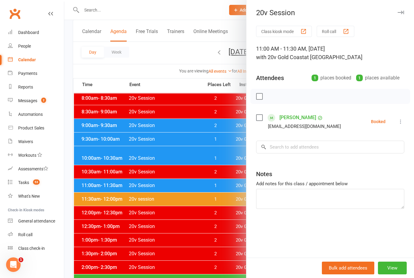
click at [206, 155] on div at bounding box center [238, 139] width 349 height 278
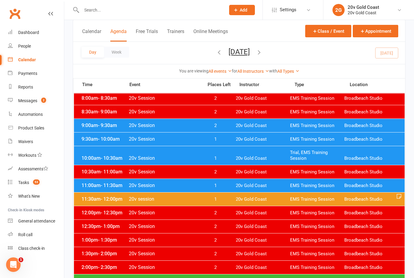
click at [207, 161] on div "10:00am - 10:30am 20v Session 1 20v Gold Coast Trial, EMS Training Session Broa…" at bounding box center [239, 155] width 330 height 19
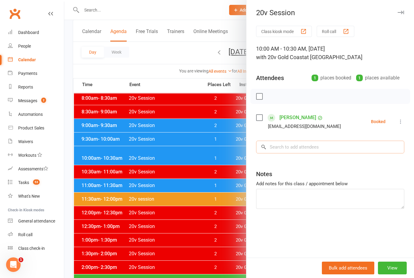
click at [335, 141] on input "search" at bounding box center [330, 147] width 148 height 13
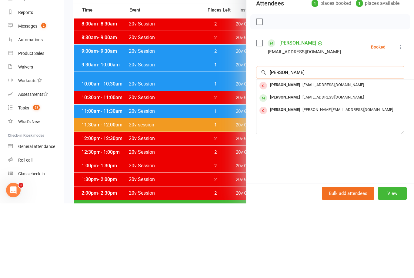
type input "Helga"
click at [353, 169] on span "helgafles@gmail.com" at bounding box center [332, 171] width 61 height 5
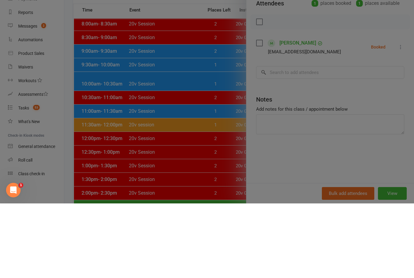
scroll to position [169, 0]
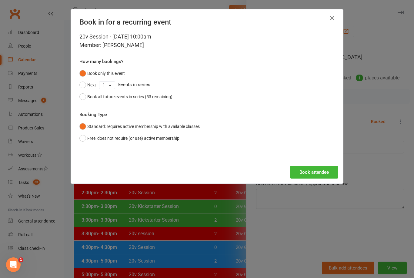
click at [319, 169] on button "Book attendee" at bounding box center [314, 172] width 48 height 13
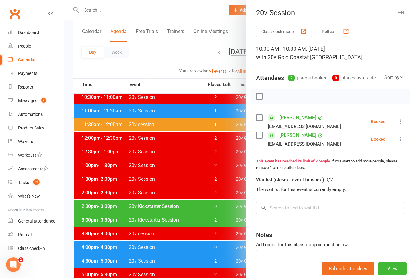
click at [402, 10] on button "button" at bounding box center [400, 12] width 7 height 7
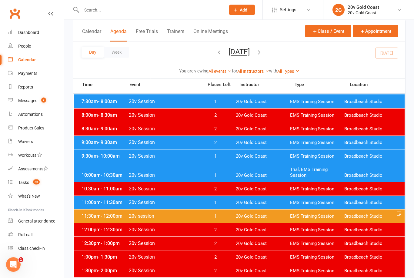
click at [237, 177] on span "20v Gold Coast" at bounding box center [263, 176] width 54 height 6
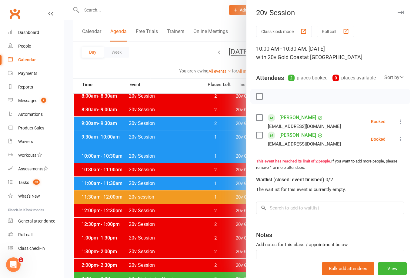
scroll to position [97, 0]
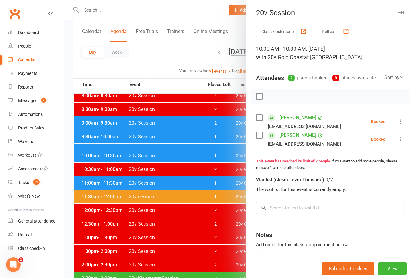
click at [402, 11] on icon "button" at bounding box center [400, 13] width 6 height 4
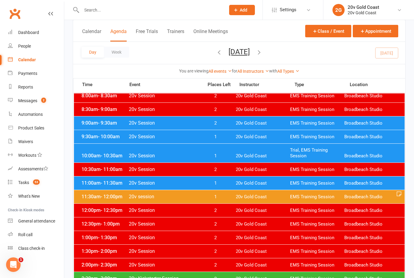
click at [221, 187] on div "11:00am - 11:30am 20v Session 1 20v Gold Coast EMS Training Session Broadbeach …" at bounding box center [239, 182] width 330 height 13
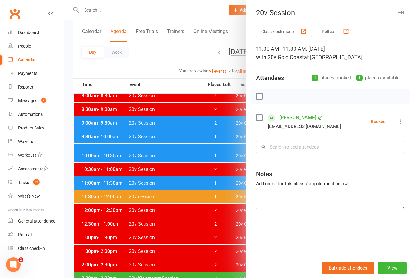
scroll to position [95, 0]
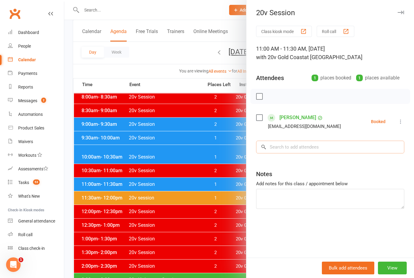
click at [290, 143] on input "search" at bounding box center [330, 147] width 148 height 13
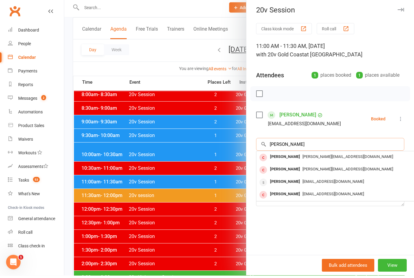
type input "Jonath"
click at [401, 11] on icon "button" at bounding box center [400, 13] width 6 height 4
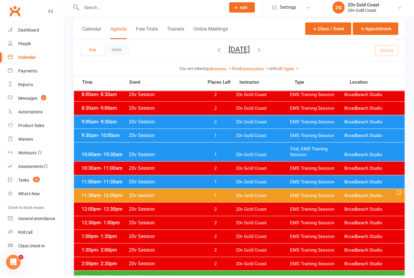
scroll to position [98, 0]
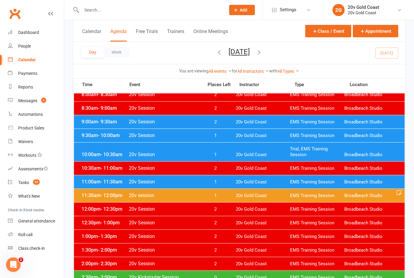
click at [26, 49] on link "People" at bounding box center [36, 46] width 56 height 14
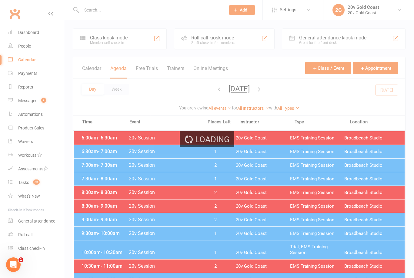
select select "100"
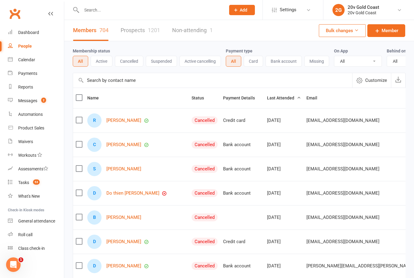
click at [384, 31] on span "Member" at bounding box center [389, 30] width 17 height 7
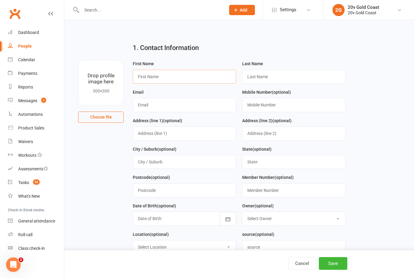
click at [166, 74] on input "text" at bounding box center [184, 77] width 103 height 14
click at [263, 75] on input "text" at bounding box center [293, 77] width 103 height 14
click at [150, 73] on input "Jonathan" at bounding box center [184, 77] width 103 height 14
click at [151, 73] on input "Jonathan" at bounding box center [184, 77] width 103 height 14
click at [160, 76] on input "Jonathan" at bounding box center [184, 77] width 103 height 14
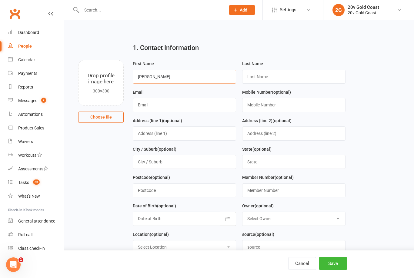
type input "Jonathan"
click at [267, 72] on input "text" at bounding box center [293, 77] width 103 height 14
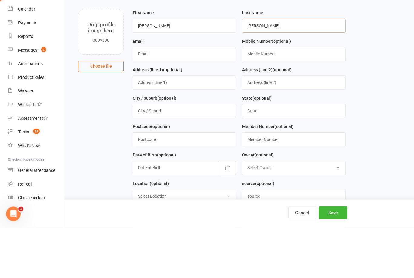
type input "Harvey"
click at [187, 98] on input "text" at bounding box center [184, 105] width 103 height 14
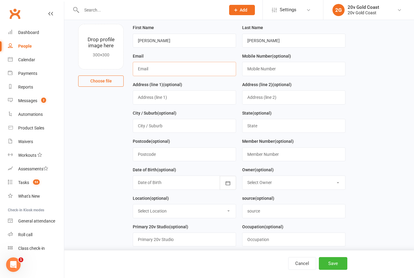
scroll to position [26, 0]
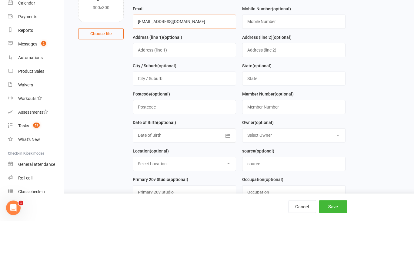
type input "[EMAIL_ADDRESS][DOMAIN_NAME]"
click at [259, 71] on input "text" at bounding box center [293, 78] width 103 height 14
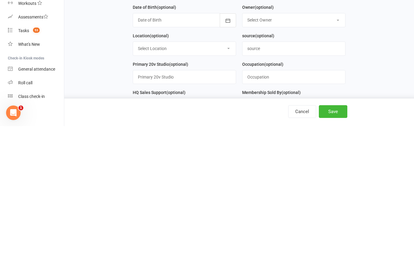
scroll to position [98, 0]
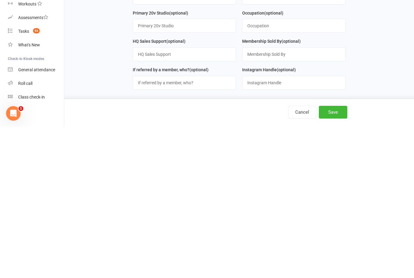
type input "0413075164"
click at [330, 257] on button "Save" at bounding box center [333, 263] width 28 height 13
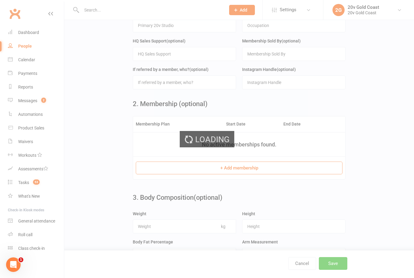
scroll to position [0, 0]
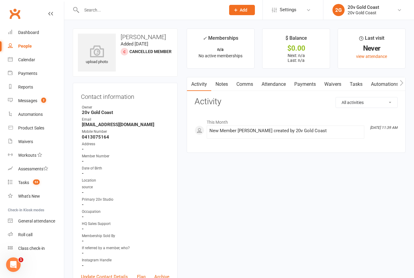
click at [50, 11] on link at bounding box center [50, 19] width 5 height 18
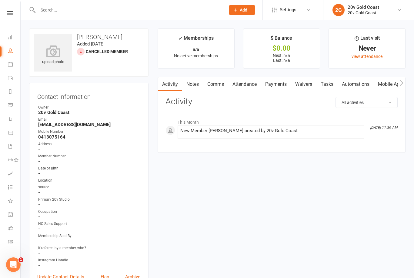
click at [15, 85] on link "Reports" at bounding box center [14, 92] width 12 height 14
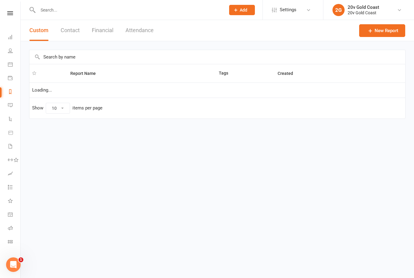
select select "100"
click at [13, 74] on link "Payments" at bounding box center [14, 79] width 12 height 14
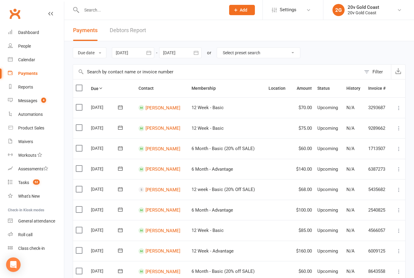
click at [161, 170] on link "[PERSON_NAME]" at bounding box center [162, 168] width 35 height 5
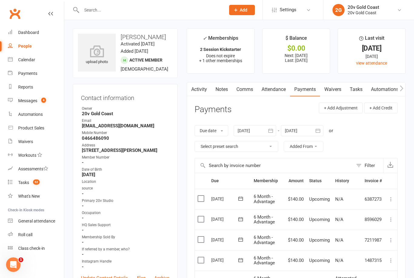
click at [25, 105] on link "Messages 4" at bounding box center [36, 101] width 56 height 14
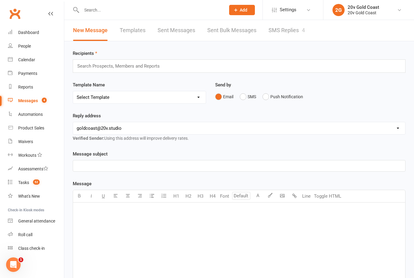
click at [284, 29] on link "SMS Replies 4" at bounding box center [286, 30] width 36 height 21
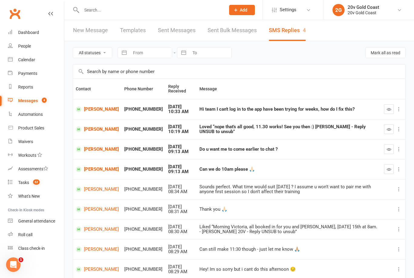
click at [393, 126] on button "button" at bounding box center [389, 129] width 10 height 10
click at [91, 168] on link "[PERSON_NAME]" at bounding box center [97, 169] width 43 height 6
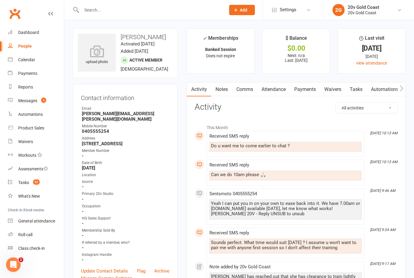
click at [17, 60] on link "Calendar" at bounding box center [36, 60] width 56 height 14
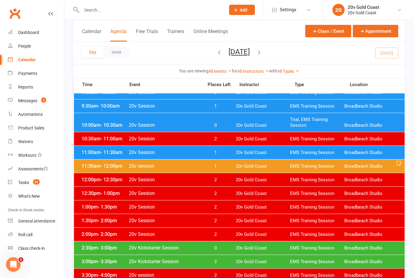
scroll to position [127, 0]
click at [192, 125] on span "20v Session" at bounding box center [163, 125] width 71 height 6
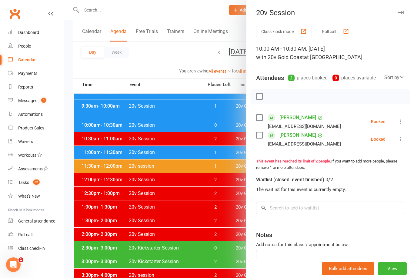
click at [404, 120] on button at bounding box center [400, 121] width 7 height 7
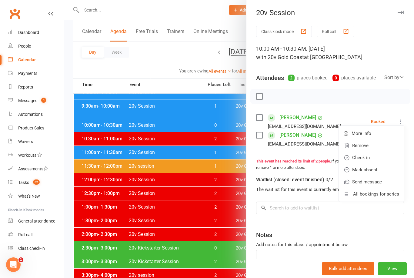
click at [373, 159] on link "Check in" at bounding box center [371, 157] width 65 height 12
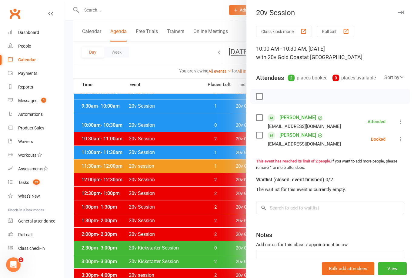
click at [400, 142] on icon at bounding box center [400, 139] width 6 height 6
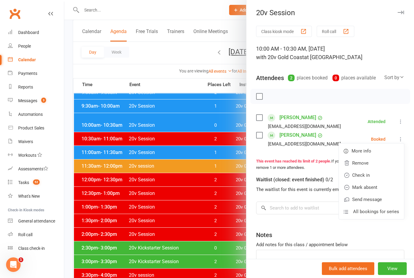
click at [378, 175] on link "Check in" at bounding box center [371, 175] width 65 height 12
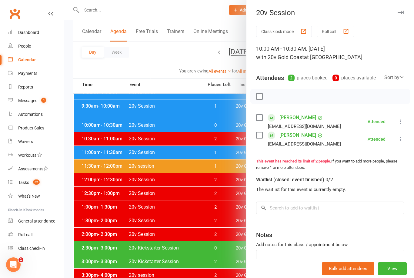
click at [402, 13] on icon "button" at bounding box center [400, 13] width 6 height 4
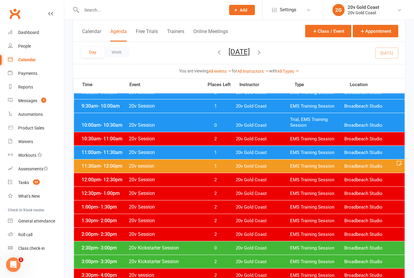
click at [177, 154] on span "20v Session" at bounding box center [163, 152] width 71 height 6
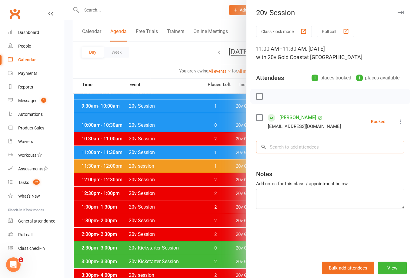
click at [318, 147] on input "search" at bounding box center [330, 147] width 148 height 13
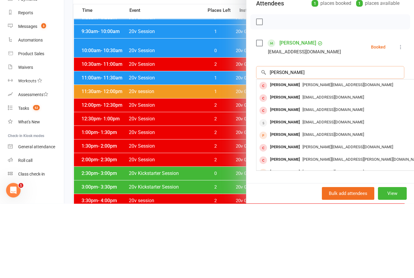
type input "[PERSON_NAME]"
click at [336, 169] on span "[EMAIL_ADDRESS][DOMAIN_NAME]" at bounding box center [332, 171] width 61 height 5
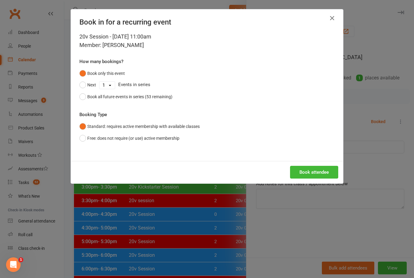
click at [327, 170] on button "Book attendee" at bounding box center [314, 172] width 48 height 13
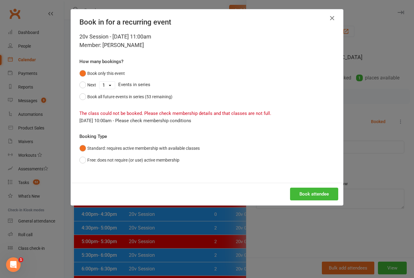
click at [85, 157] on button "Free: does not require (or use) active membership" at bounding box center [129, 160] width 100 height 12
click at [309, 194] on button "Book attendee" at bounding box center [314, 193] width 48 height 13
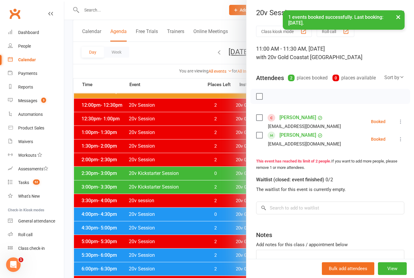
click at [398, 138] on icon at bounding box center [400, 139] width 6 height 6
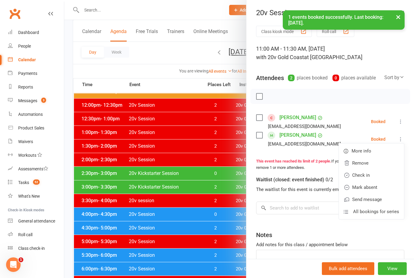
click at [367, 174] on link "Check in" at bounding box center [371, 175] width 65 height 12
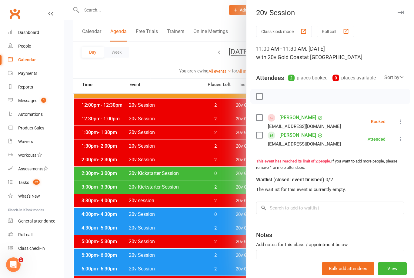
click at [403, 9] on button "button" at bounding box center [400, 12] width 7 height 7
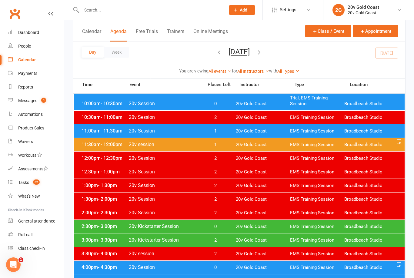
scroll to position [148, 0]
click at [203, 144] on span "1" at bounding box center [215, 145] width 32 height 6
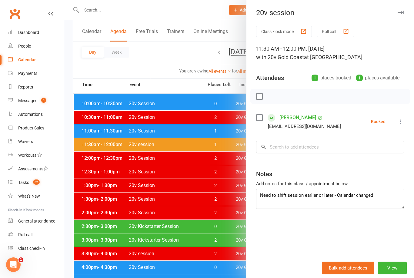
click at [403, 15] on button "button" at bounding box center [400, 12] width 7 height 7
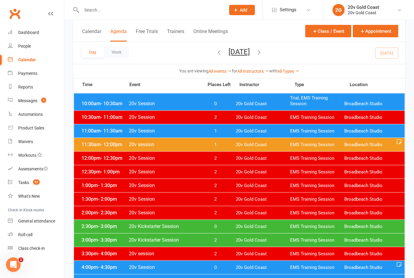
click at [180, 142] on span "20v session" at bounding box center [163, 144] width 71 height 6
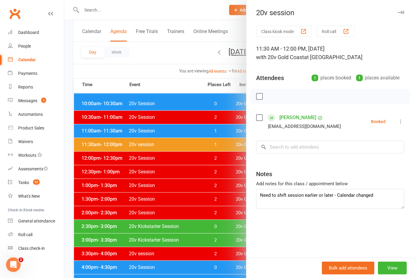
click at [402, 12] on icon "button" at bounding box center [400, 13] width 6 height 4
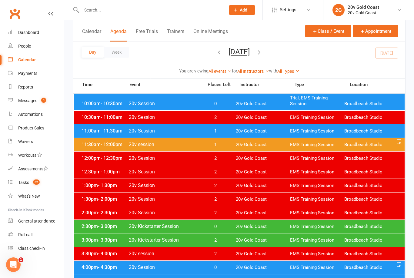
click at [190, 226] on span "20v Kickstarter Session" at bounding box center [163, 226] width 71 height 6
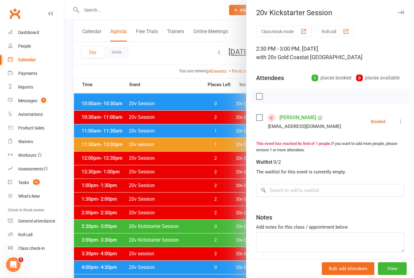
click at [401, 9] on button "button" at bounding box center [400, 12] width 7 height 7
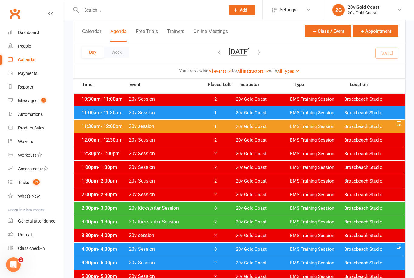
scroll to position [168, 0]
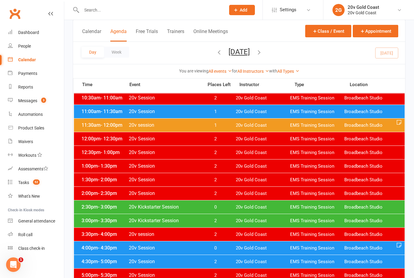
click at [230, 114] on span "1" at bounding box center [215, 112] width 32 height 6
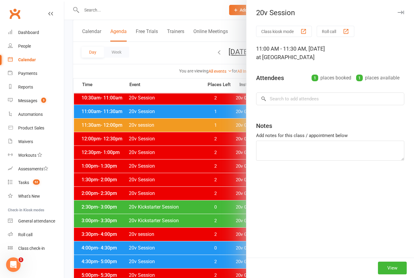
click at [201, 174] on div at bounding box center [238, 139] width 349 height 278
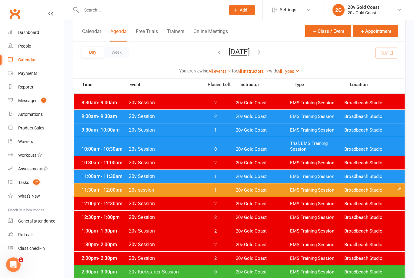
scroll to position [104, 0]
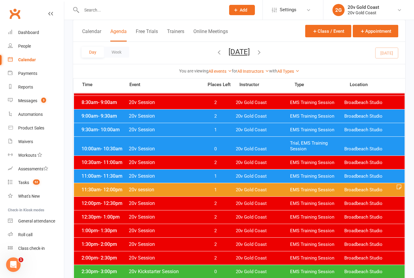
click at [204, 174] on span "1" at bounding box center [215, 176] width 32 height 6
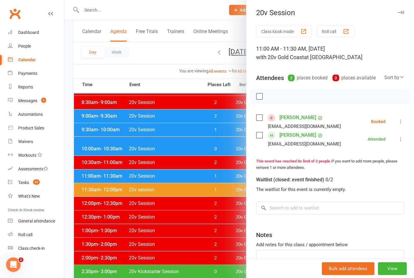
click at [400, 121] on icon at bounding box center [400, 121] width 6 height 6
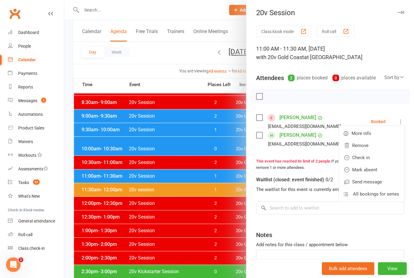
click at [380, 157] on link "Check in" at bounding box center [371, 157] width 65 height 12
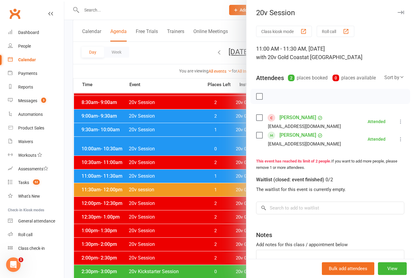
click at [401, 141] on icon at bounding box center [400, 139] width 6 height 6
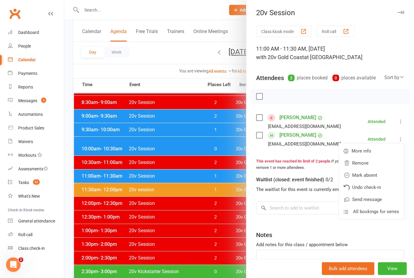
click at [381, 174] on link "Mark absent" at bounding box center [371, 175] width 65 height 12
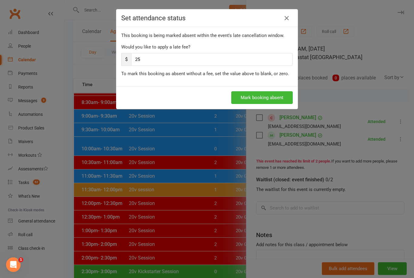
click at [282, 22] on link at bounding box center [287, 18] width 10 height 10
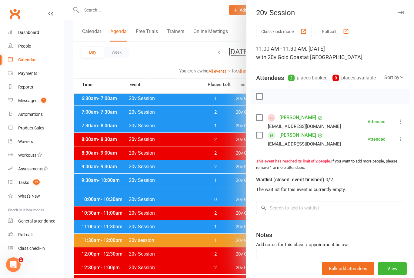
scroll to position [0, 0]
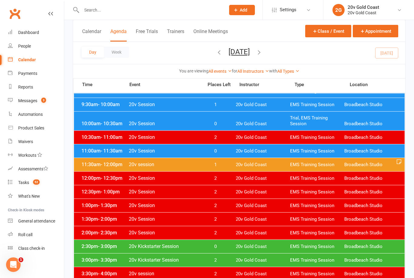
click at [197, 155] on div "11:00am - 11:30am 20v Session 0 20v Gold Coast EMS Training Session Broadbeach …" at bounding box center [239, 150] width 330 height 13
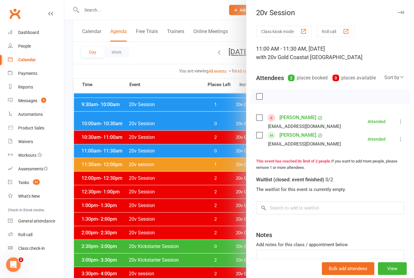
click at [400, 11] on icon "button" at bounding box center [400, 13] width 6 height 4
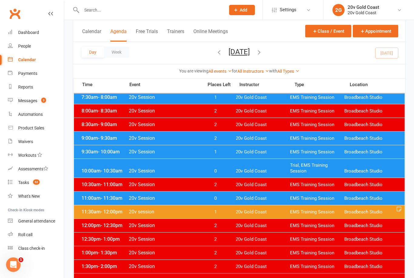
scroll to position [81, 0]
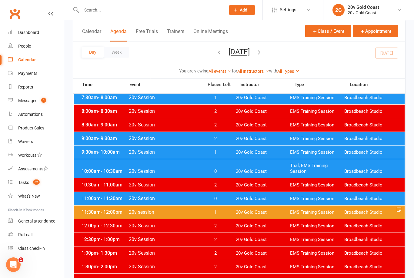
click at [200, 201] on div "11:00am - 11:30am 20v Session 0 20v Gold Coast EMS Training Session Broadbeach …" at bounding box center [239, 198] width 330 height 13
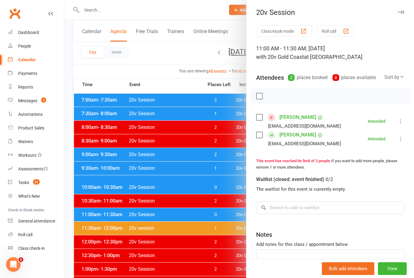
scroll to position [50, 0]
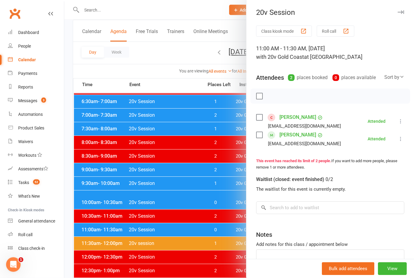
click at [404, 10] on button "button" at bounding box center [400, 12] width 7 height 7
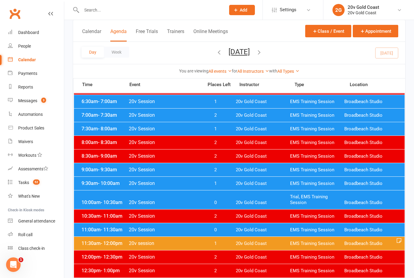
click at [207, 245] on span "1" at bounding box center [215, 243] width 32 height 6
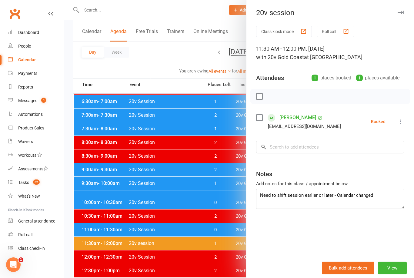
click at [403, 13] on icon "button" at bounding box center [400, 13] width 6 height 4
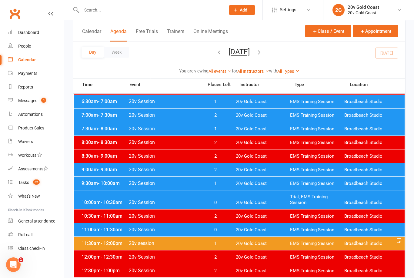
click at [210, 246] on span "1" at bounding box center [215, 243] width 32 height 6
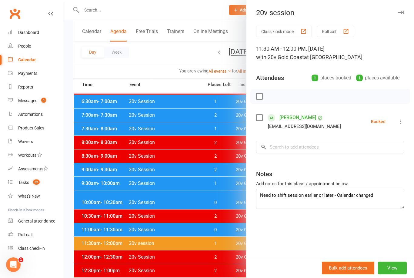
click at [289, 118] on link "[PERSON_NAME]" at bounding box center [297, 118] width 37 height 10
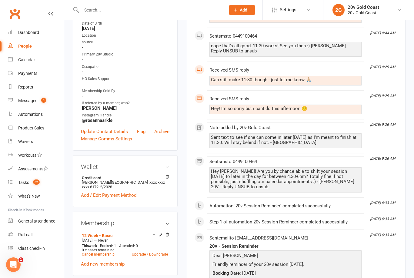
scroll to position [133, 0]
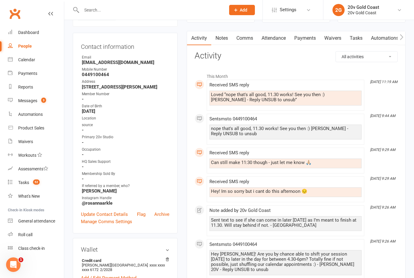
click at [224, 38] on link "Notes" at bounding box center [221, 38] width 21 height 14
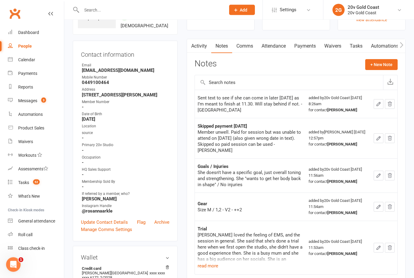
scroll to position [42, 0]
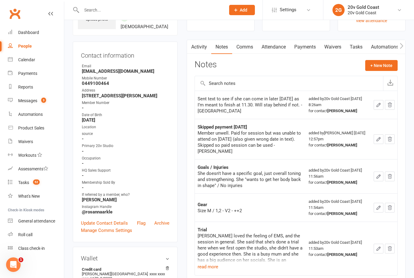
click at [22, 101] on div "Messages" at bounding box center [27, 100] width 19 height 5
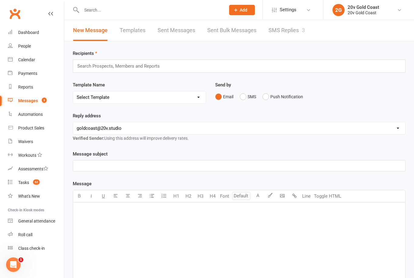
click at [275, 25] on link "SMS Replies 3" at bounding box center [286, 30] width 36 height 21
